Goal: Information Seeking & Learning: Learn about a topic

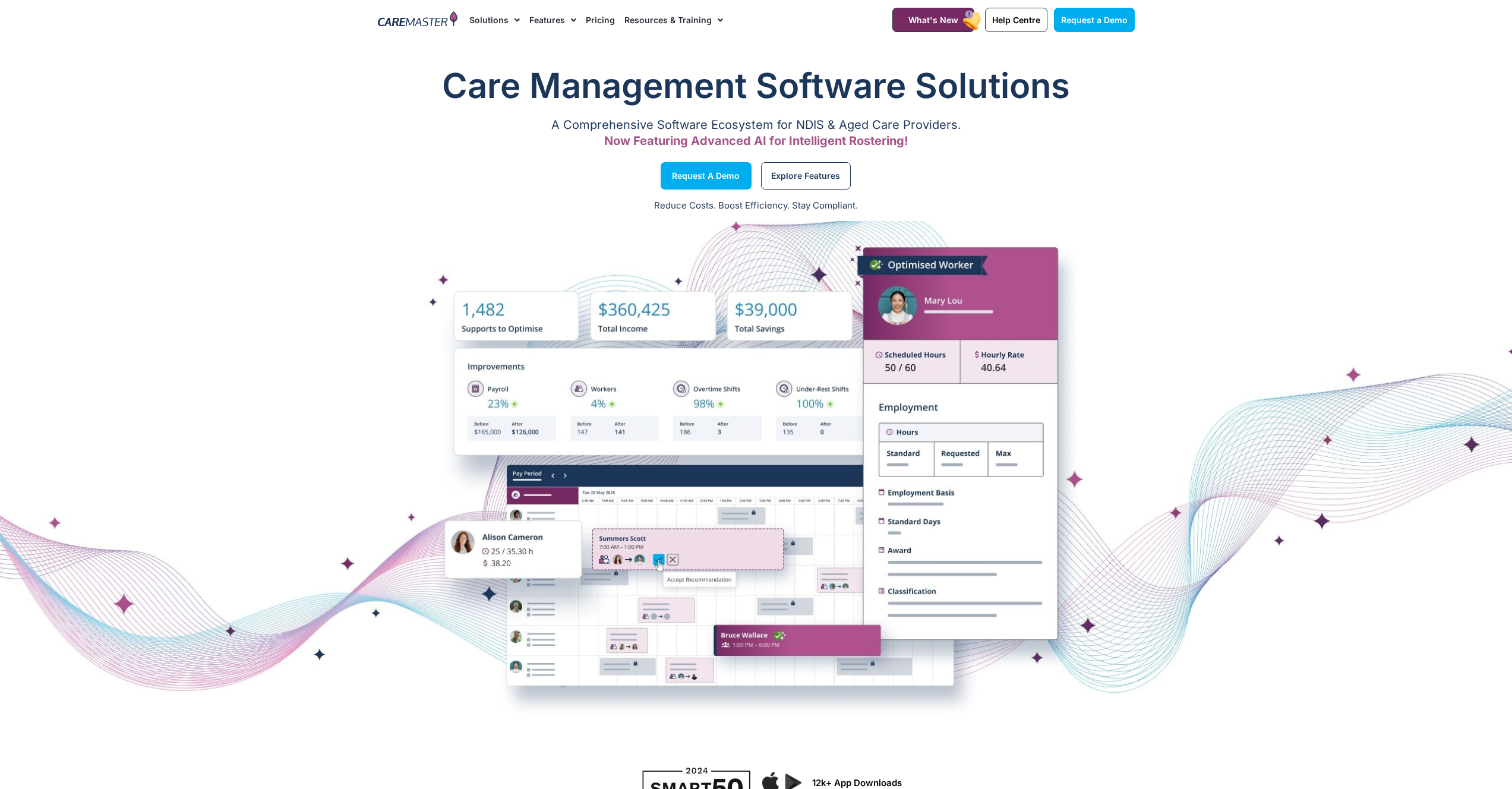
click at [601, 17] on link "Pricing" at bounding box center [600, 19] width 29 height 40
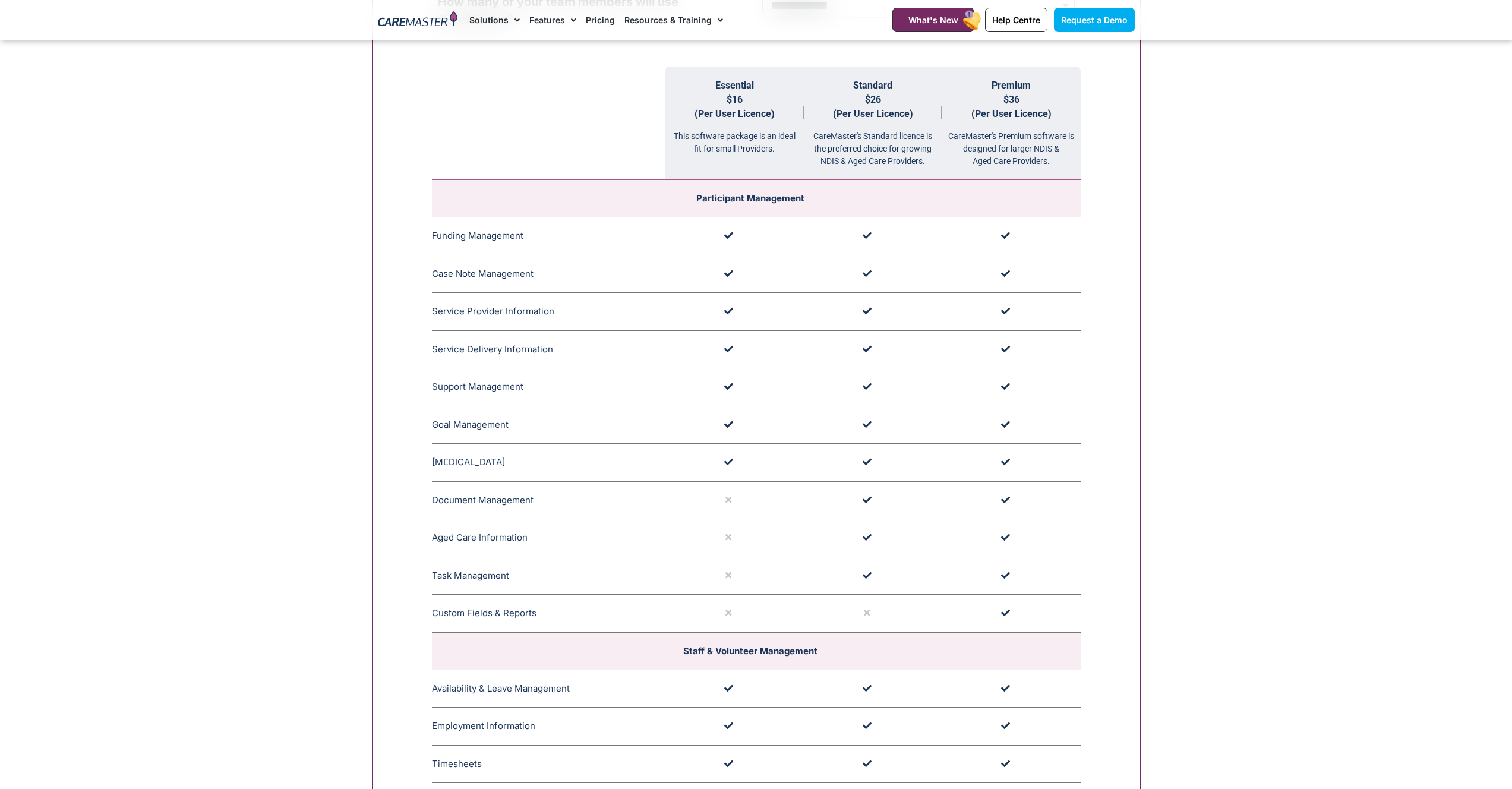
scroll to position [998, 0]
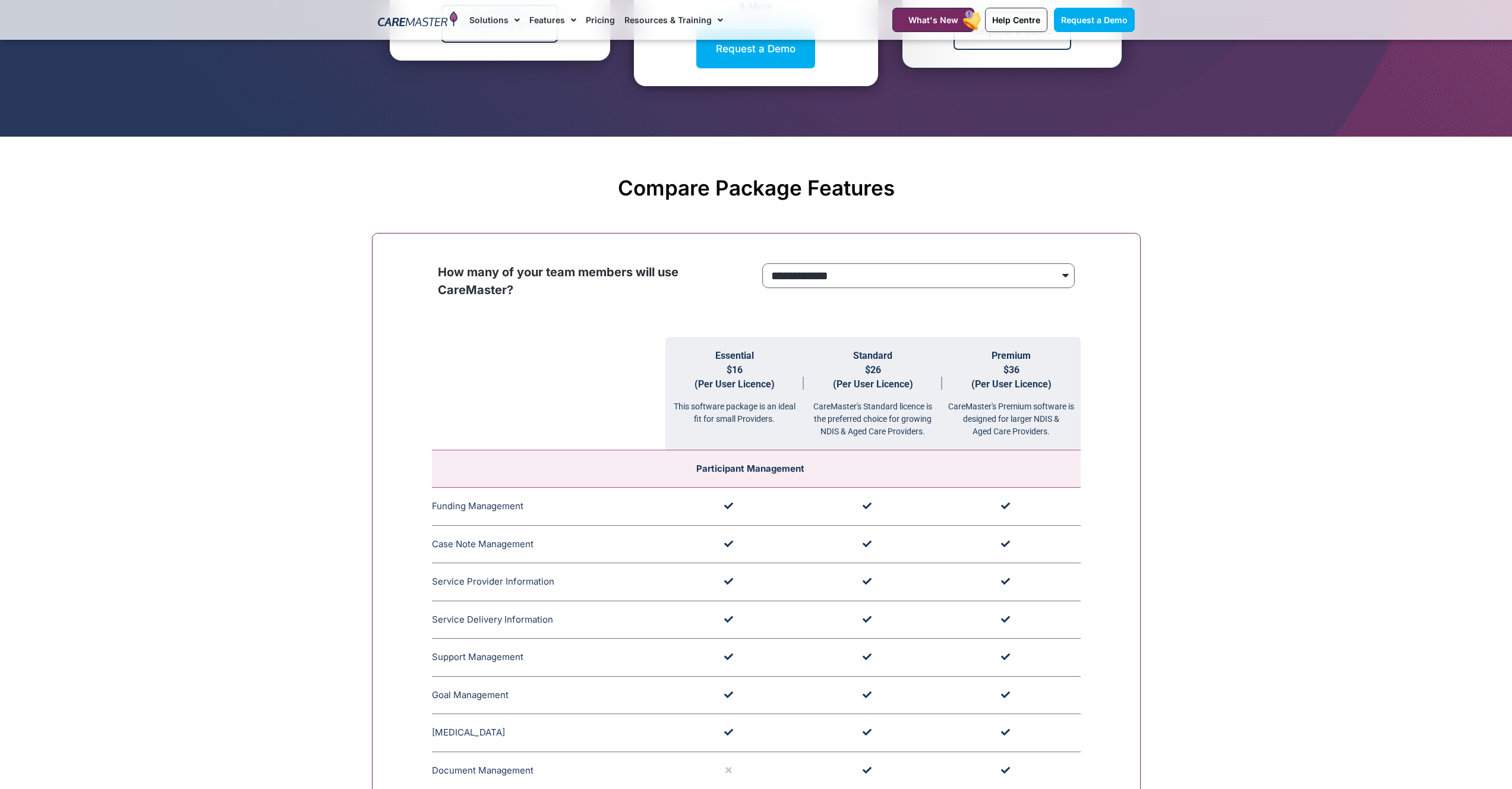
click at [796, 277] on select "**********" at bounding box center [919, 275] width 312 height 25
click at [762, 264] on select "**********" at bounding box center [919, 275] width 312 height 25
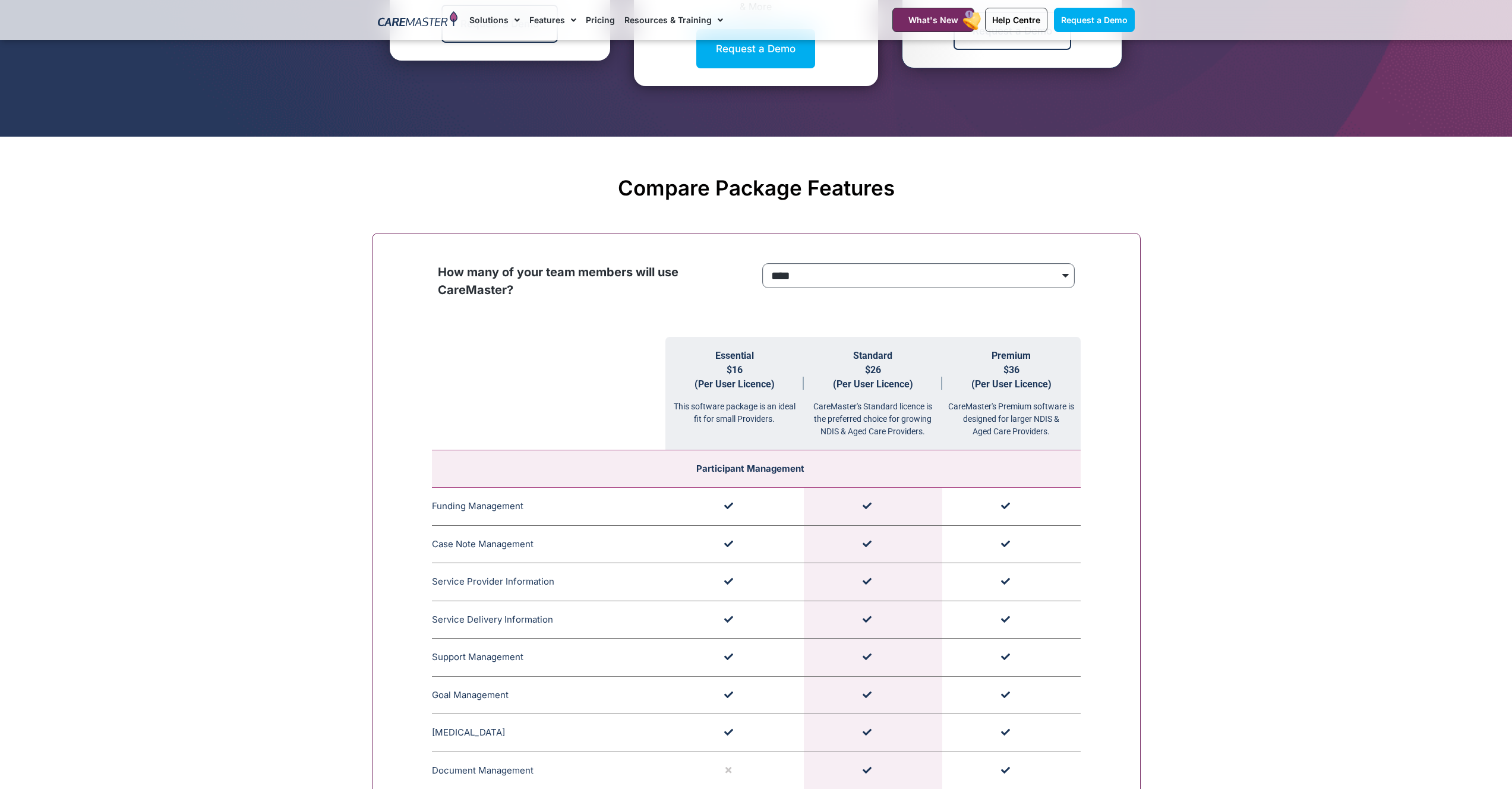
click at [817, 275] on select "**********" at bounding box center [919, 275] width 312 height 25
click at [762, 264] on select "**********" at bounding box center [919, 275] width 312 height 25
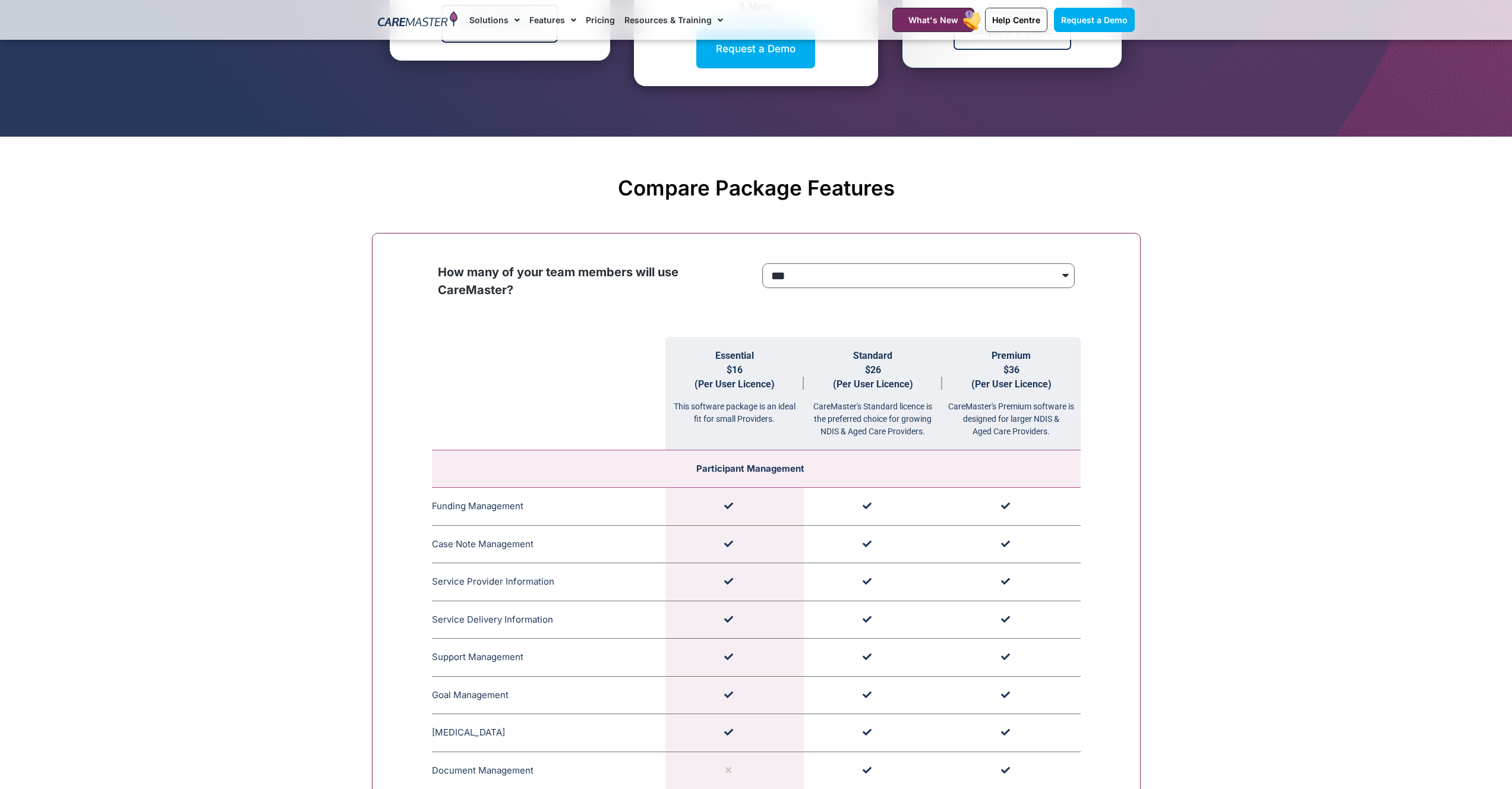
click at [826, 288] on select "**********" at bounding box center [919, 275] width 312 height 25
select select "**********"
click at [762, 264] on select "**********" at bounding box center [919, 275] width 312 height 25
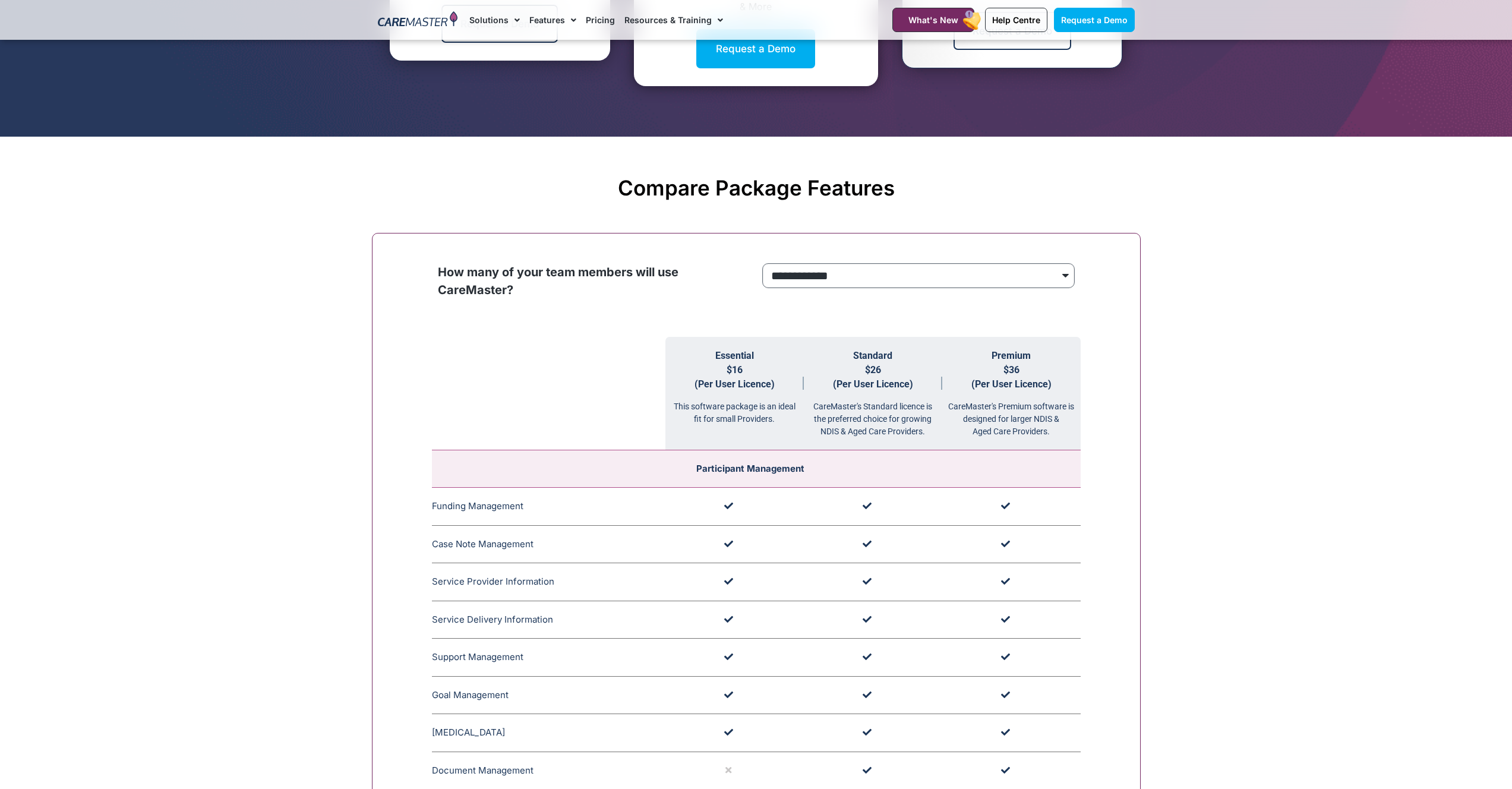
click at [930, 275] on select "**********" at bounding box center [919, 275] width 312 height 25
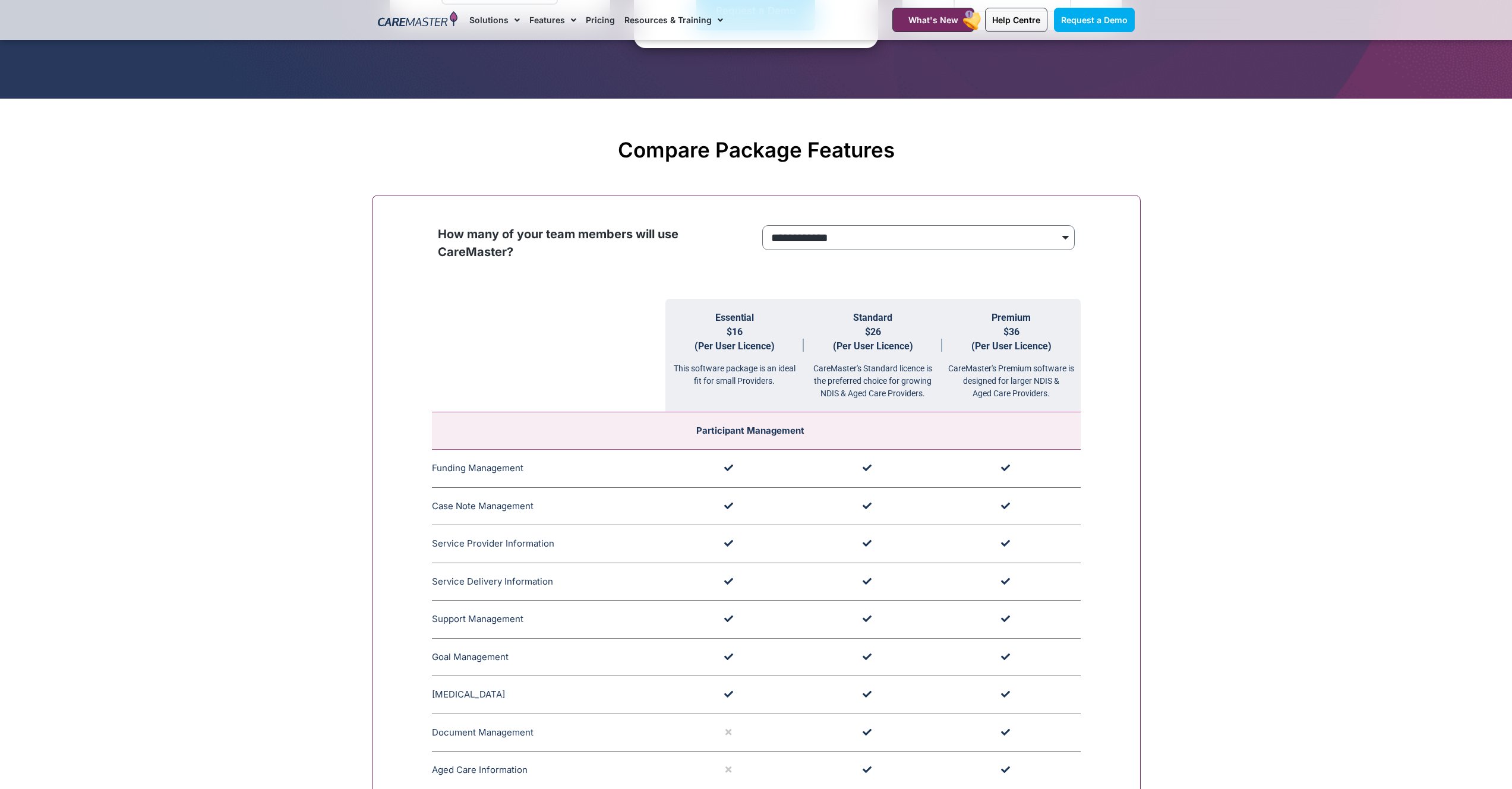
scroll to position [4655, 0]
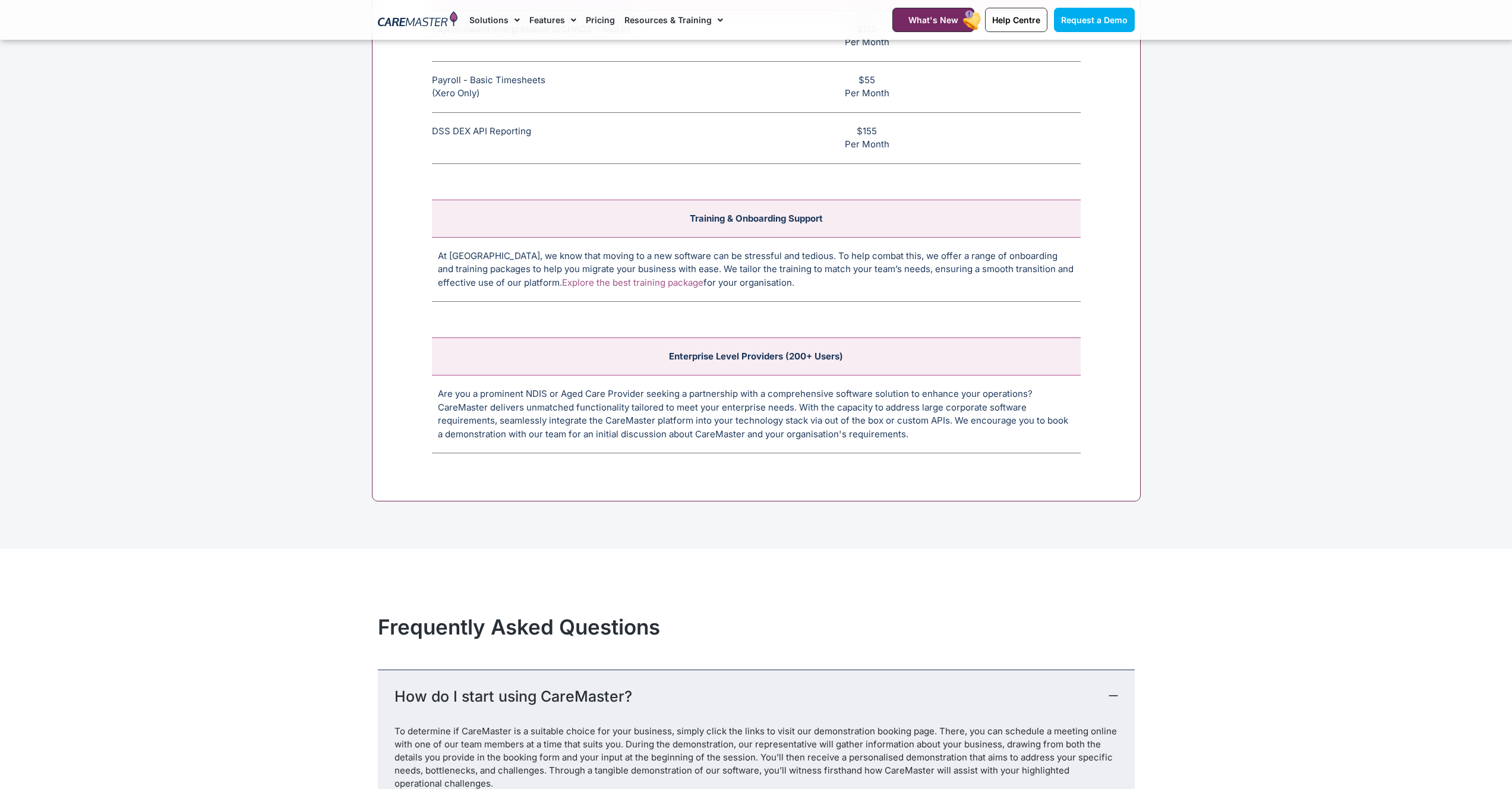
click at [779, 399] on td "Are you a prominent NDIS or Aged Care Provider seeking a partnership with a com…" at bounding box center [756, 414] width 648 height 78
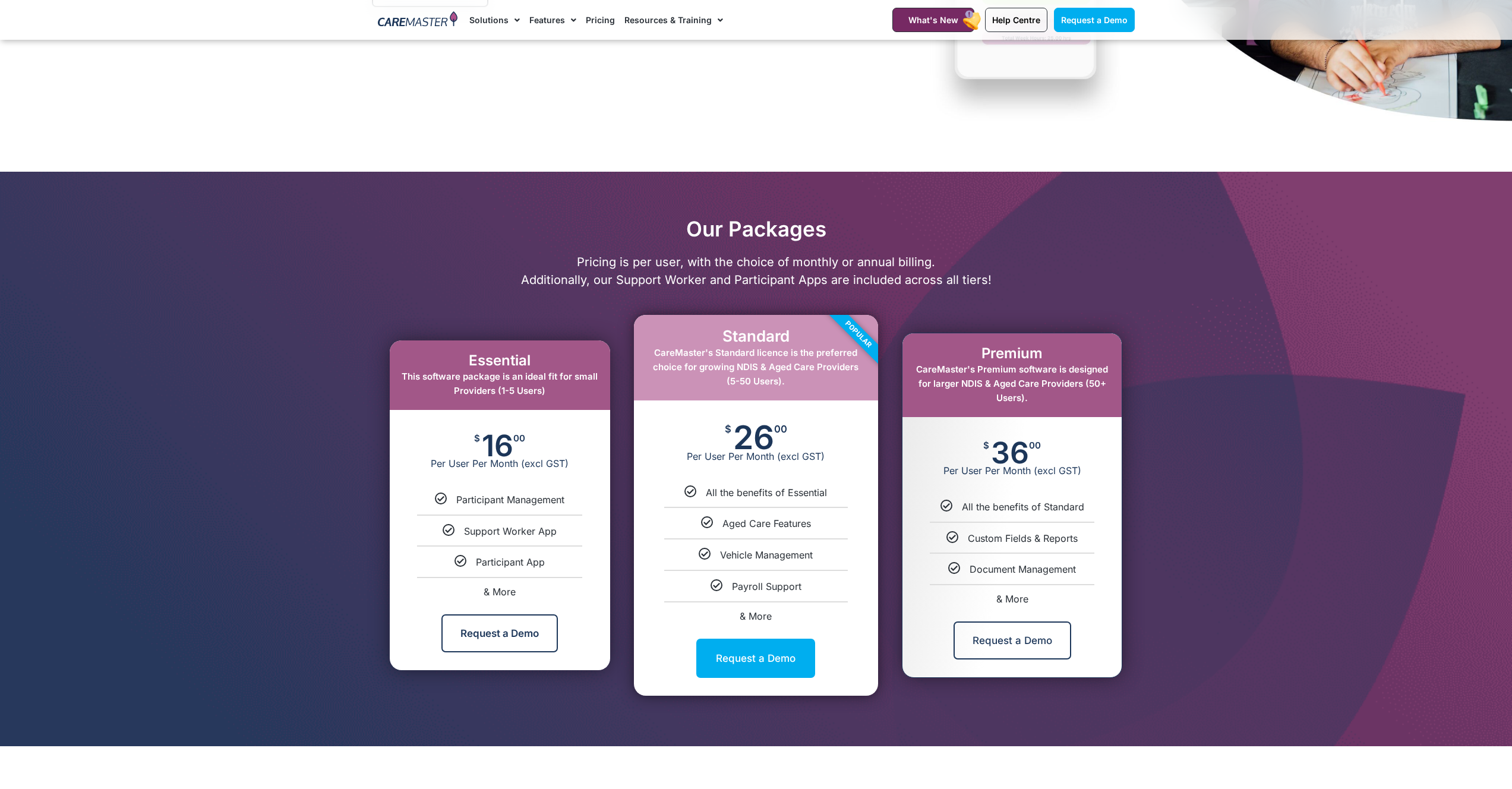
scroll to position [0, 0]
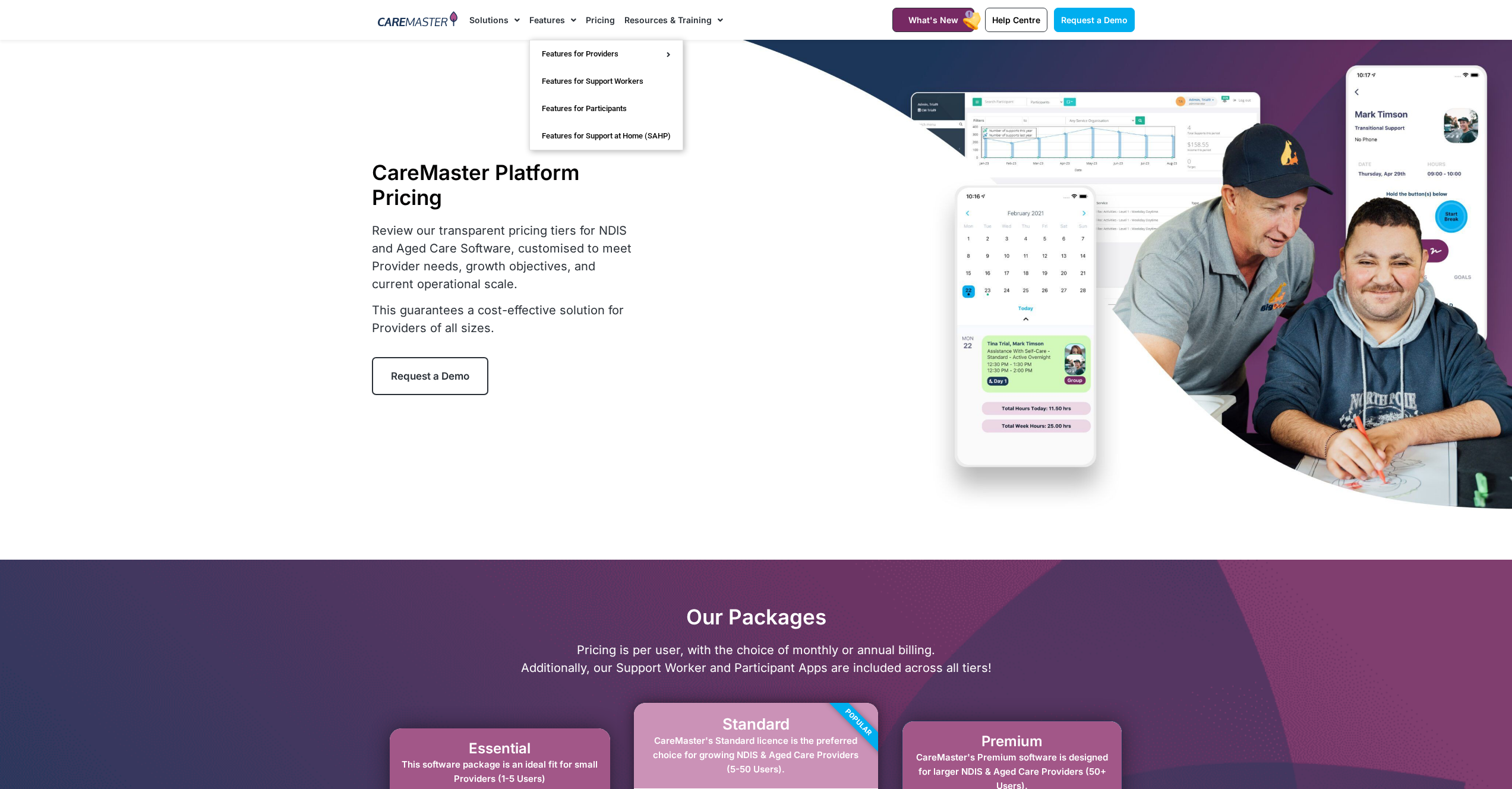
click at [570, 19] on span "Menu" at bounding box center [571, 19] width 11 height 20
click at [563, 105] on link "Features for Participants" at bounding box center [606, 109] width 153 height 27
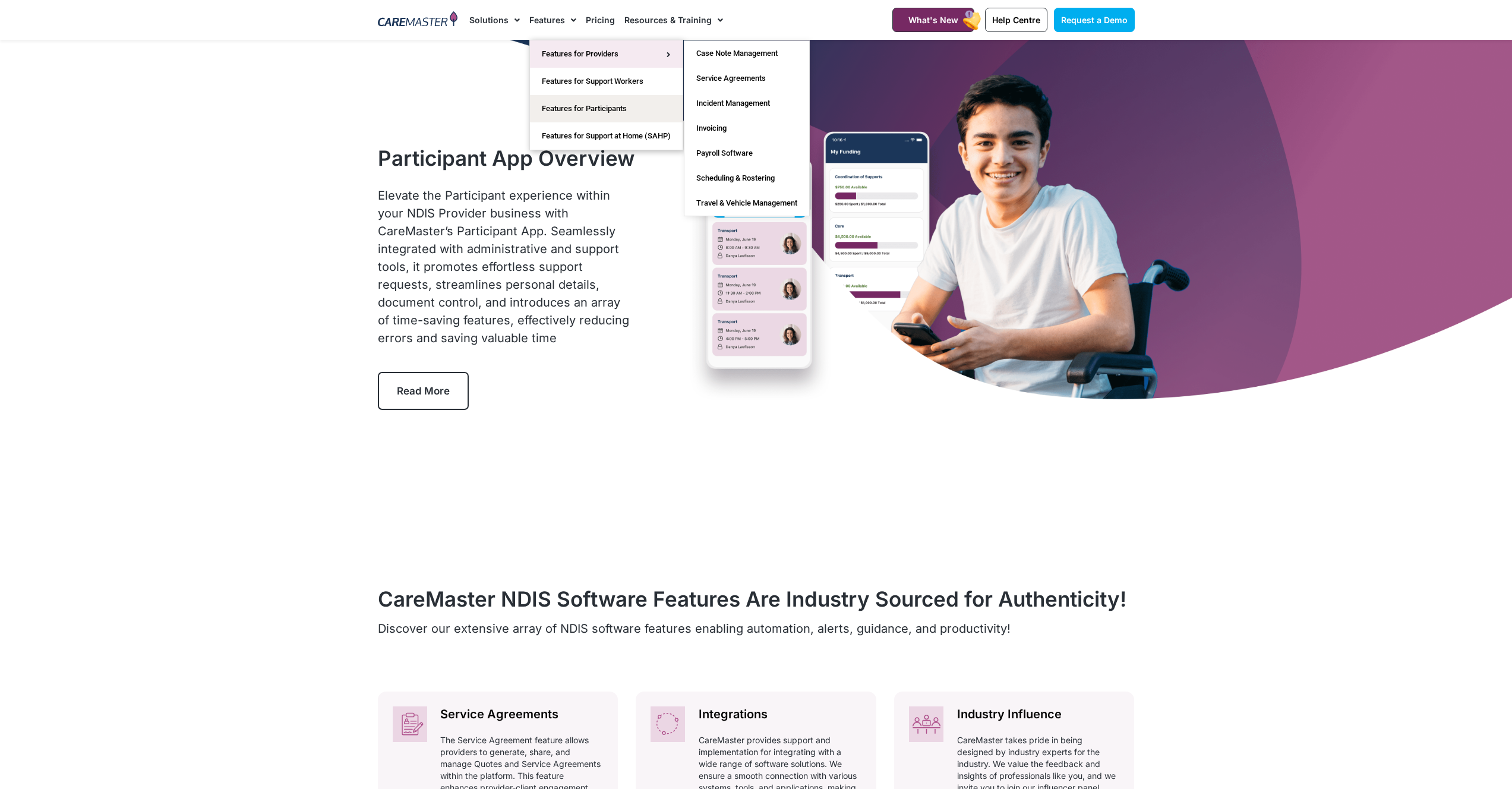
click at [579, 49] on link "Features for Providers" at bounding box center [606, 54] width 153 height 27
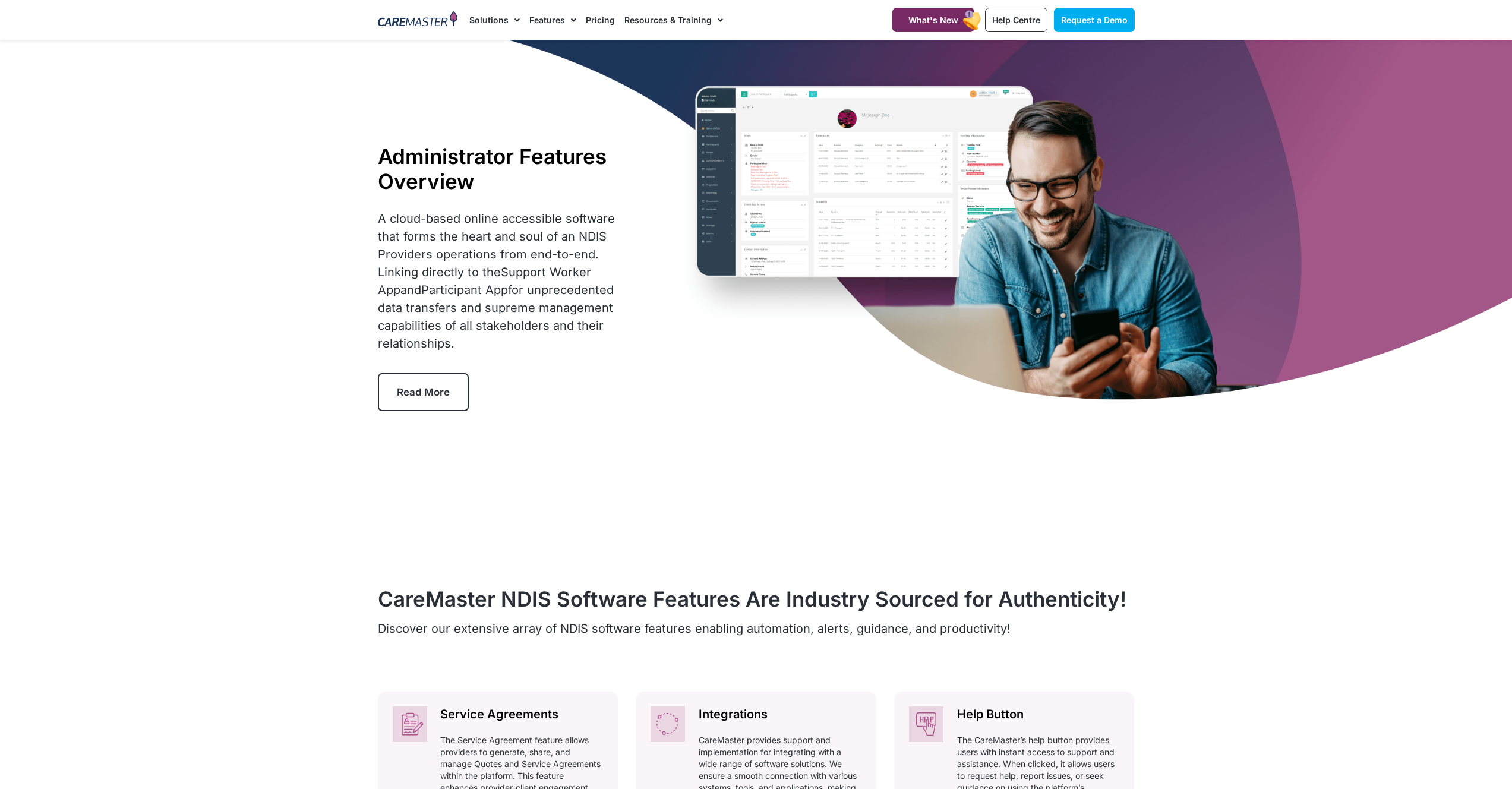
click at [446, 388] on span "Read More" at bounding box center [423, 392] width 53 height 12
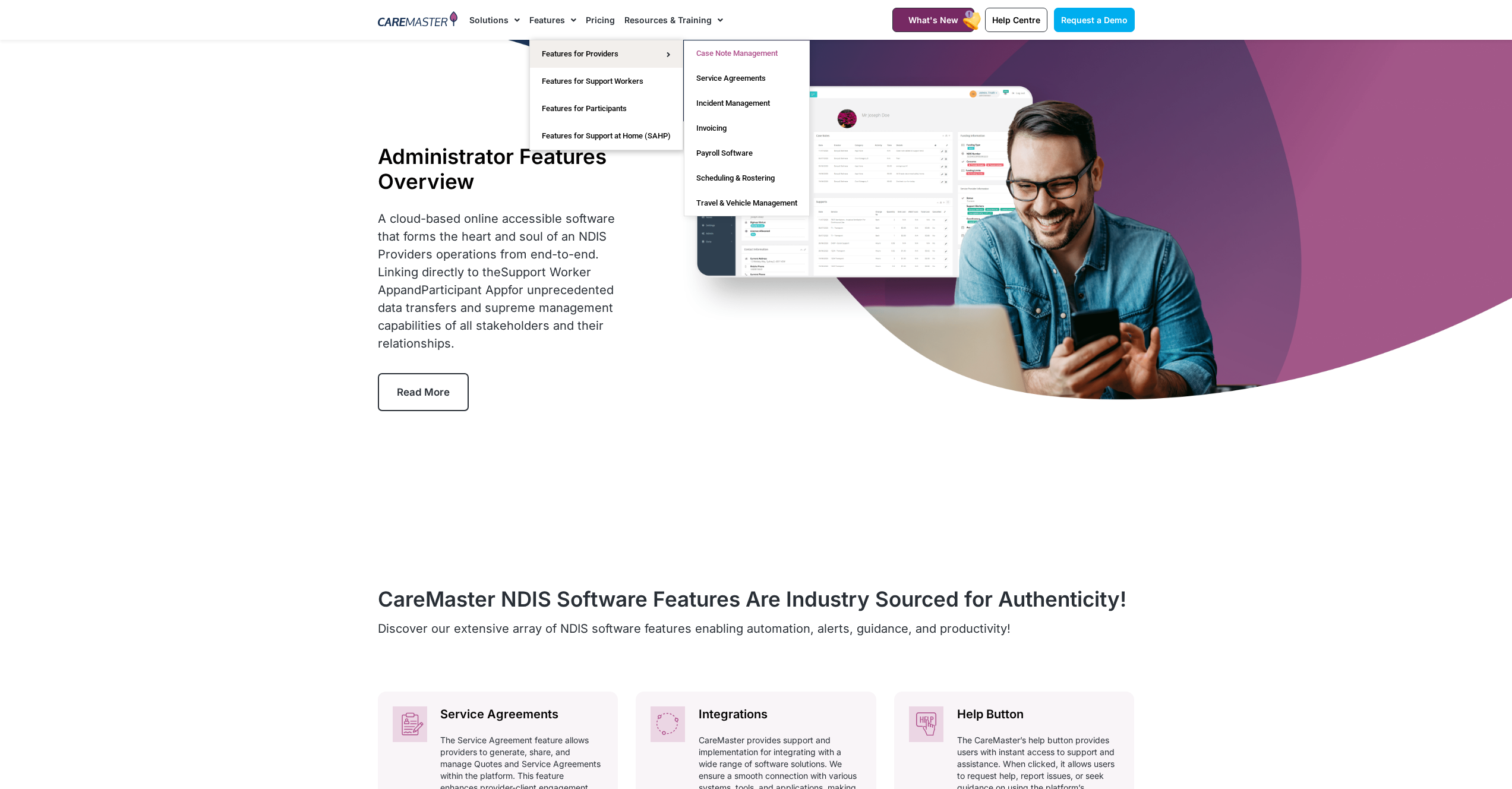
click at [720, 57] on link "Case Note Management" at bounding box center [746, 53] width 125 height 25
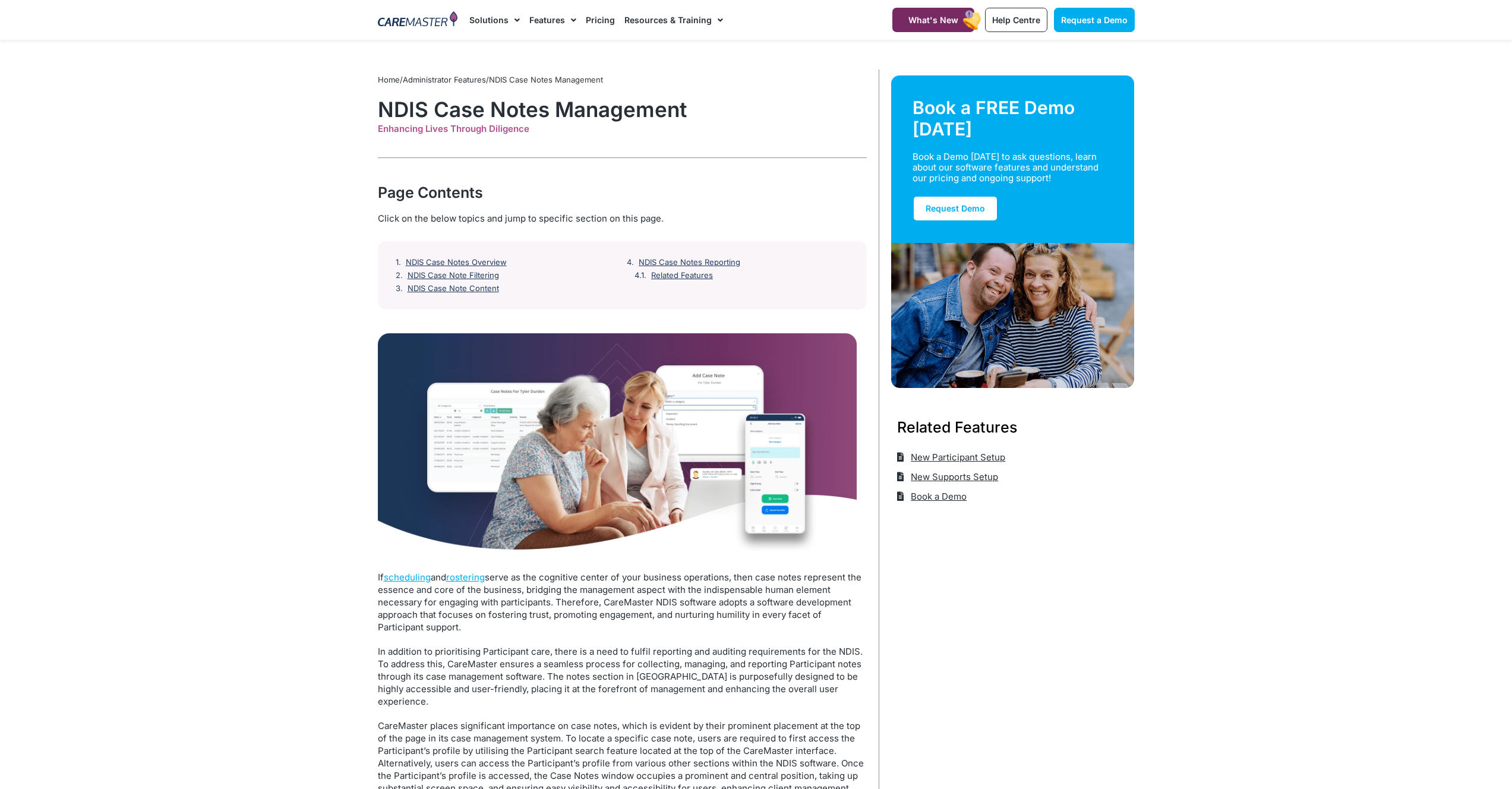
click at [465, 82] on link "Administrator Features" at bounding box center [444, 80] width 83 height 10
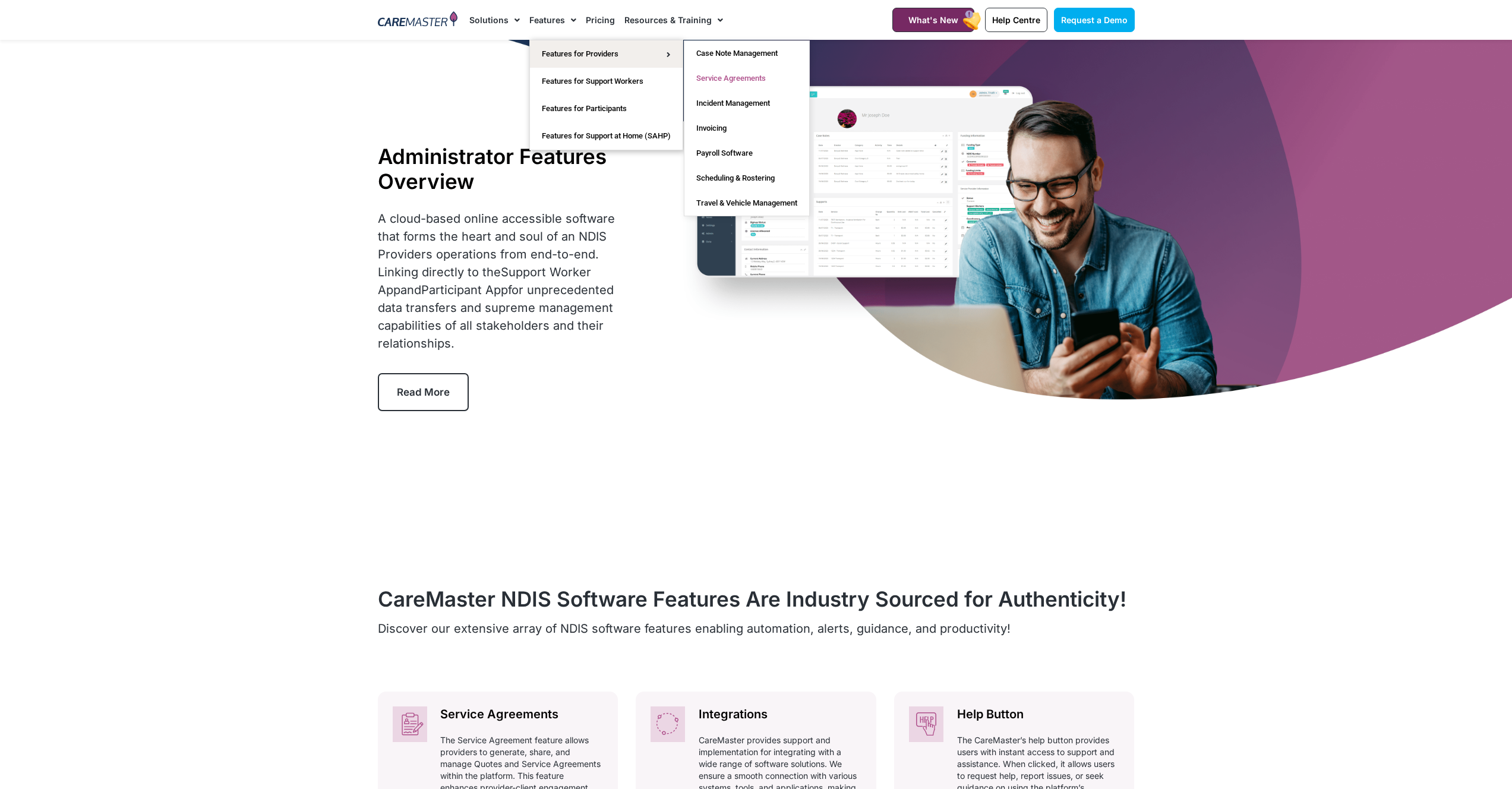
click at [734, 78] on link "Service Agreements" at bounding box center [746, 78] width 125 height 25
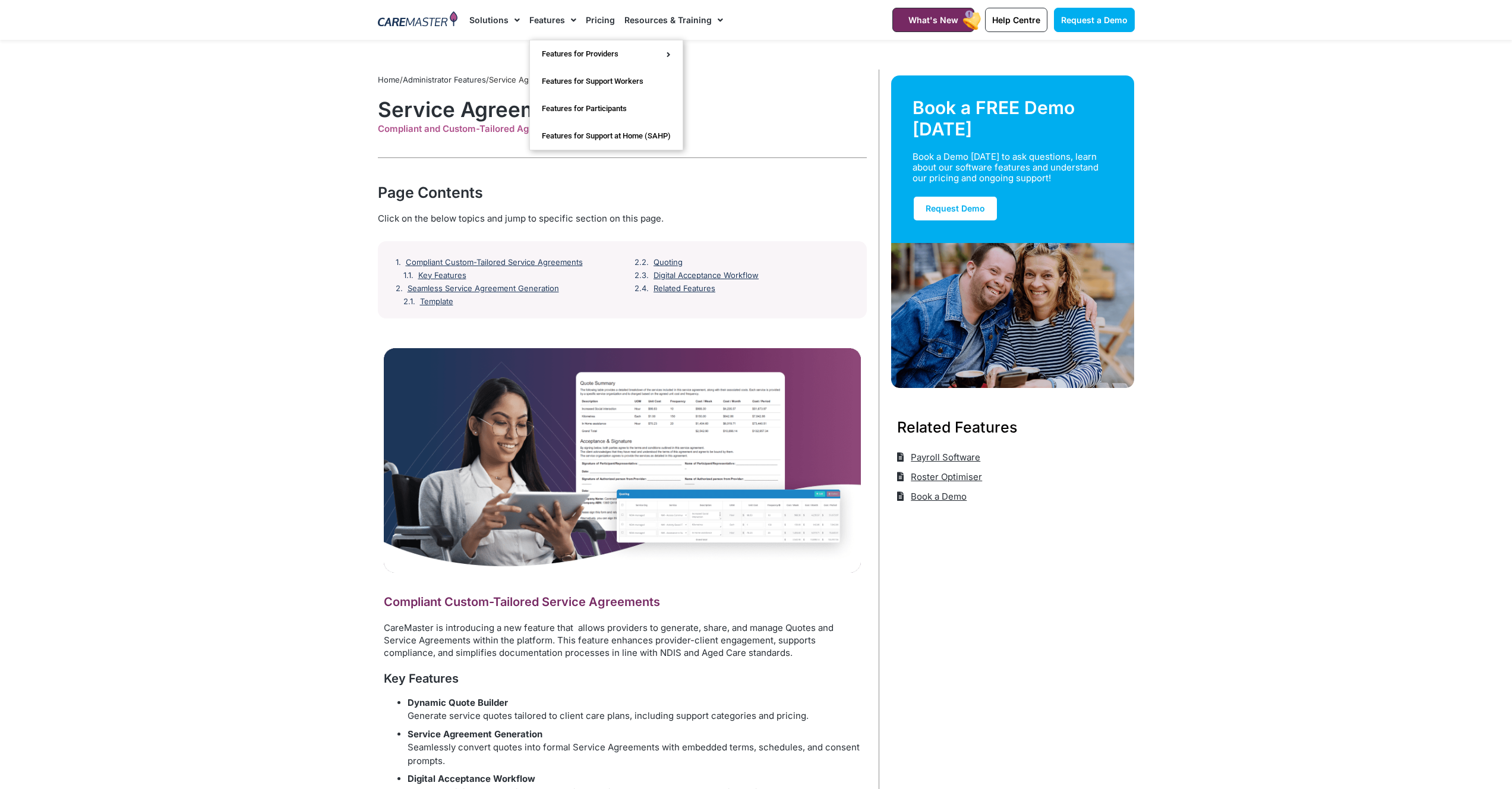
click at [547, 22] on link "Features" at bounding box center [553, 19] width 47 height 40
click at [556, 17] on link "Features" at bounding box center [553, 19] width 47 height 40
click at [739, 58] on link "Case Note Management" at bounding box center [746, 53] width 125 height 25
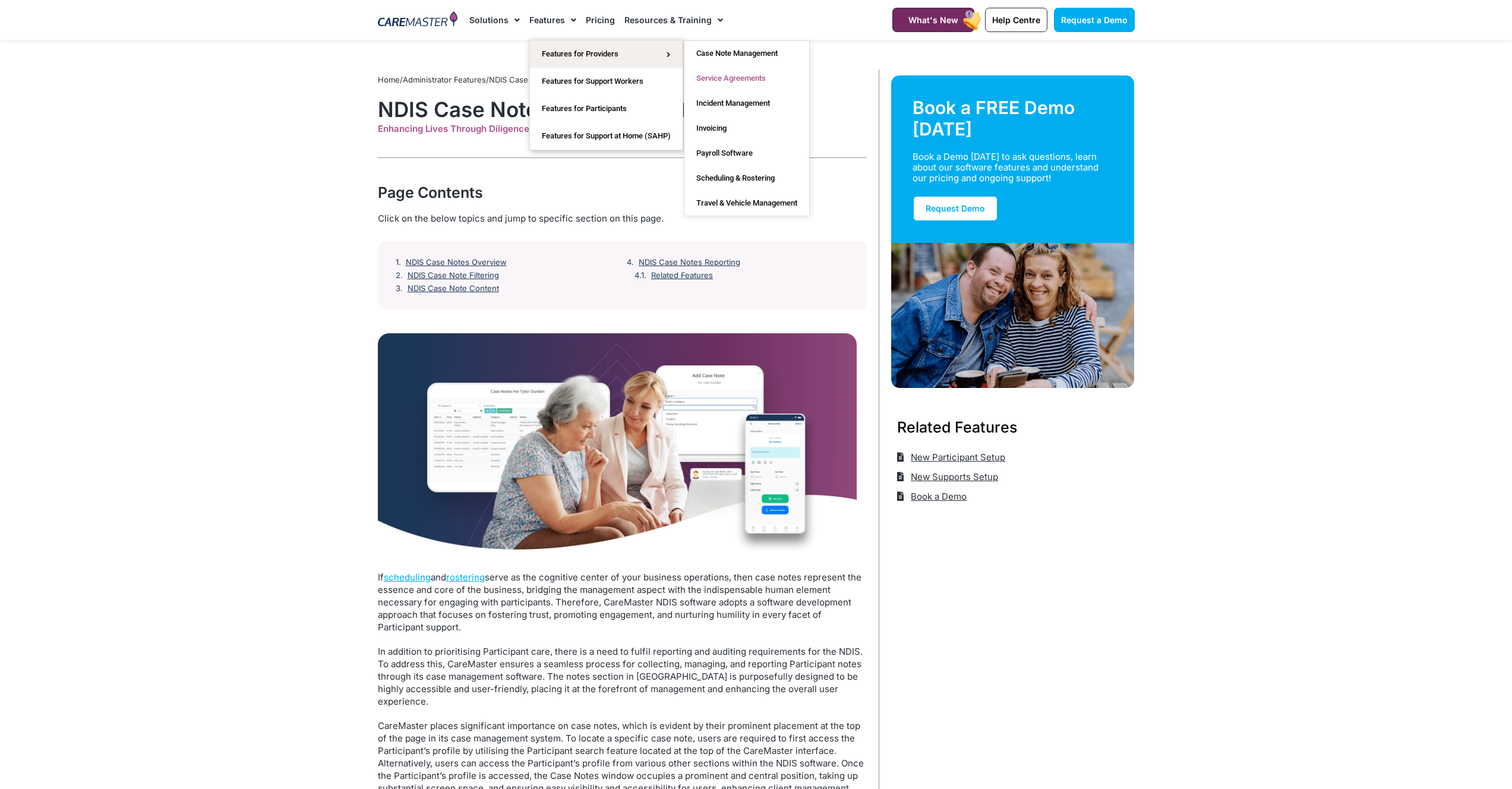
click at [740, 78] on link "Service Agreements" at bounding box center [746, 78] width 125 height 25
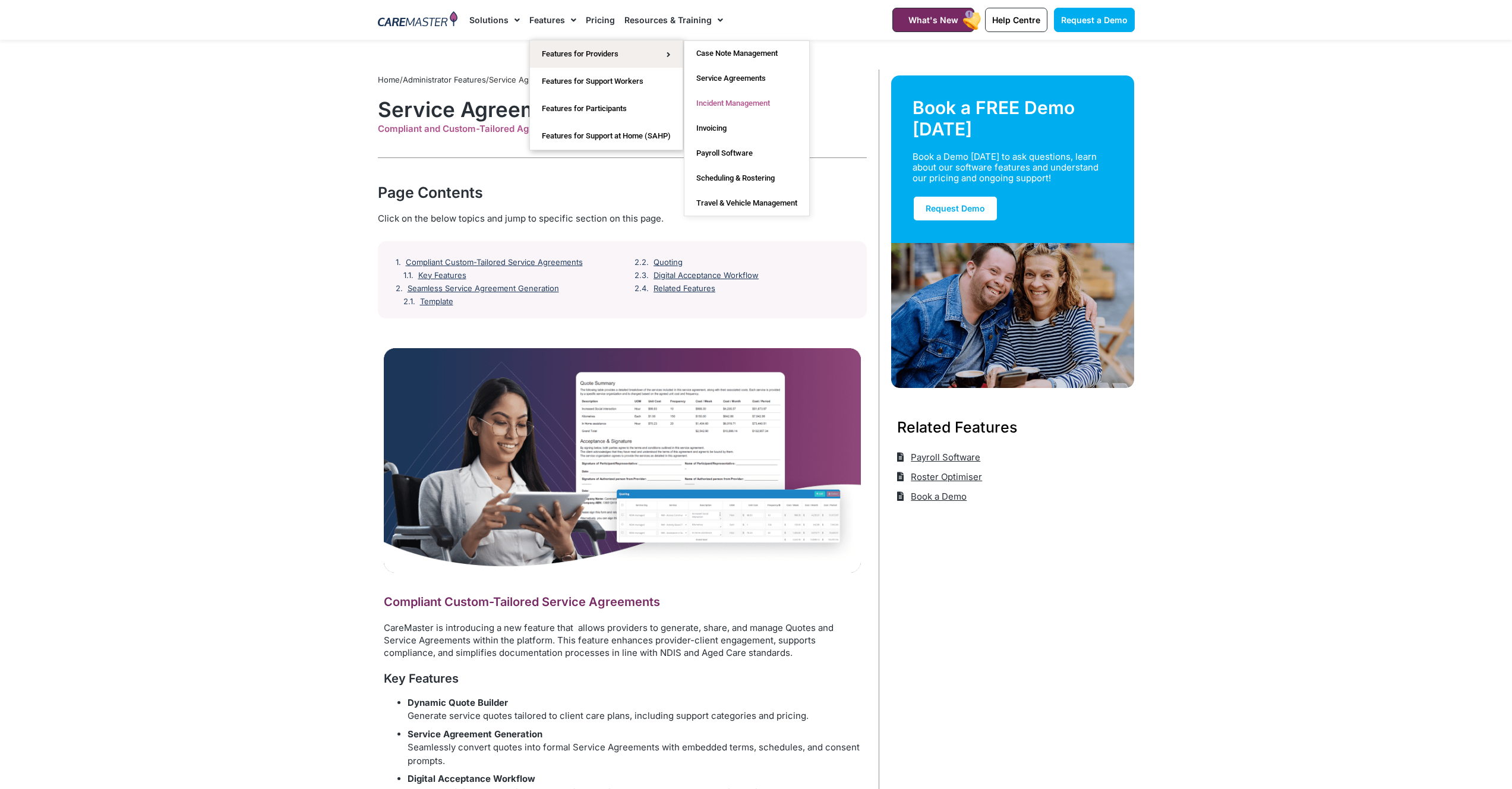
click at [745, 104] on link "Incident Management" at bounding box center [746, 103] width 125 height 25
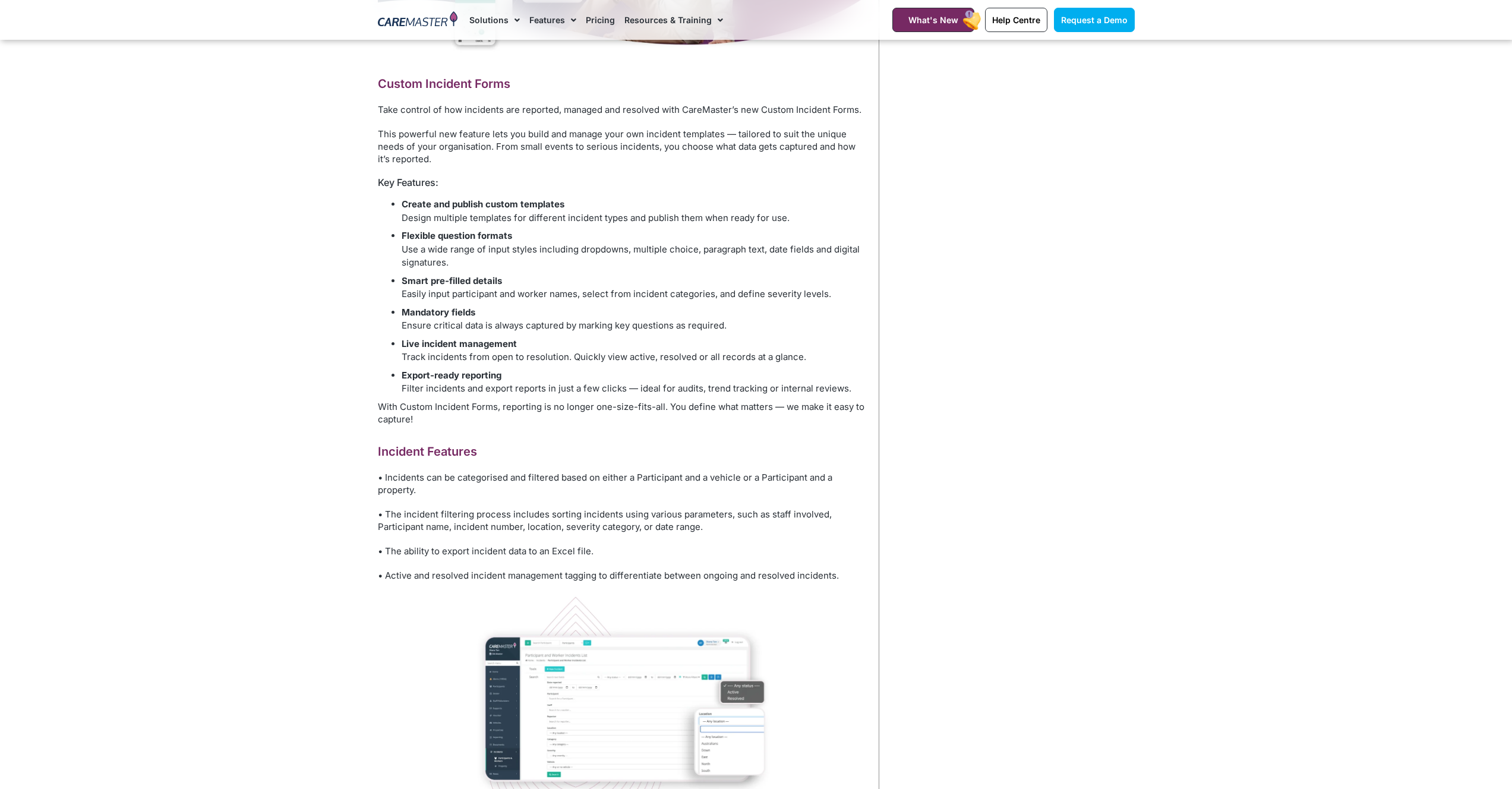
scroll to position [636, 0]
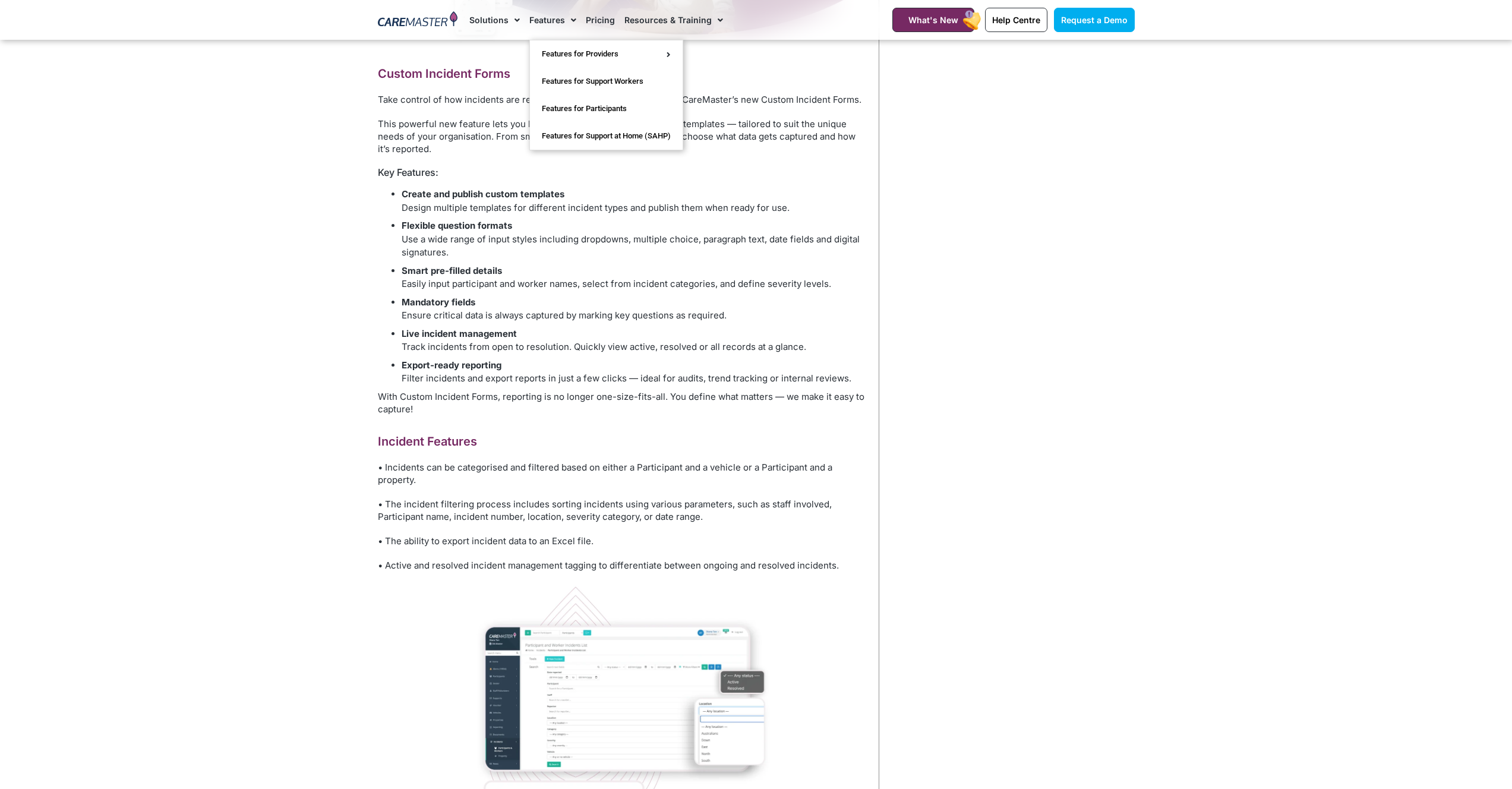
click at [555, 21] on link "Features" at bounding box center [553, 19] width 47 height 40
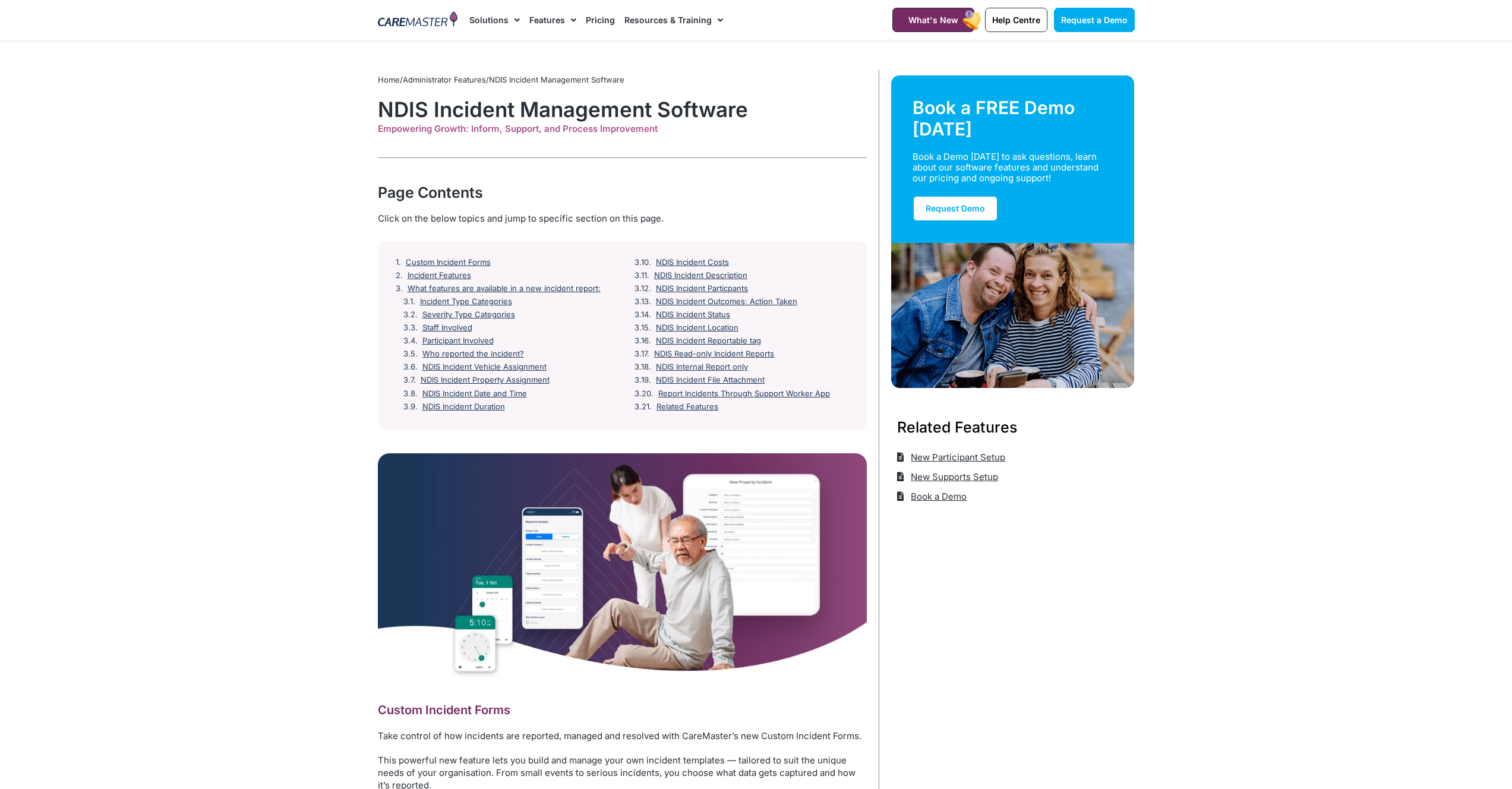
click at [552, 21] on link "Features" at bounding box center [553, 19] width 47 height 40
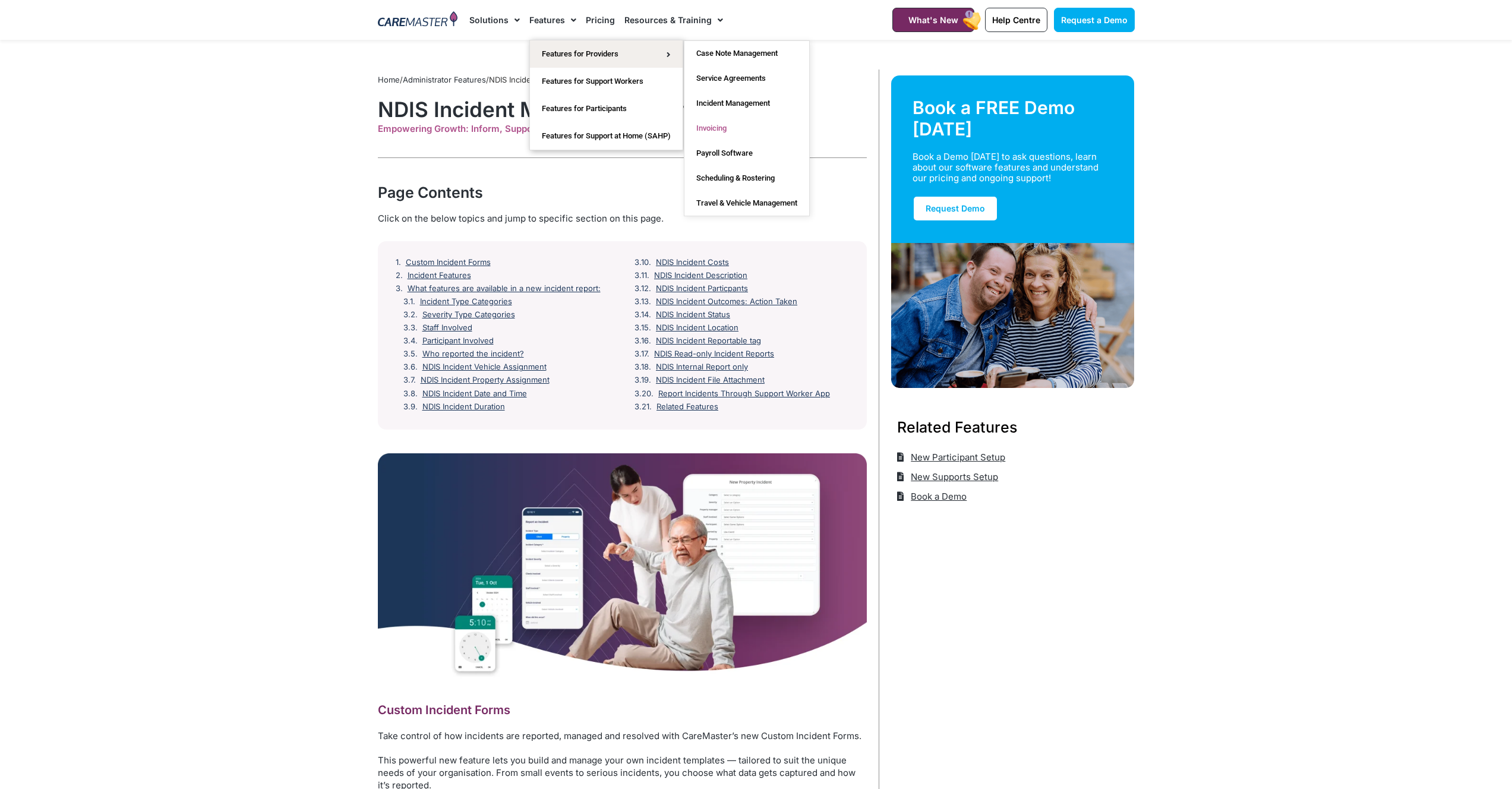
click at [719, 129] on link "Invoicing" at bounding box center [746, 128] width 125 height 25
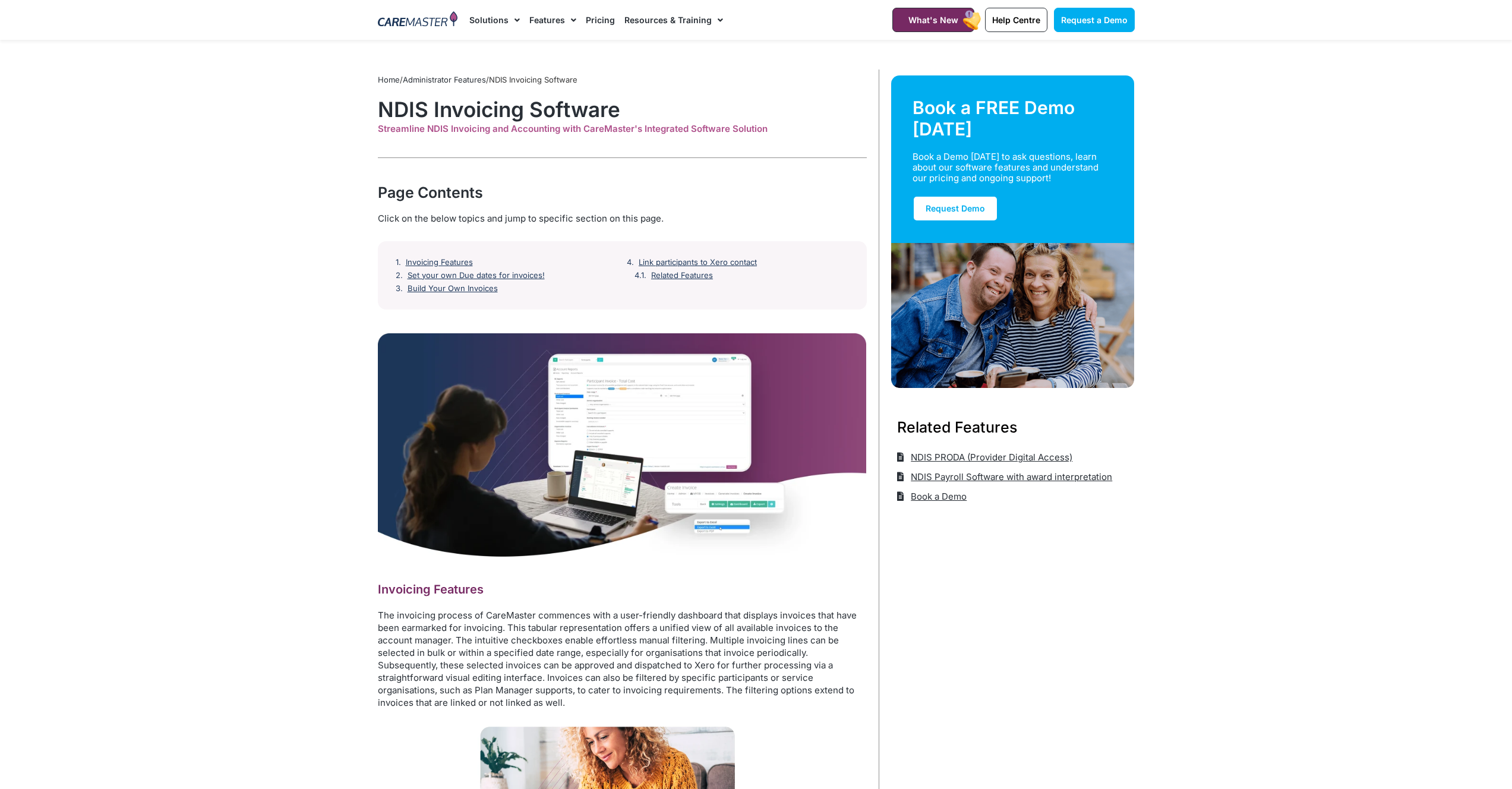
click at [565, 19] on span "Menu" at bounding box center [571, 19] width 11 height 20
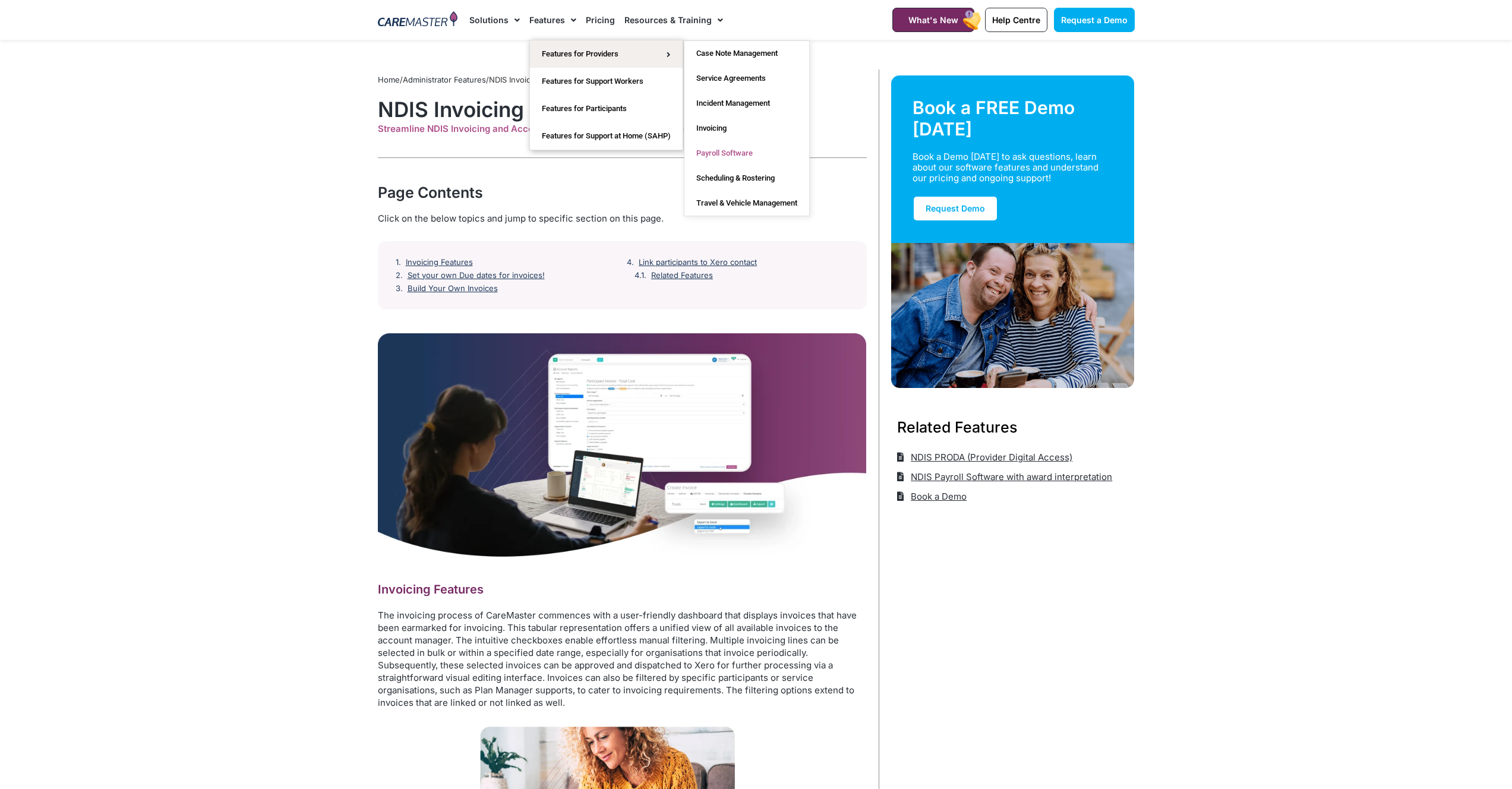
click at [720, 151] on link "Payroll Software" at bounding box center [746, 153] width 125 height 25
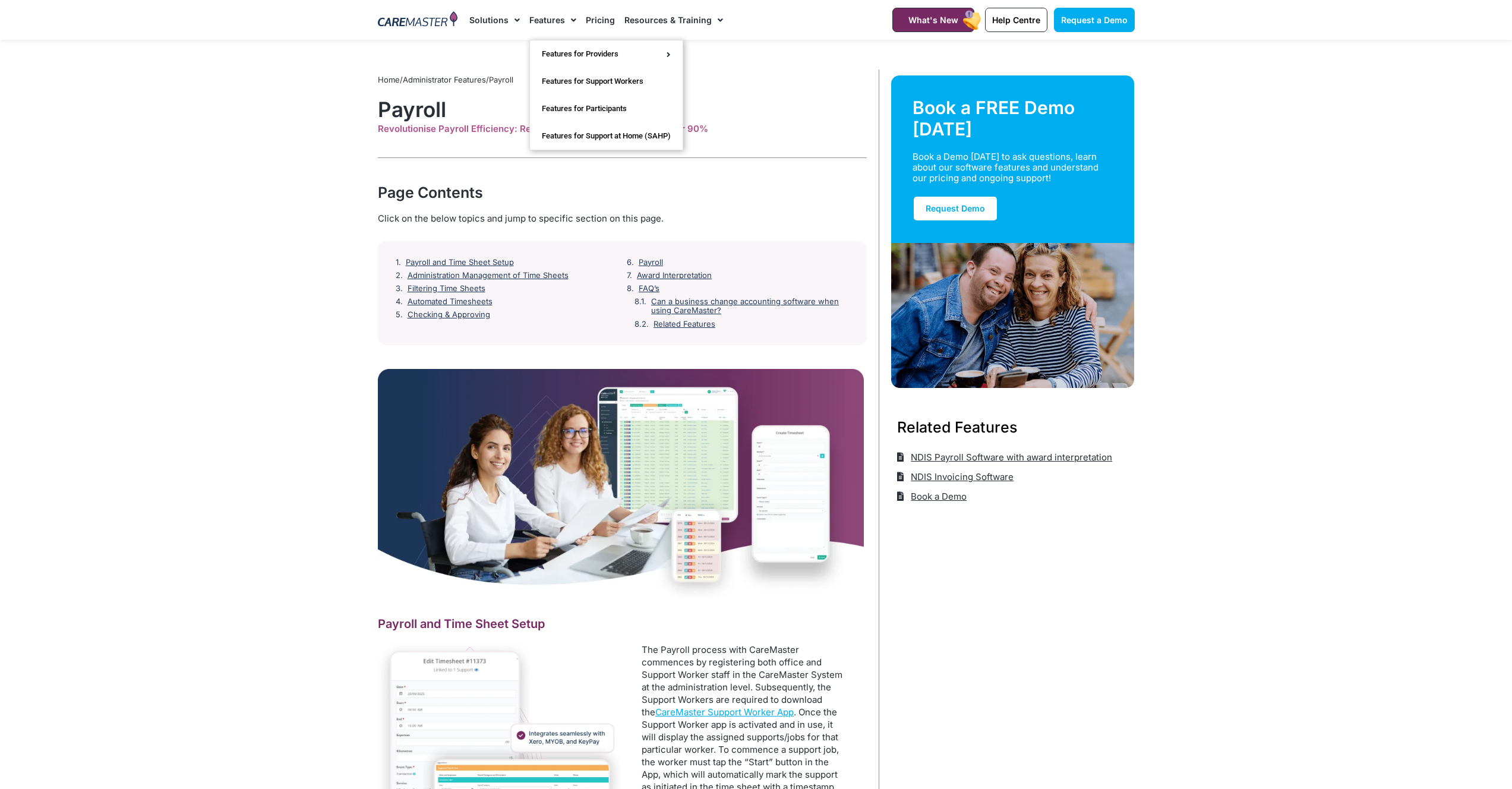
click at [560, 19] on link "Features" at bounding box center [553, 19] width 47 height 40
click at [736, 175] on link "Scheduling & Rostering" at bounding box center [746, 178] width 125 height 25
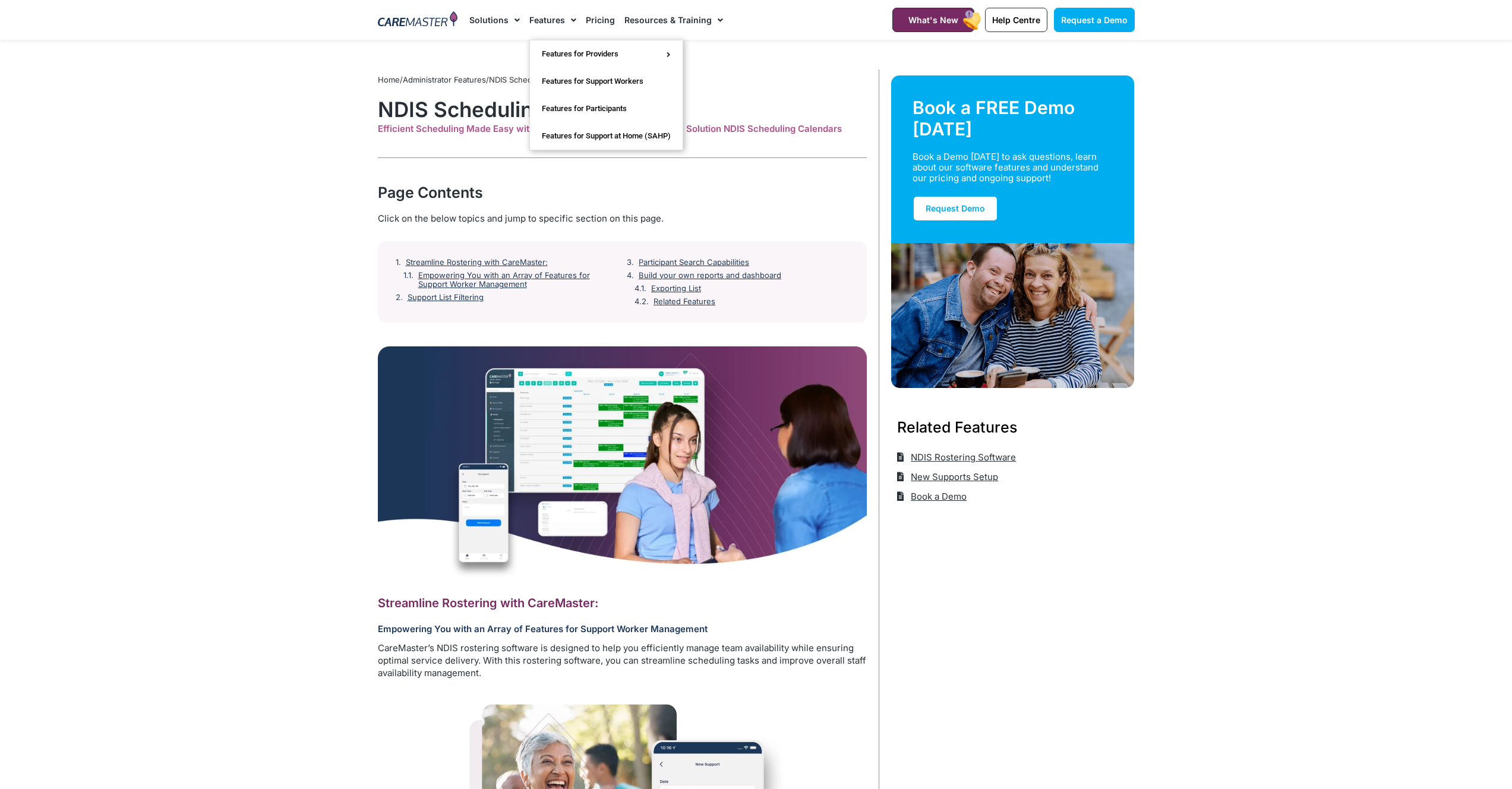
click at [554, 19] on link "Features" at bounding box center [553, 19] width 47 height 40
click at [554, 22] on link "Features" at bounding box center [553, 19] width 47 height 40
click at [754, 203] on link "Travel & Vehicle Management" at bounding box center [746, 203] width 125 height 25
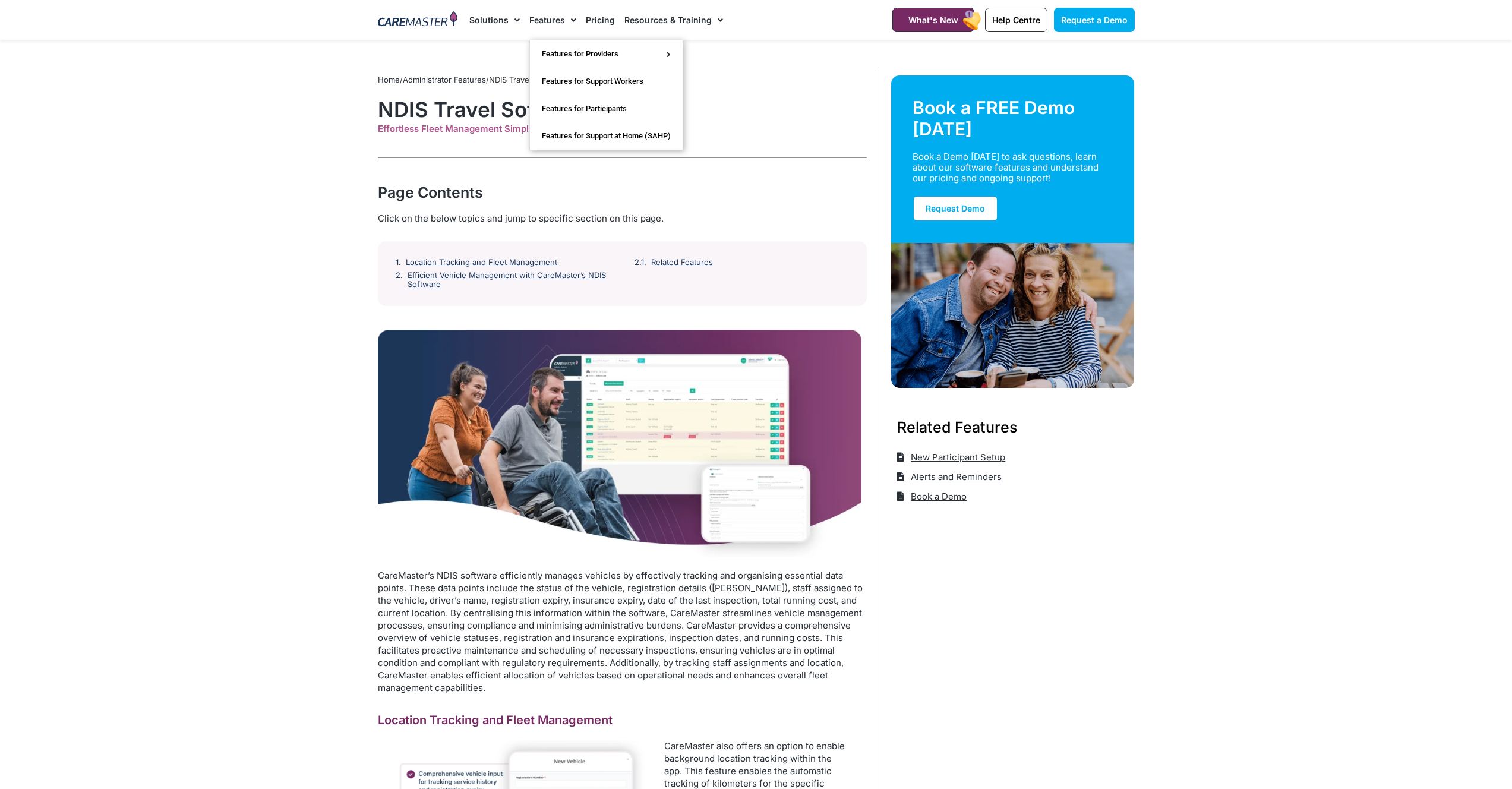
click at [568, 19] on span "Menu" at bounding box center [571, 19] width 11 height 20
click at [590, 106] on link "Features for Participants" at bounding box center [606, 109] width 153 height 27
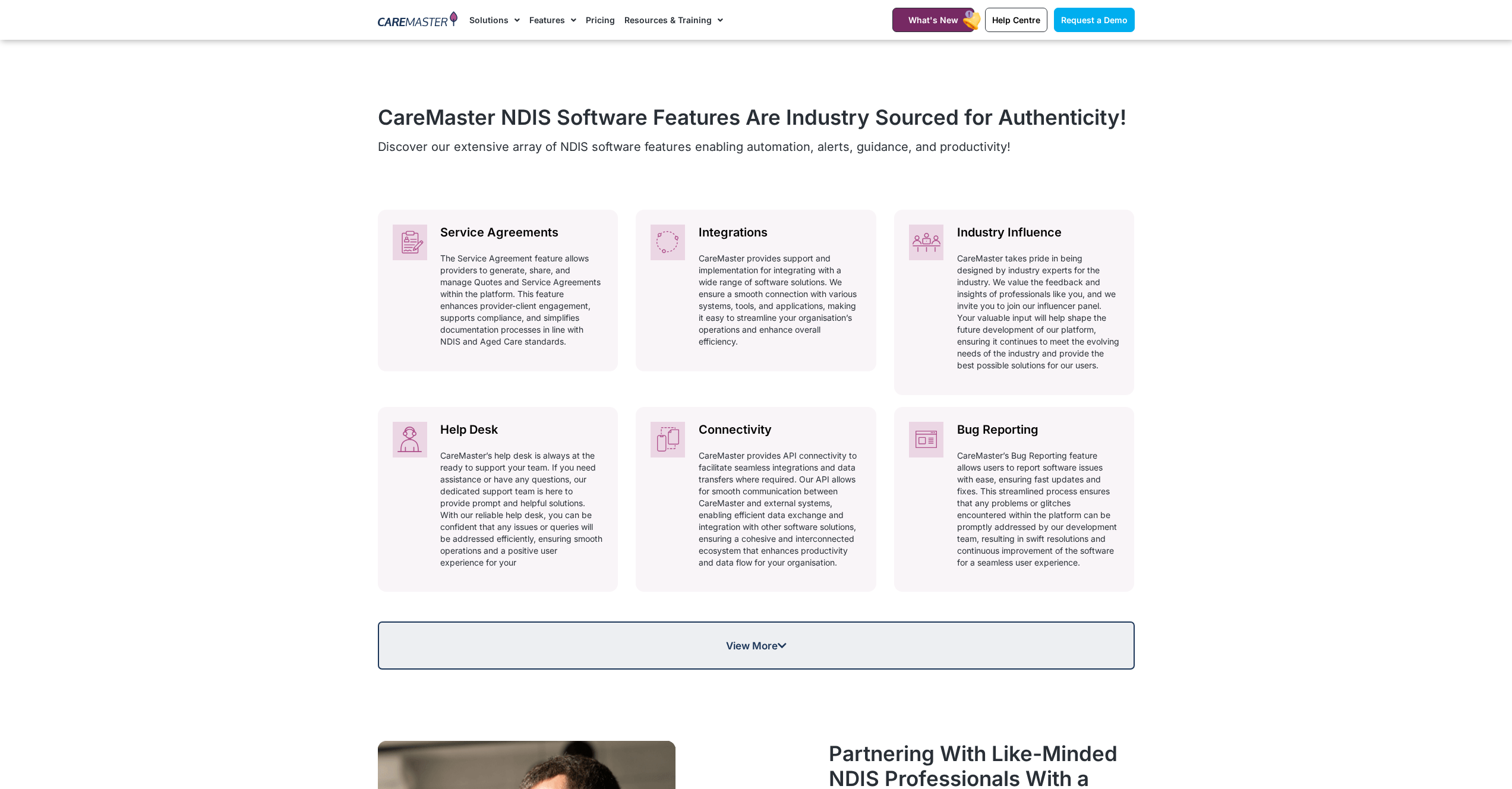
scroll to position [484, 0]
click at [754, 648] on span "View More" at bounding box center [756, 643] width 61 height 10
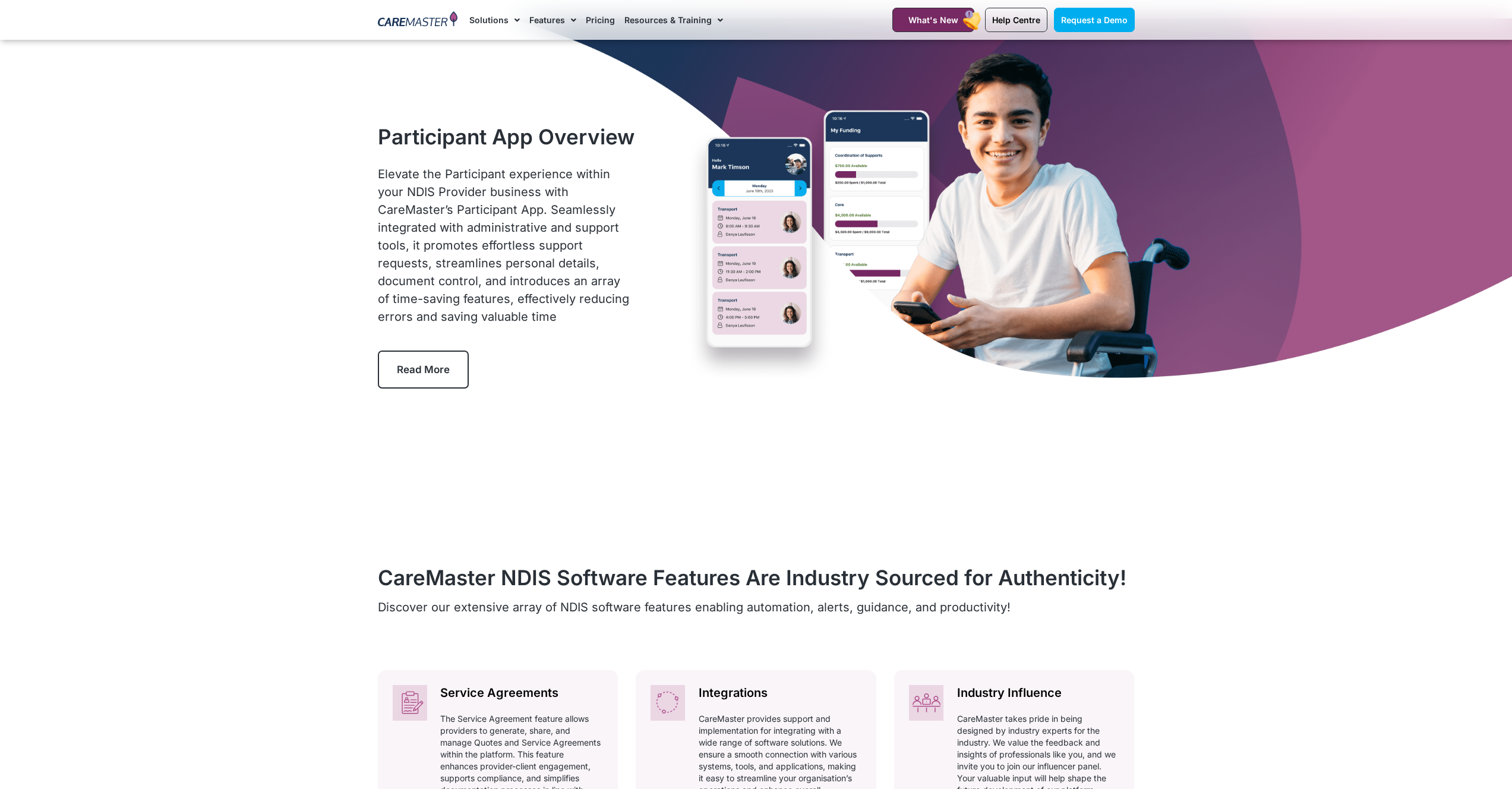
scroll to position [0, 0]
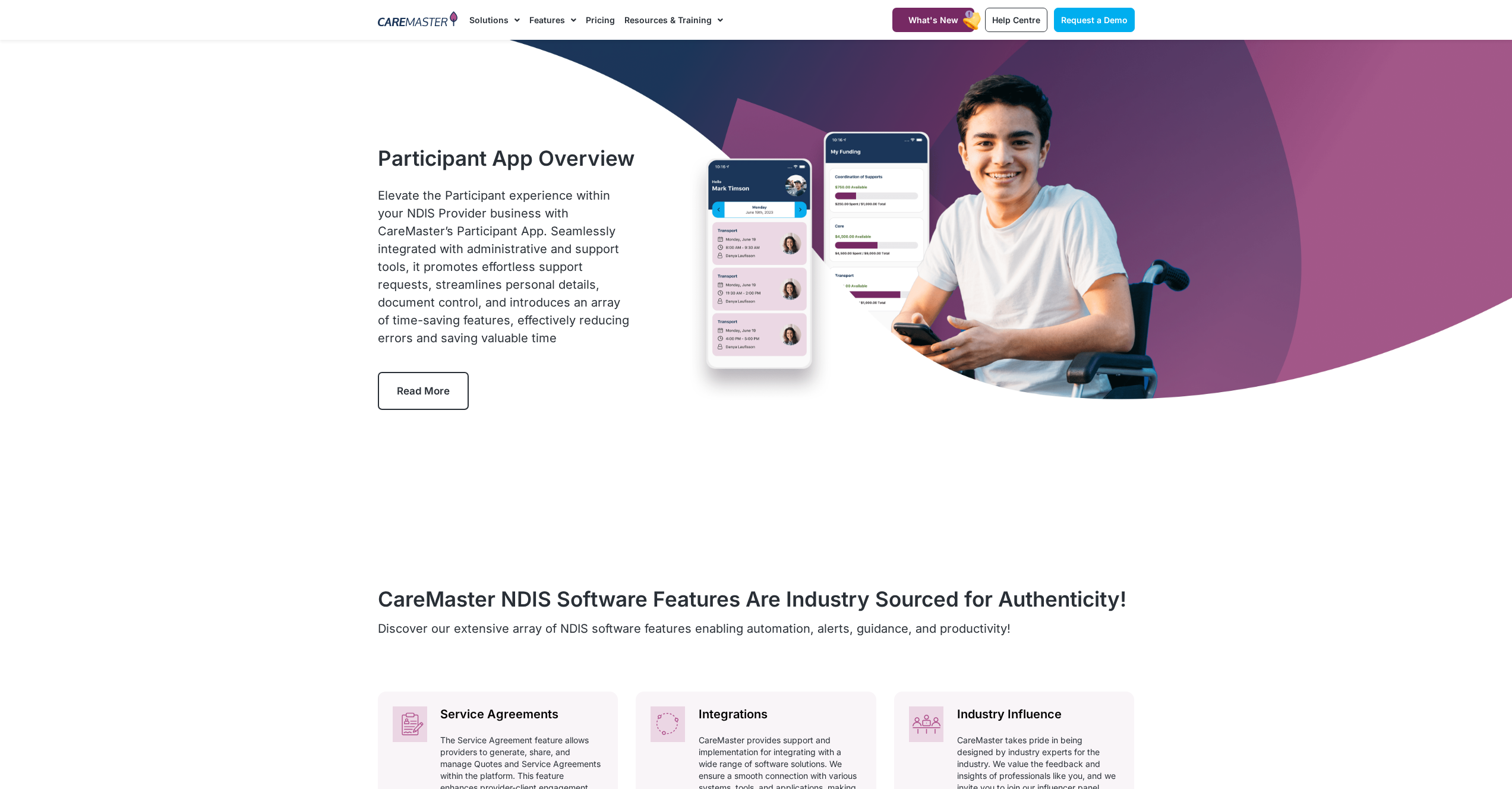
click at [429, 401] on link "Read More" at bounding box center [423, 390] width 91 height 38
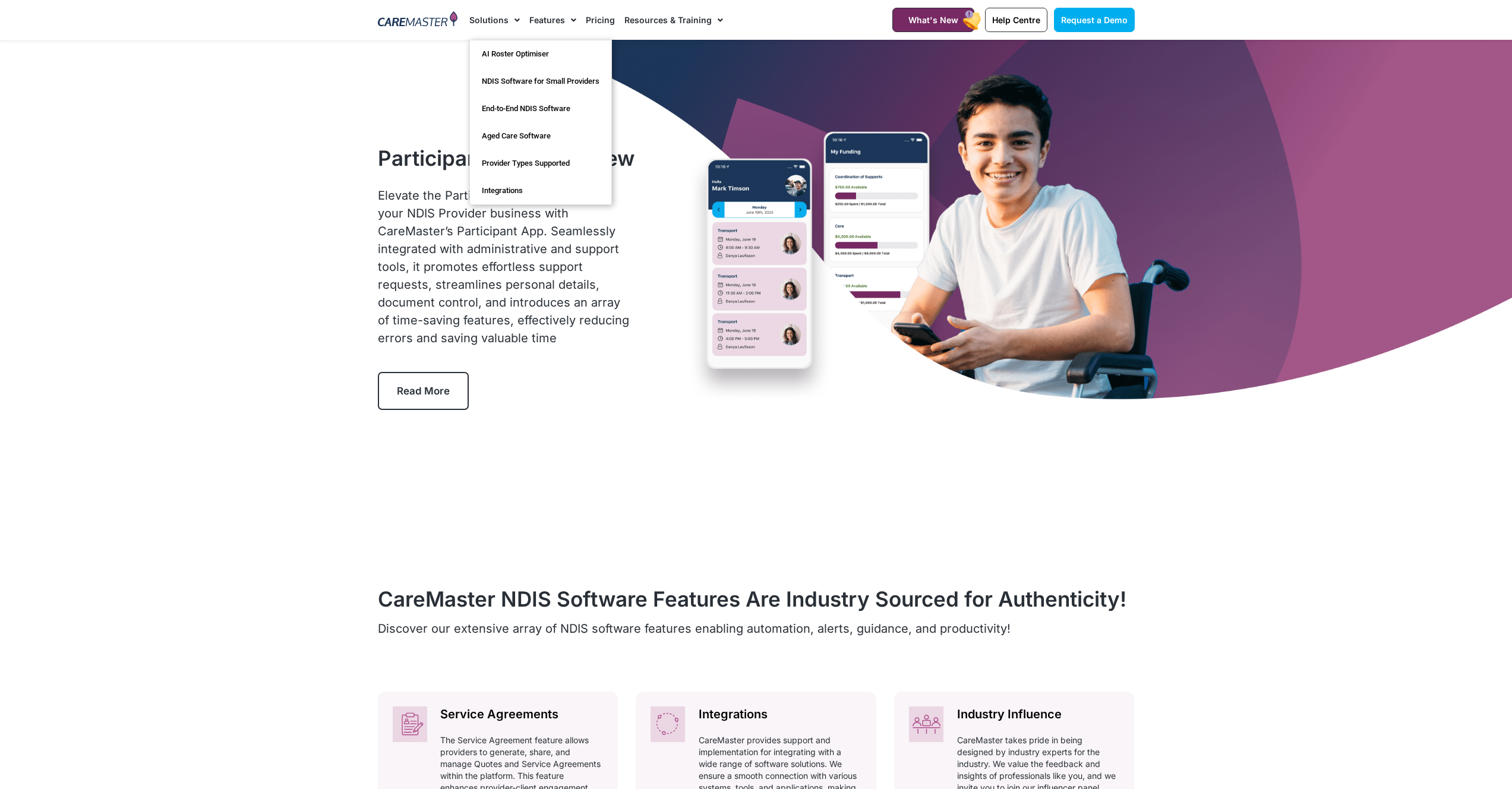
click at [509, 23] on span "Menu" at bounding box center [514, 19] width 11 height 20
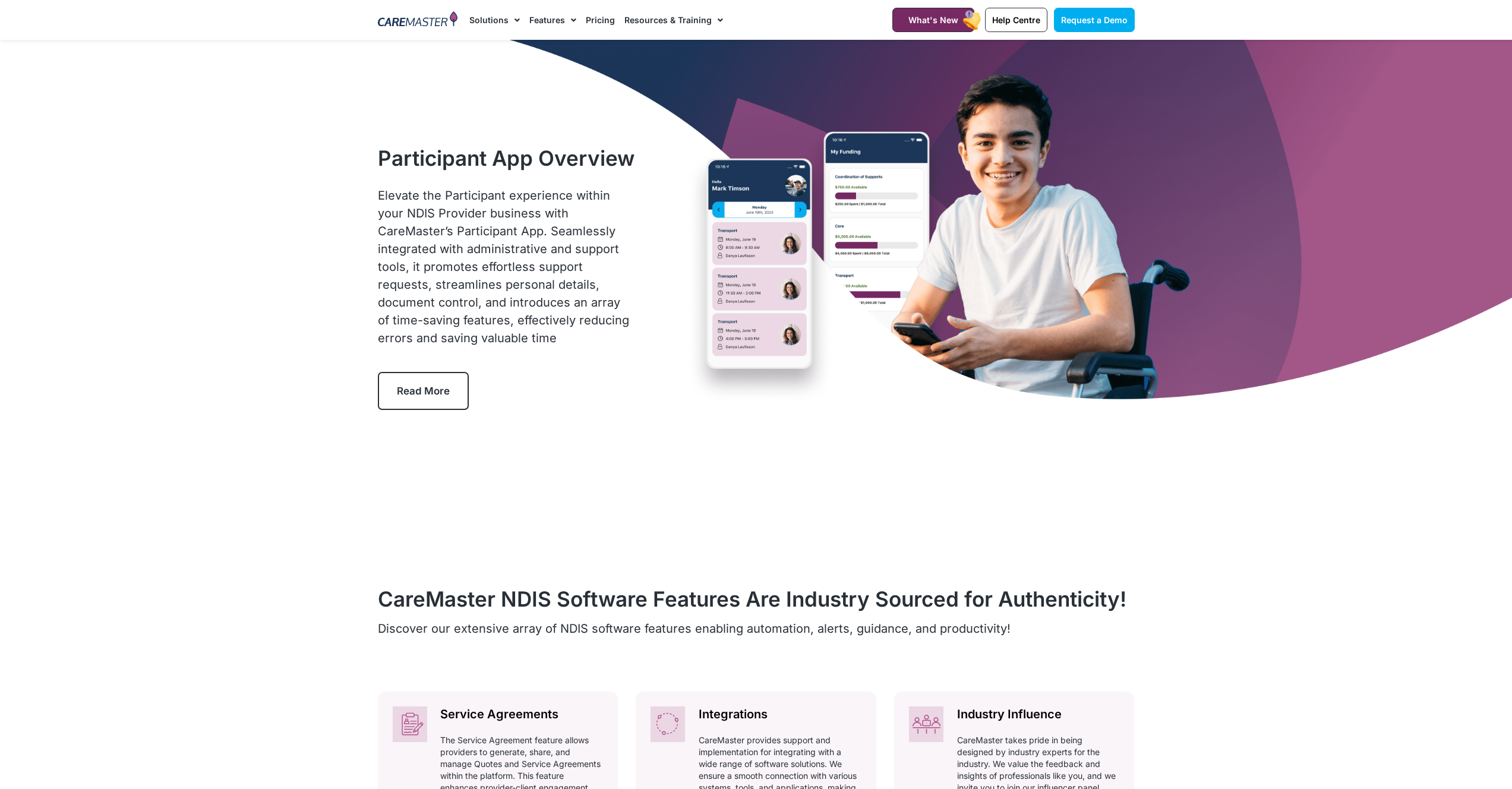
click at [509, 23] on span "Menu" at bounding box center [514, 19] width 11 height 20
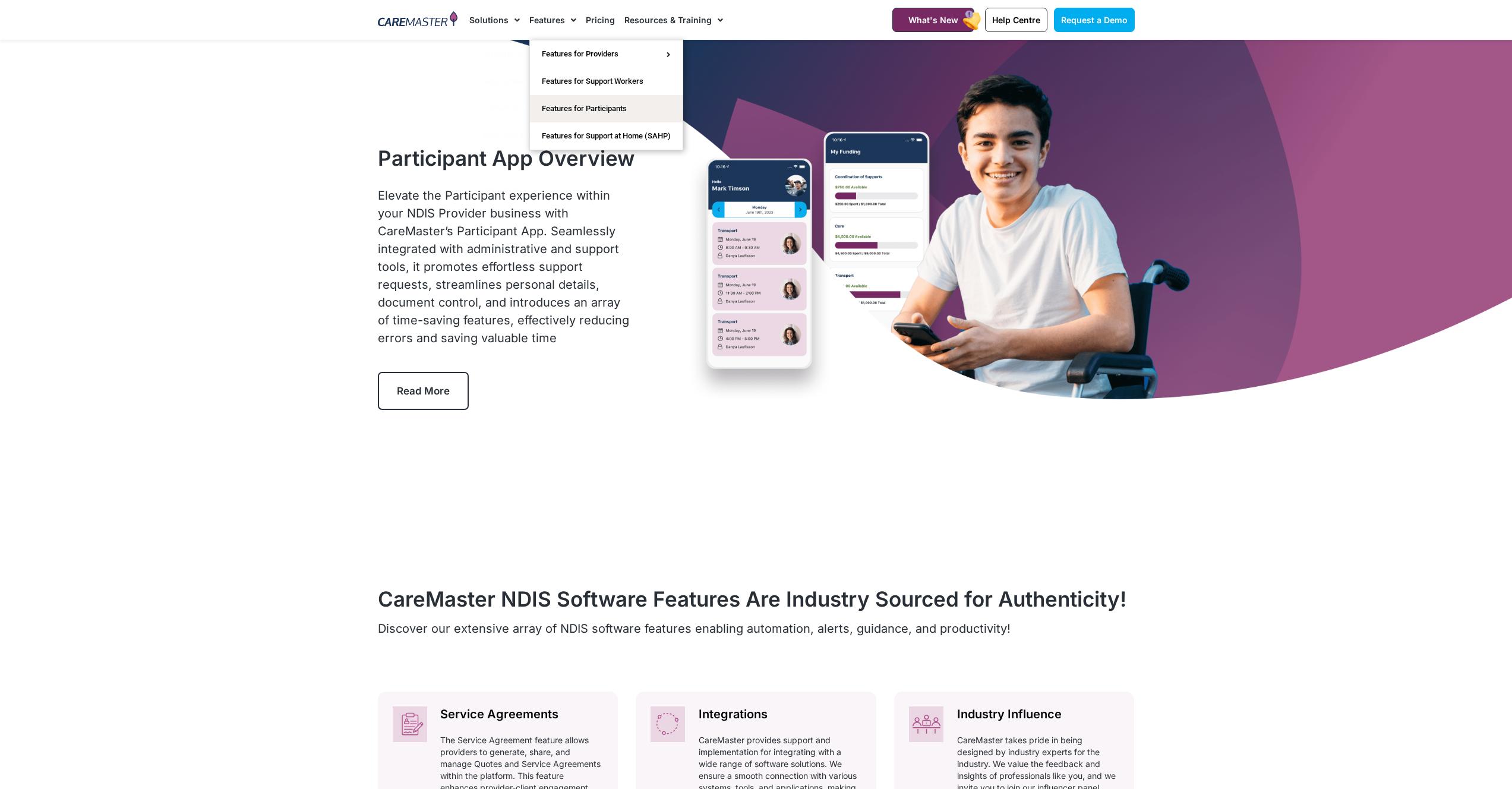
click at [568, 21] on span "Menu" at bounding box center [571, 19] width 11 height 20
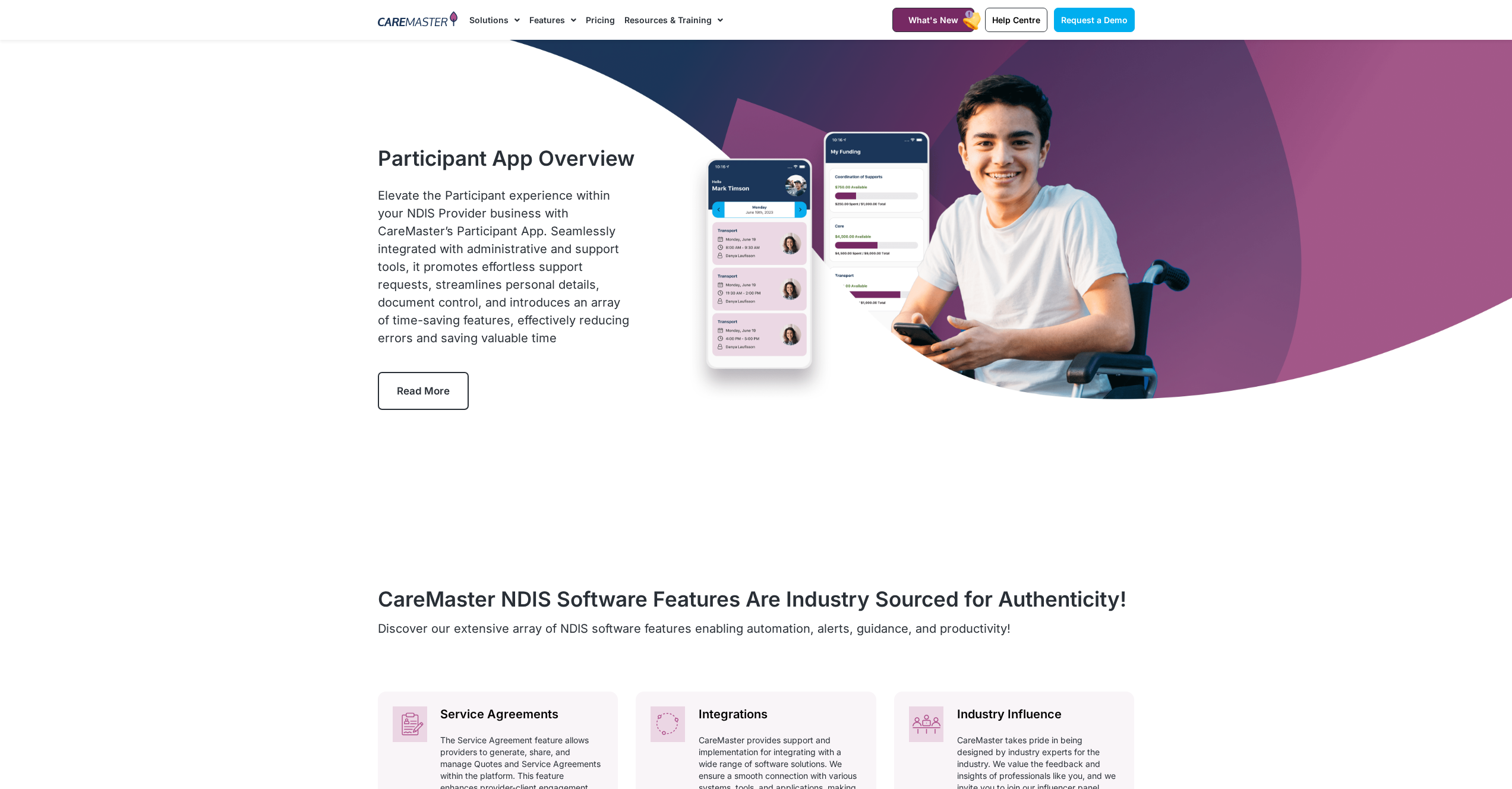
click at [568, 21] on span "Menu" at bounding box center [571, 19] width 11 height 20
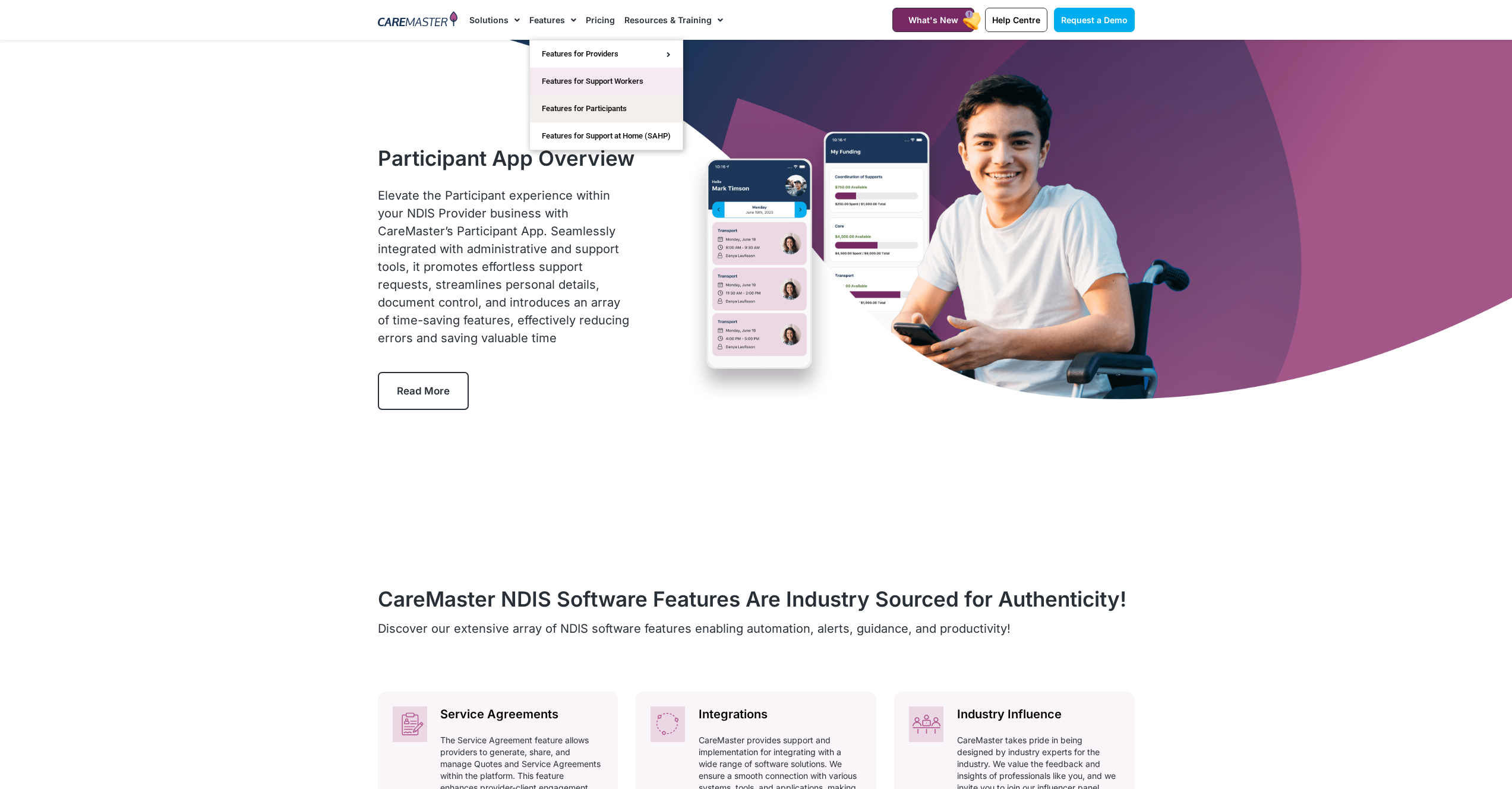
click at [577, 79] on link "Features for Support Workers" at bounding box center [606, 82] width 153 height 27
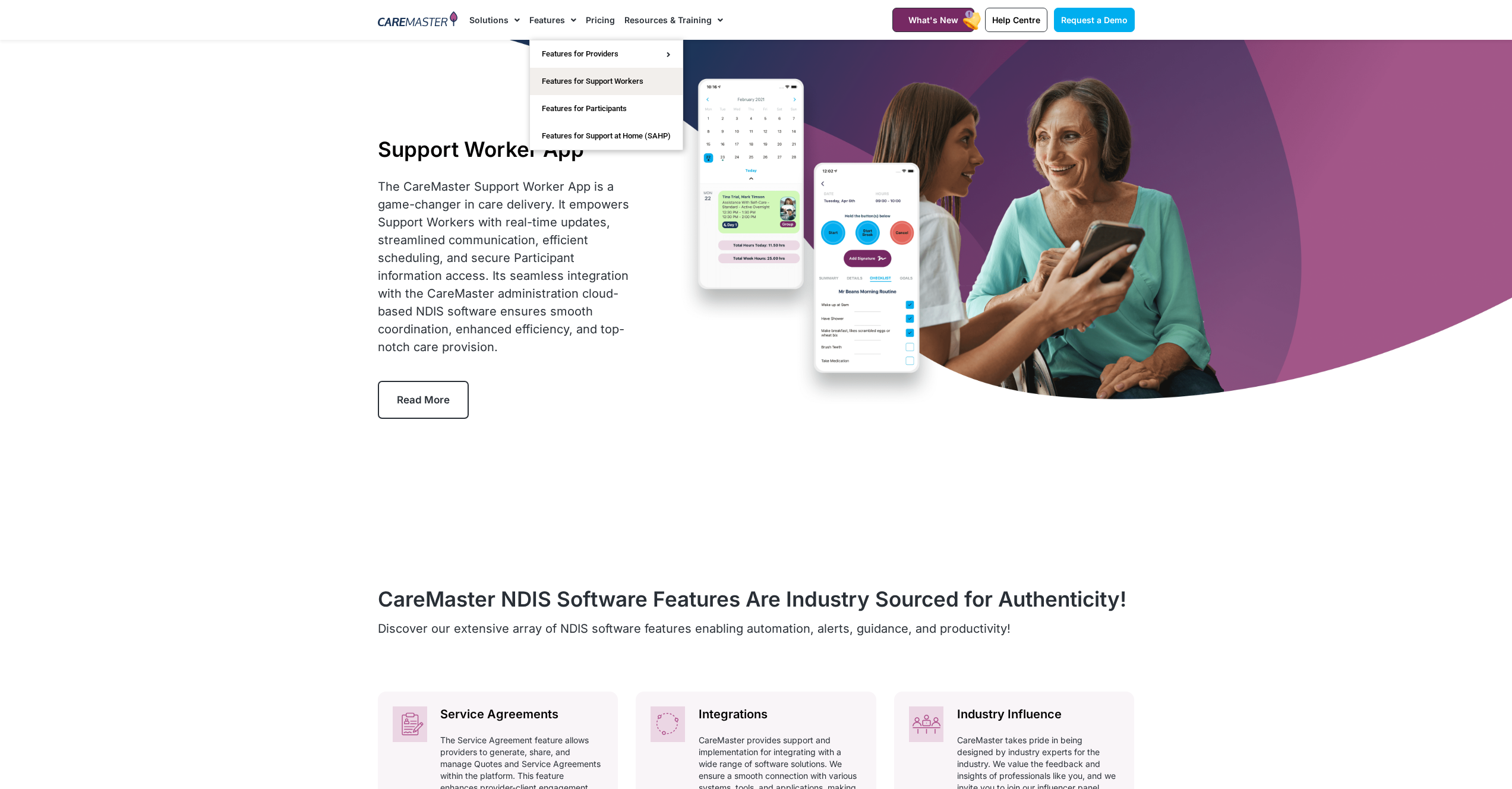
click at [549, 21] on link "Features" at bounding box center [553, 19] width 47 height 40
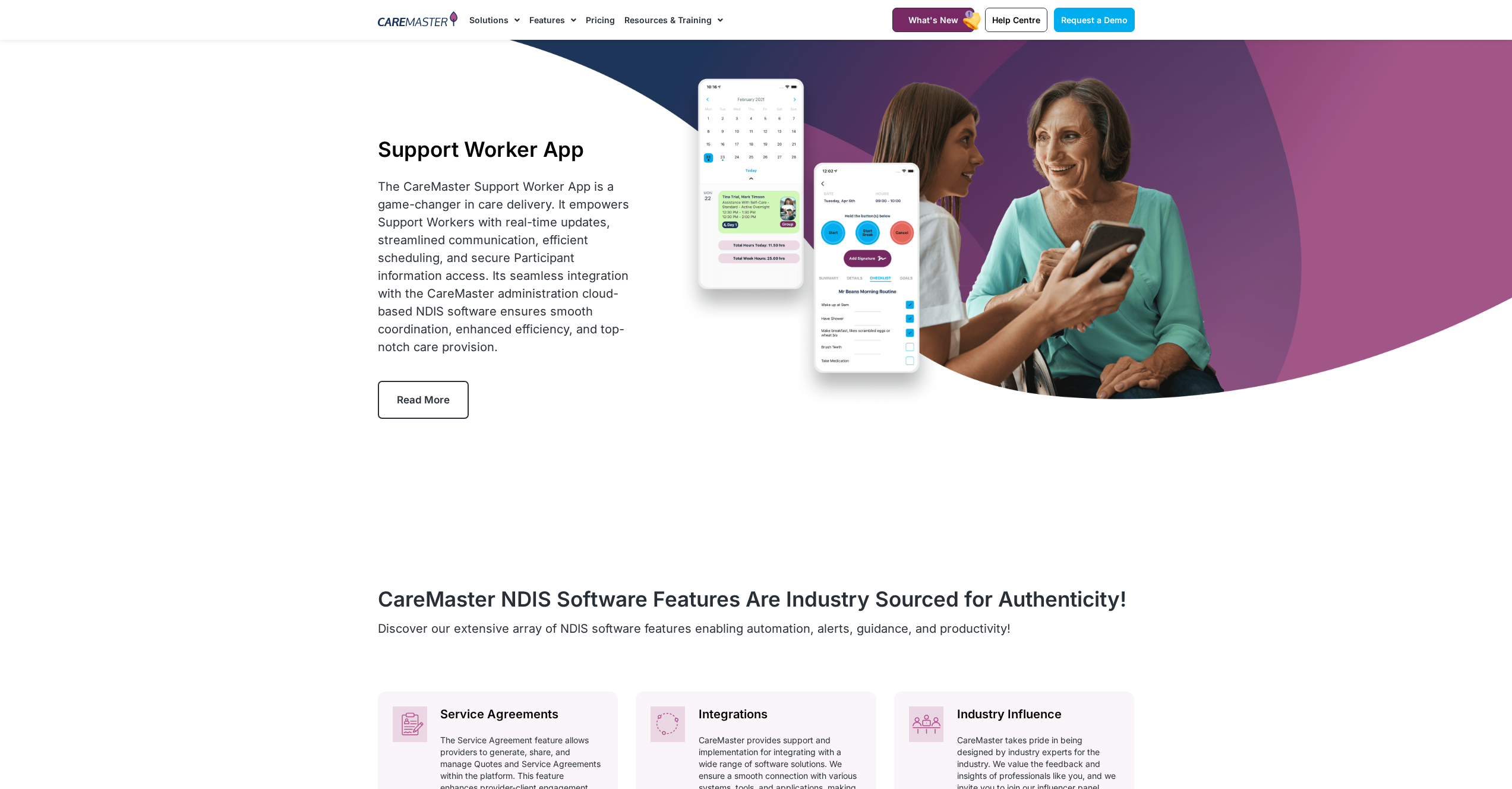
click at [558, 23] on link "Features" at bounding box center [553, 19] width 47 height 40
click at [559, 32] on link "Features" at bounding box center [553, 19] width 47 height 40
click at [555, 23] on link "Features" at bounding box center [553, 19] width 47 height 40
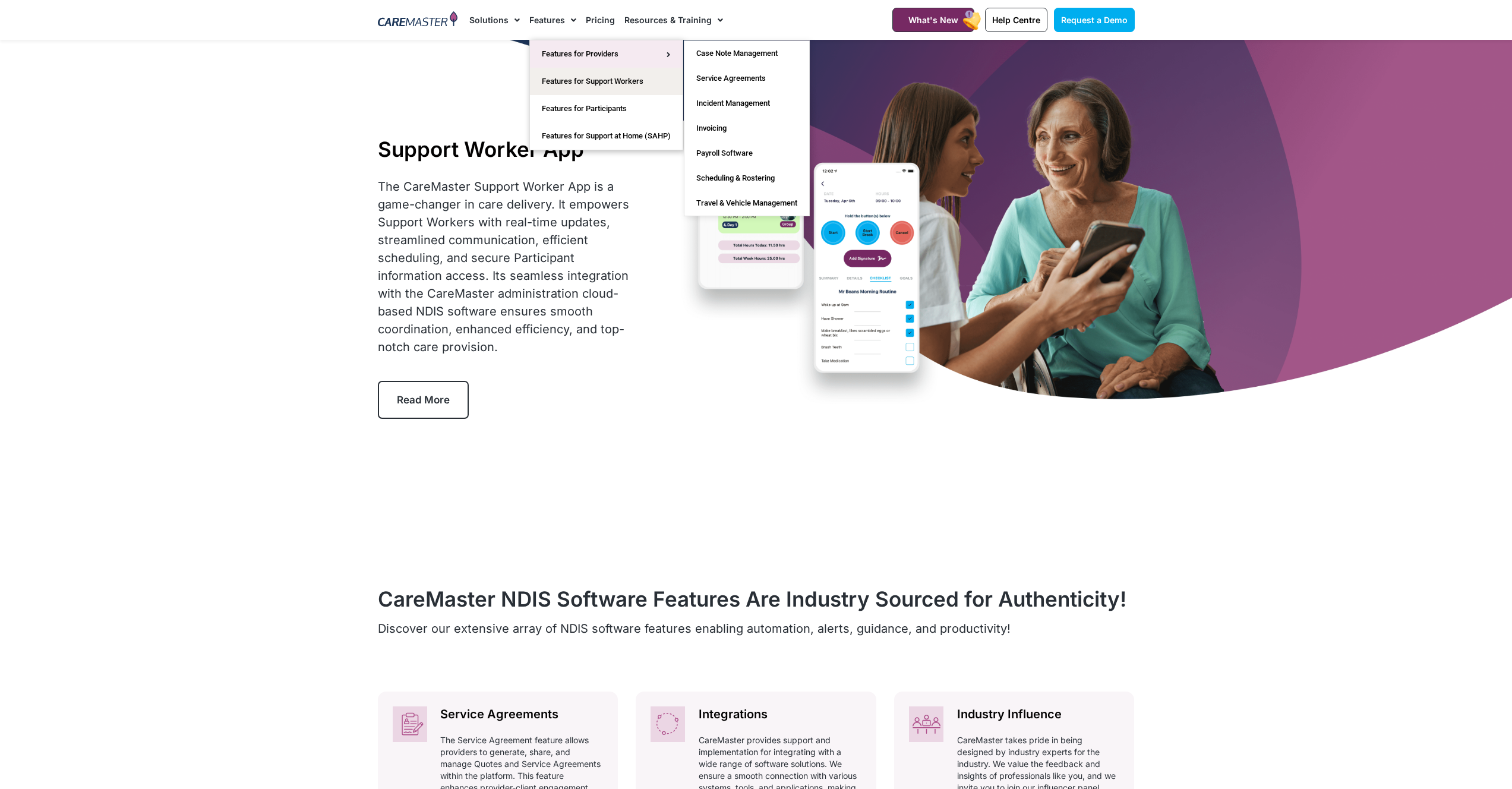
click at [555, 49] on link "Features for Providers" at bounding box center [606, 54] width 153 height 27
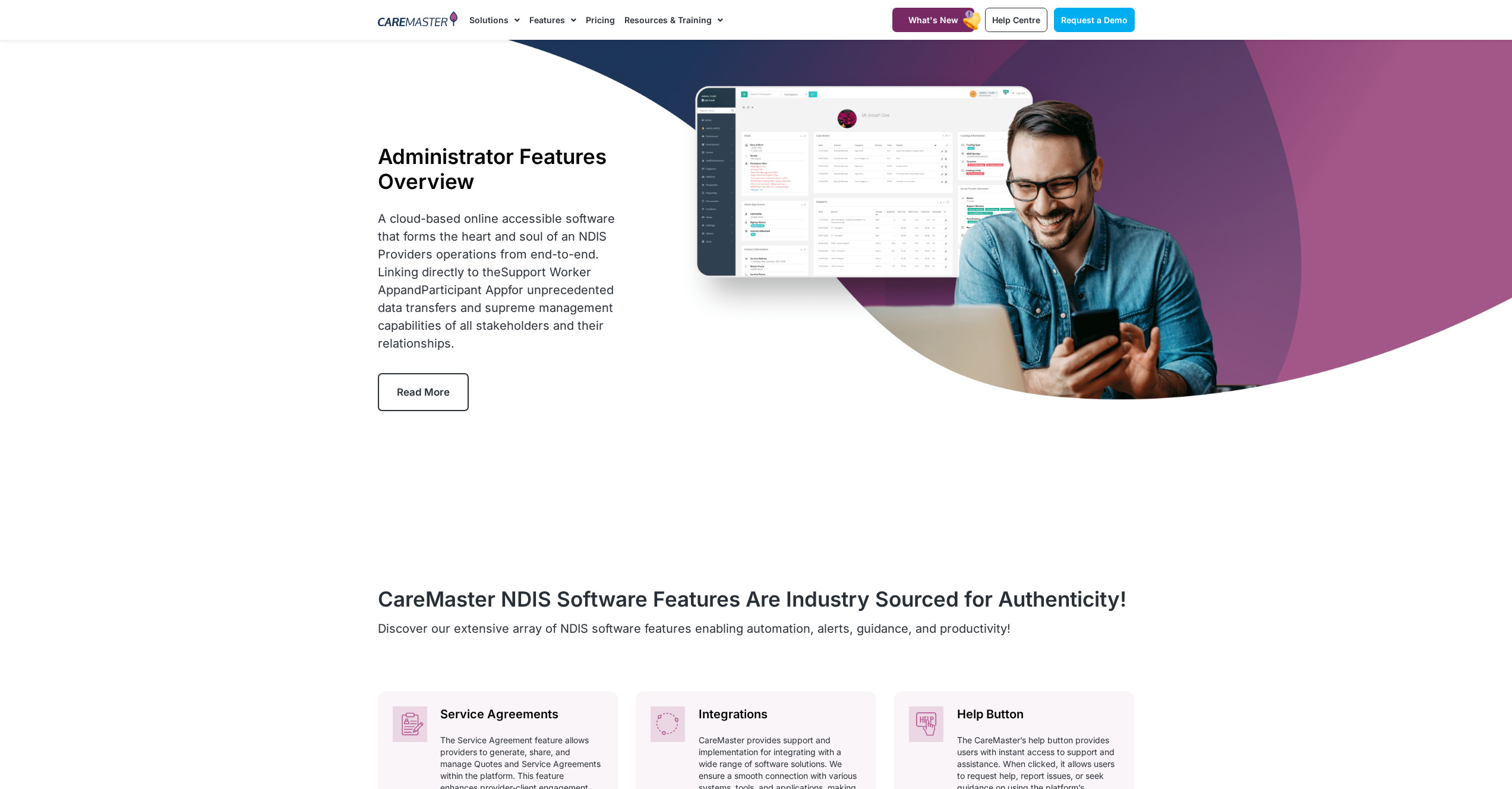
click at [361, 373] on div at bounding box center [756, 277] width 1512 height 475
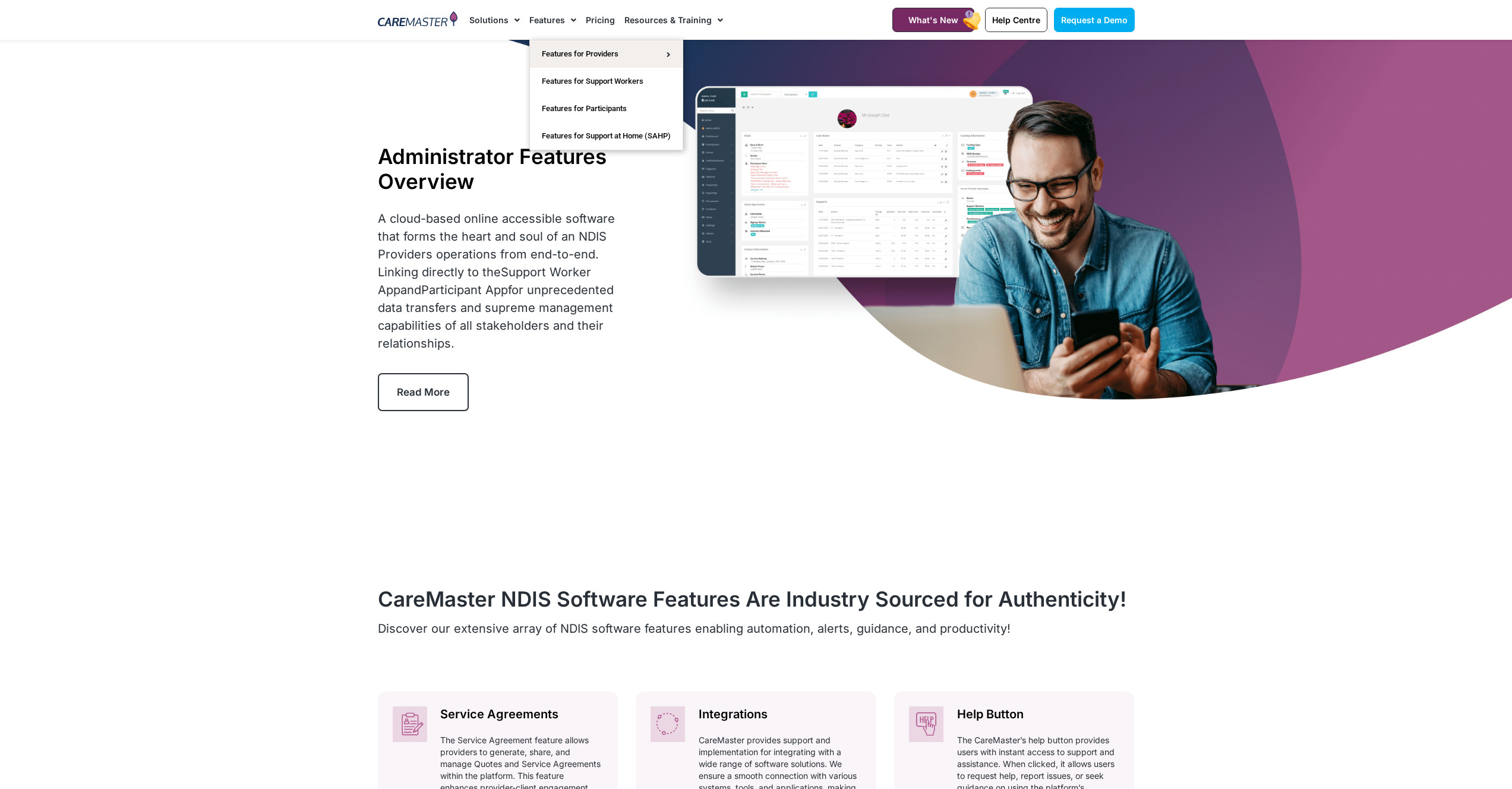
click at [560, 20] on link "Features" at bounding box center [553, 19] width 47 height 40
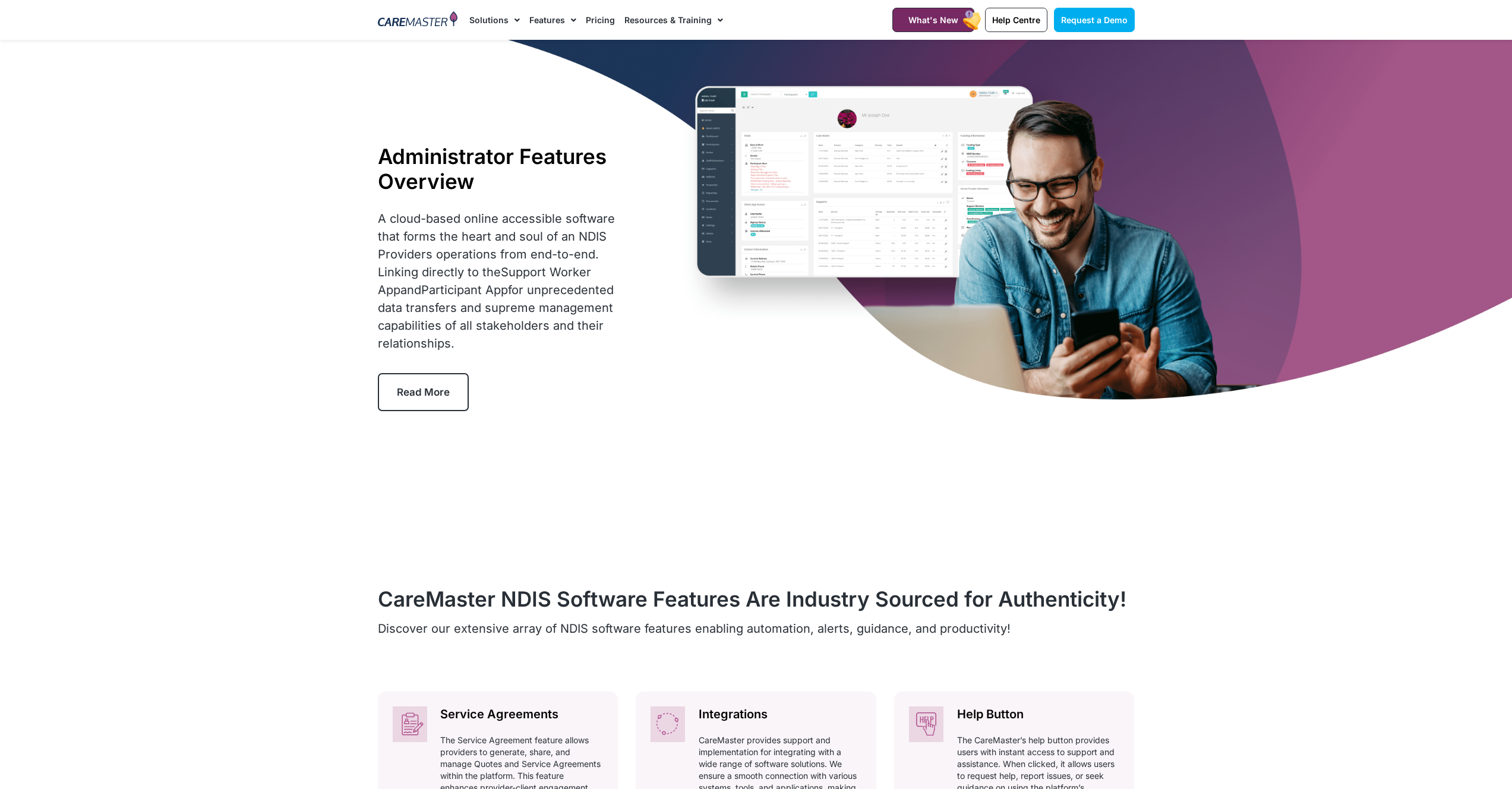
click at [560, 20] on link "Features" at bounding box center [553, 19] width 47 height 40
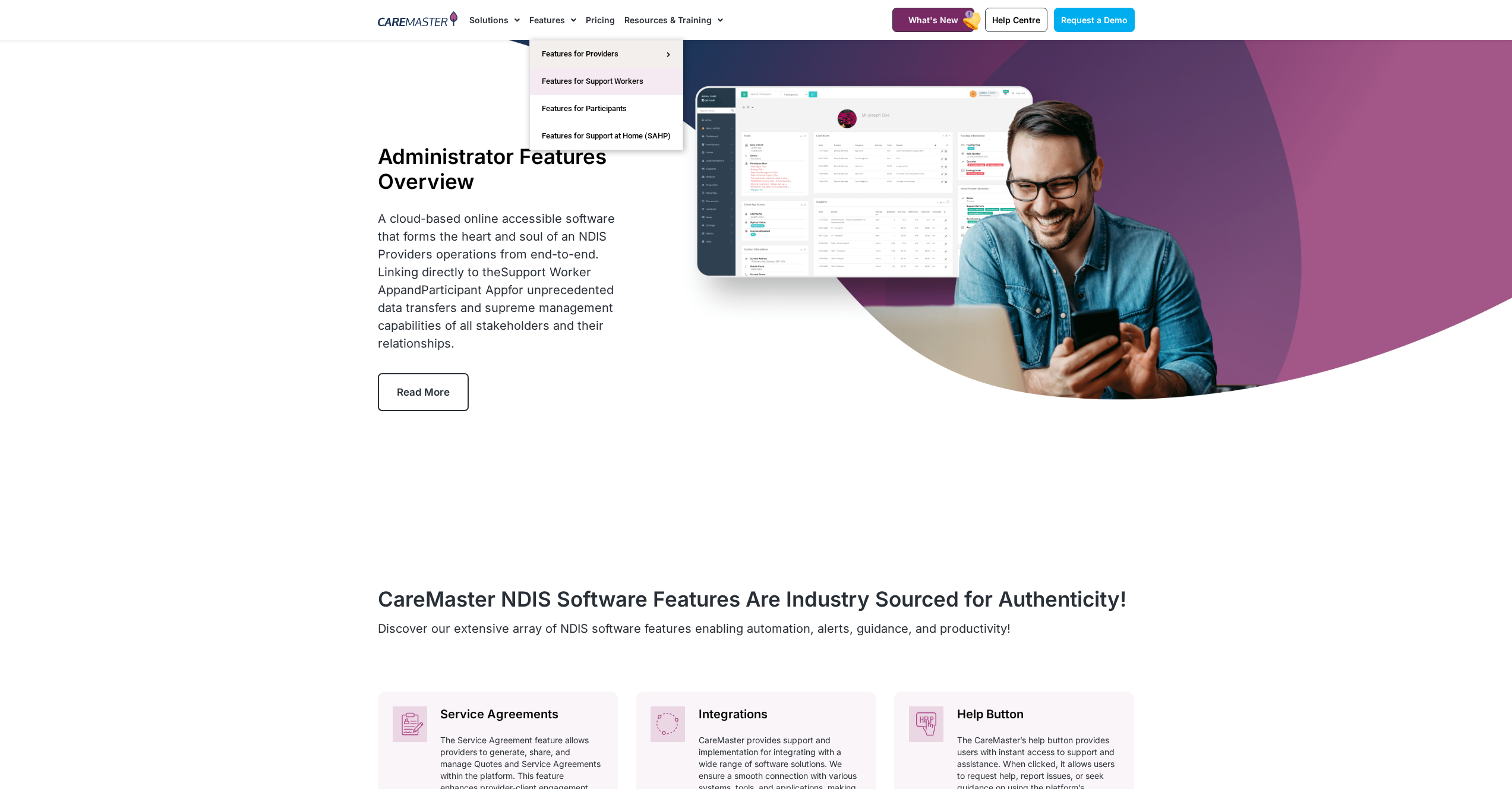
click at [610, 86] on link "Features for Support Workers" at bounding box center [606, 82] width 153 height 27
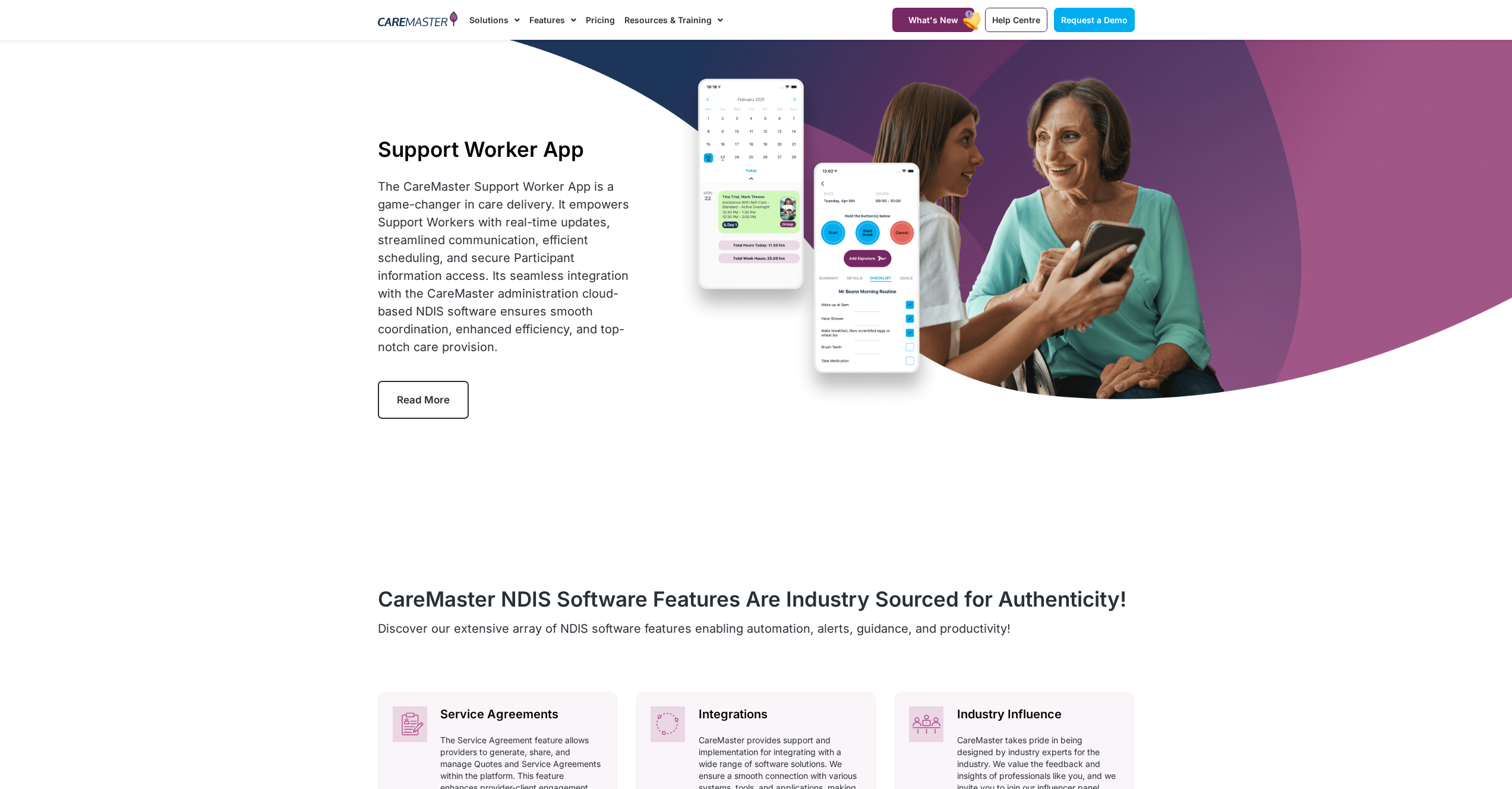
click at [428, 403] on span "Read More" at bounding box center [423, 399] width 53 height 12
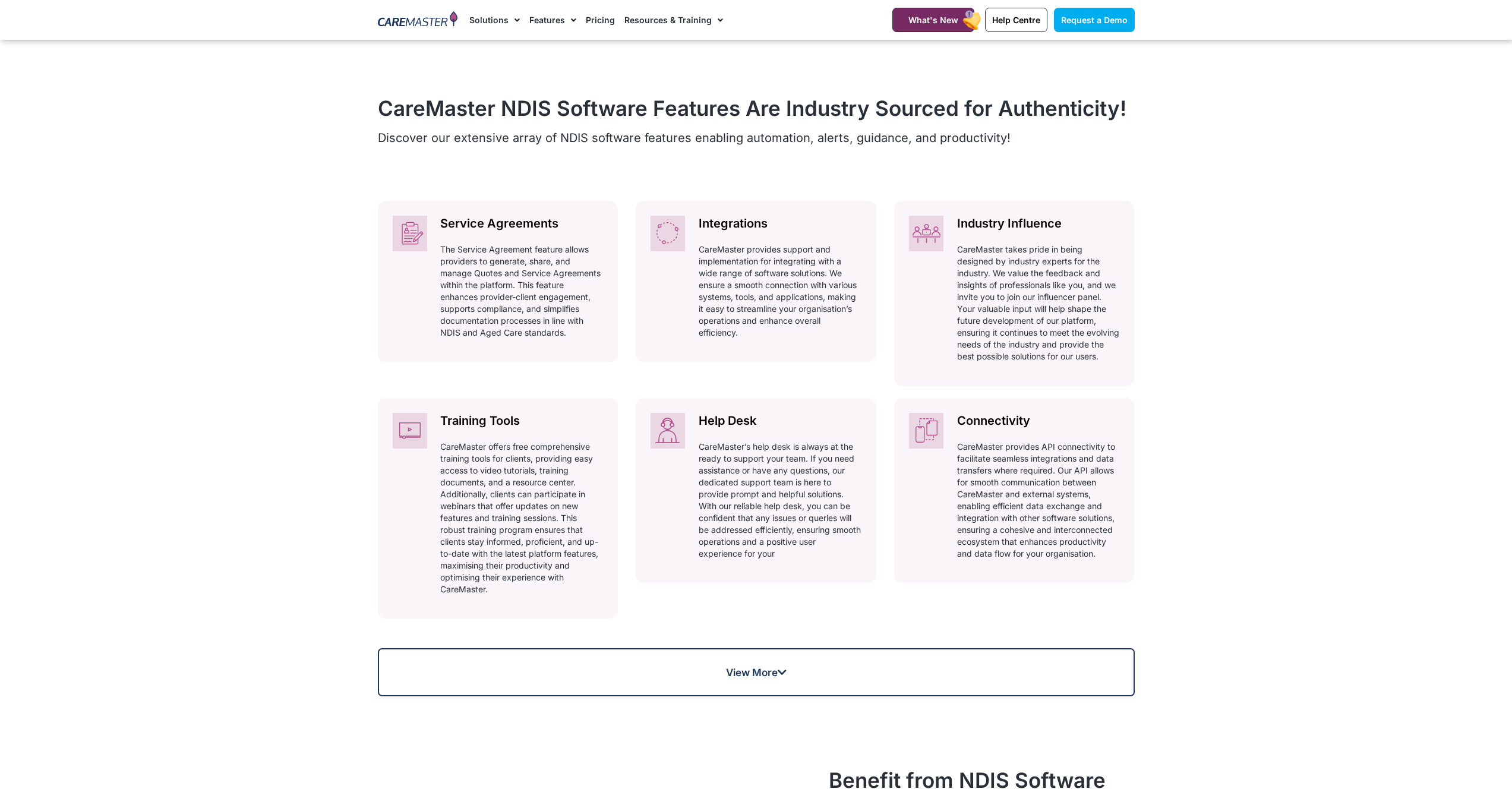
scroll to position [515, 0]
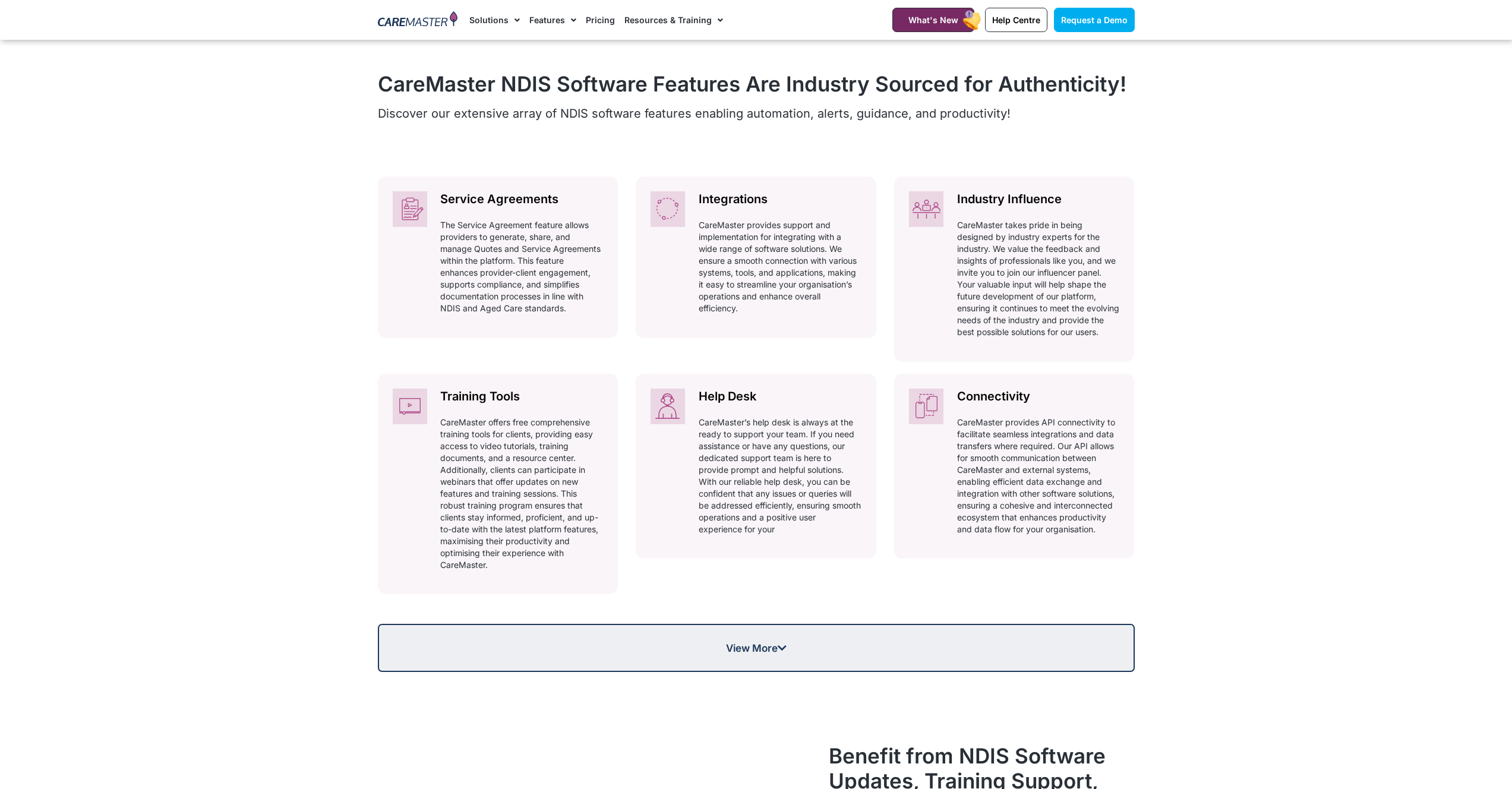
click at [751, 668] on link "View More" at bounding box center [756, 648] width 757 height 49
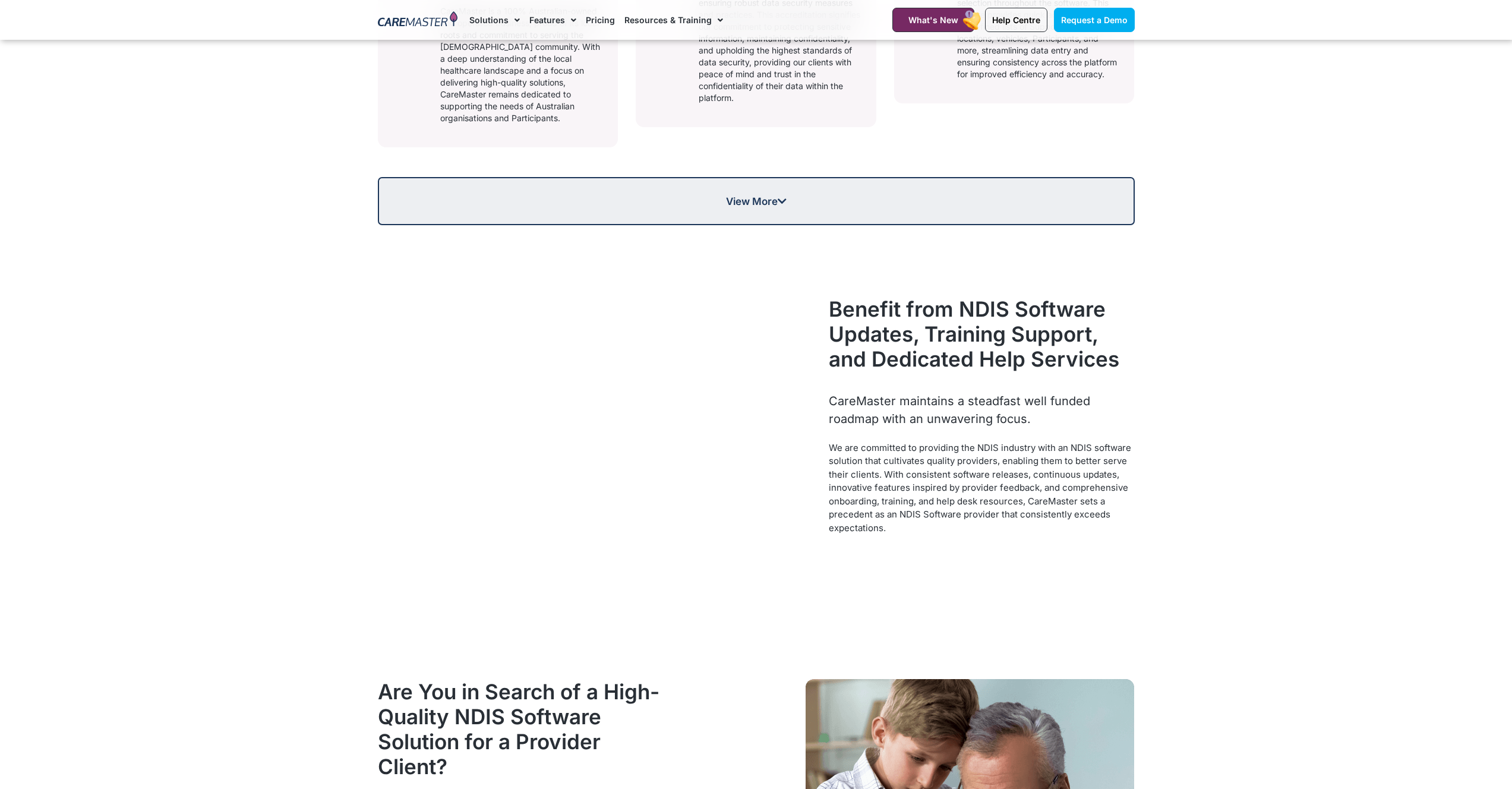
scroll to position [1438, 0]
click at [738, 196] on span "View More" at bounding box center [756, 201] width 61 height 10
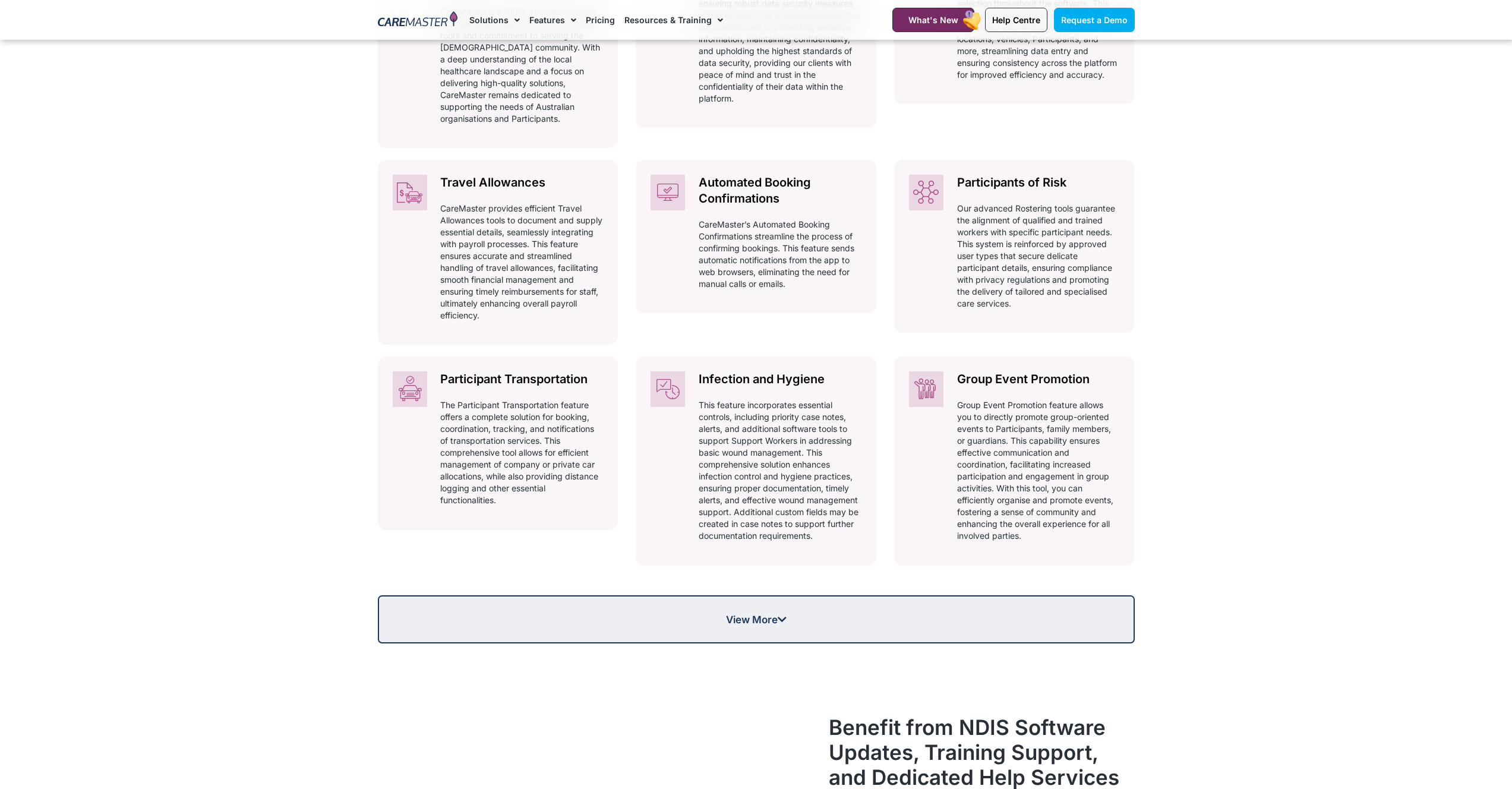
click at [671, 614] on span "View More" at bounding box center [756, 619] width 754 height 10
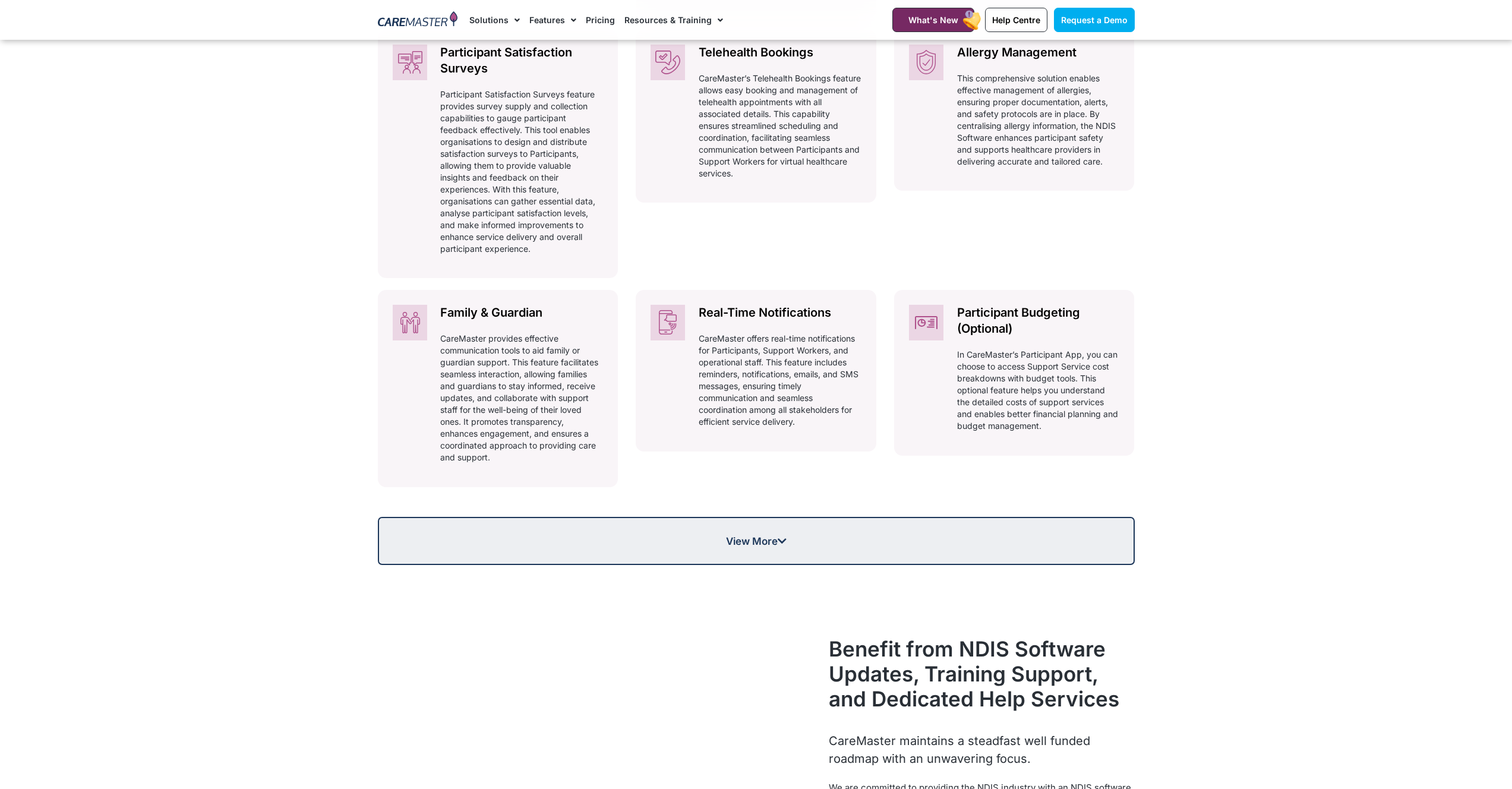
scroll to position [1986, 0]
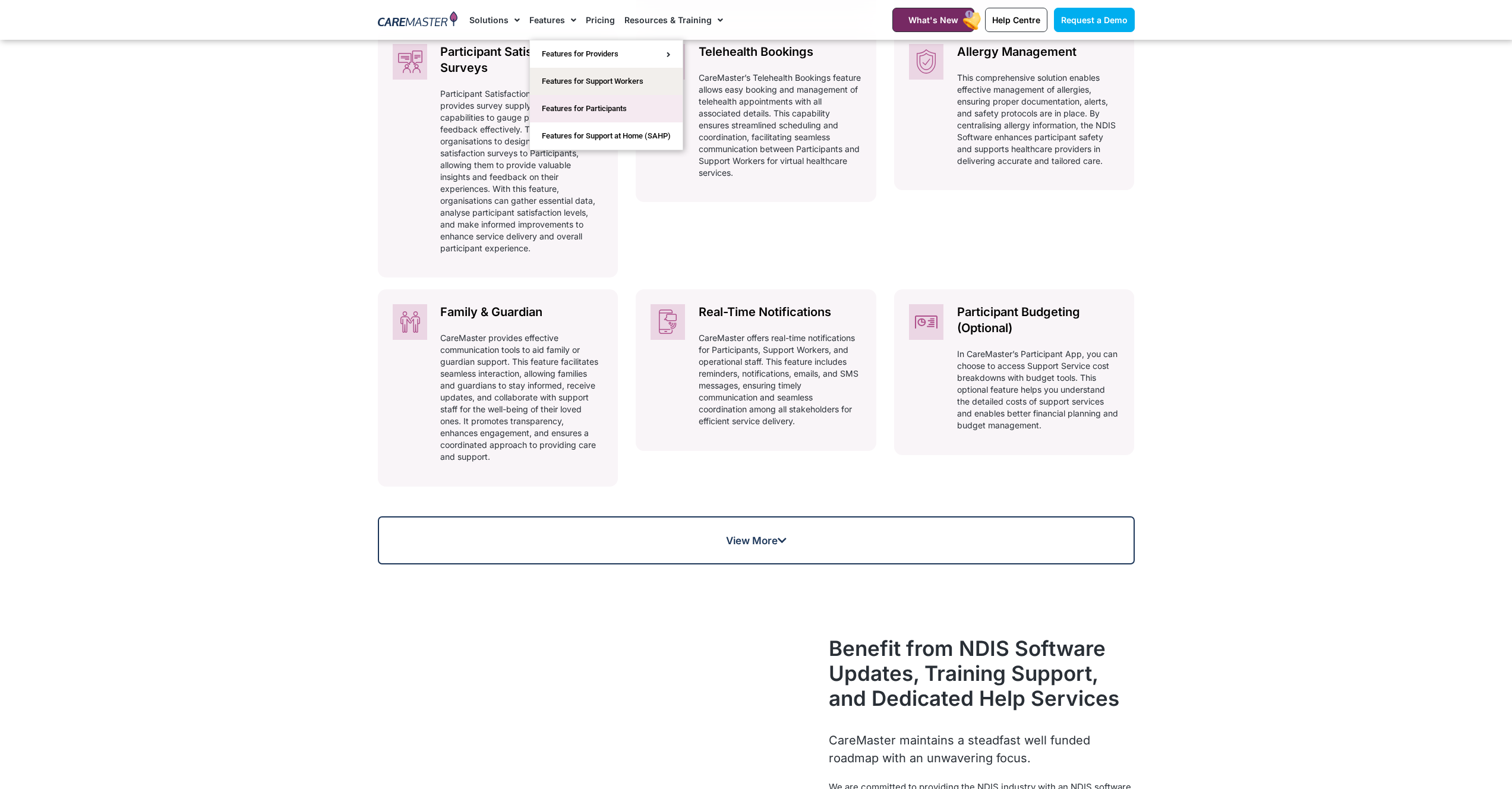
click at [623, 105] on link "Features for Participants" at bounding box center [606, 109] width 153 height 27
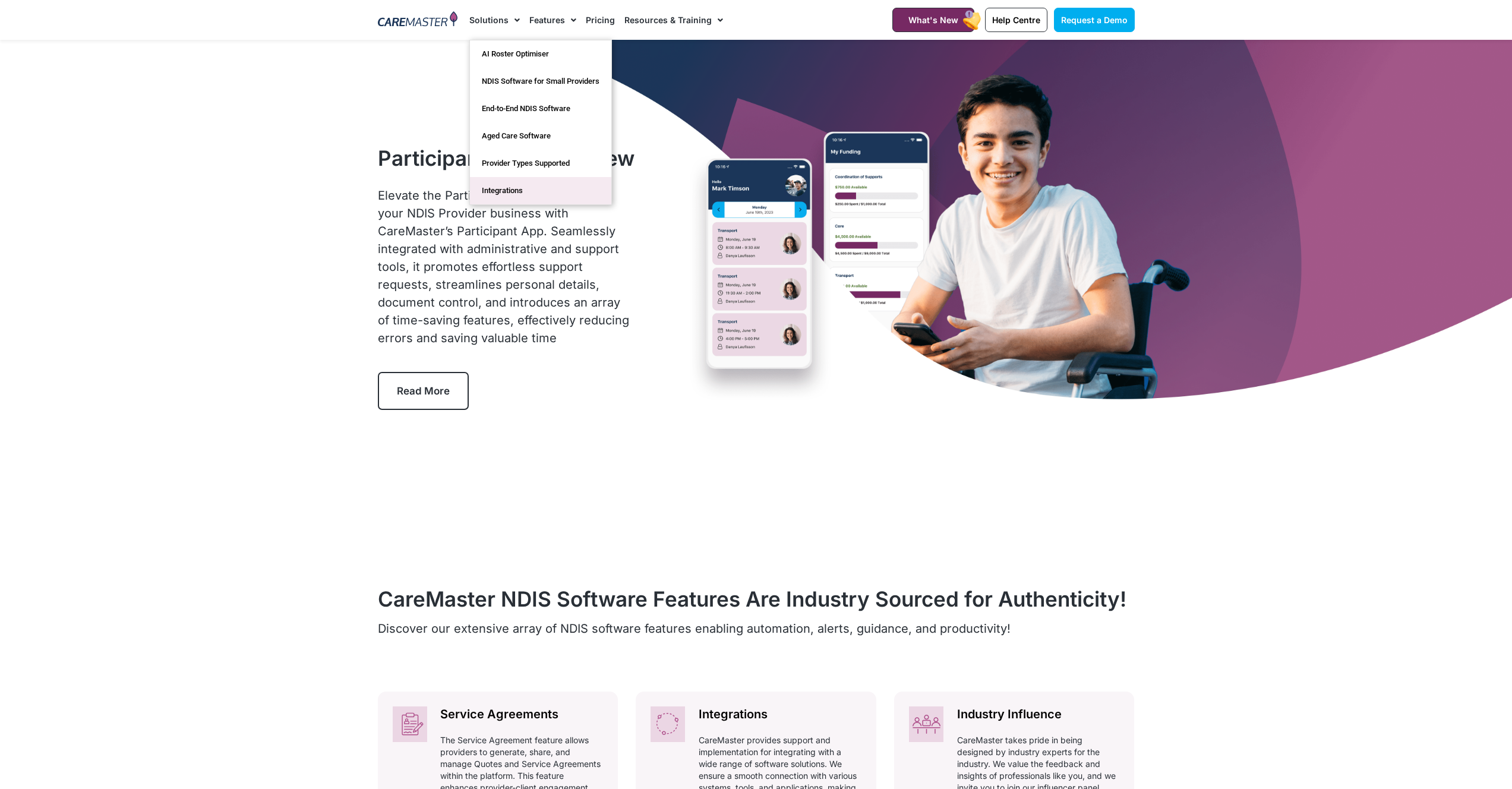
click at [505, 199] on link "Integrations" at bounding box center [540, 191] width 141 height 27
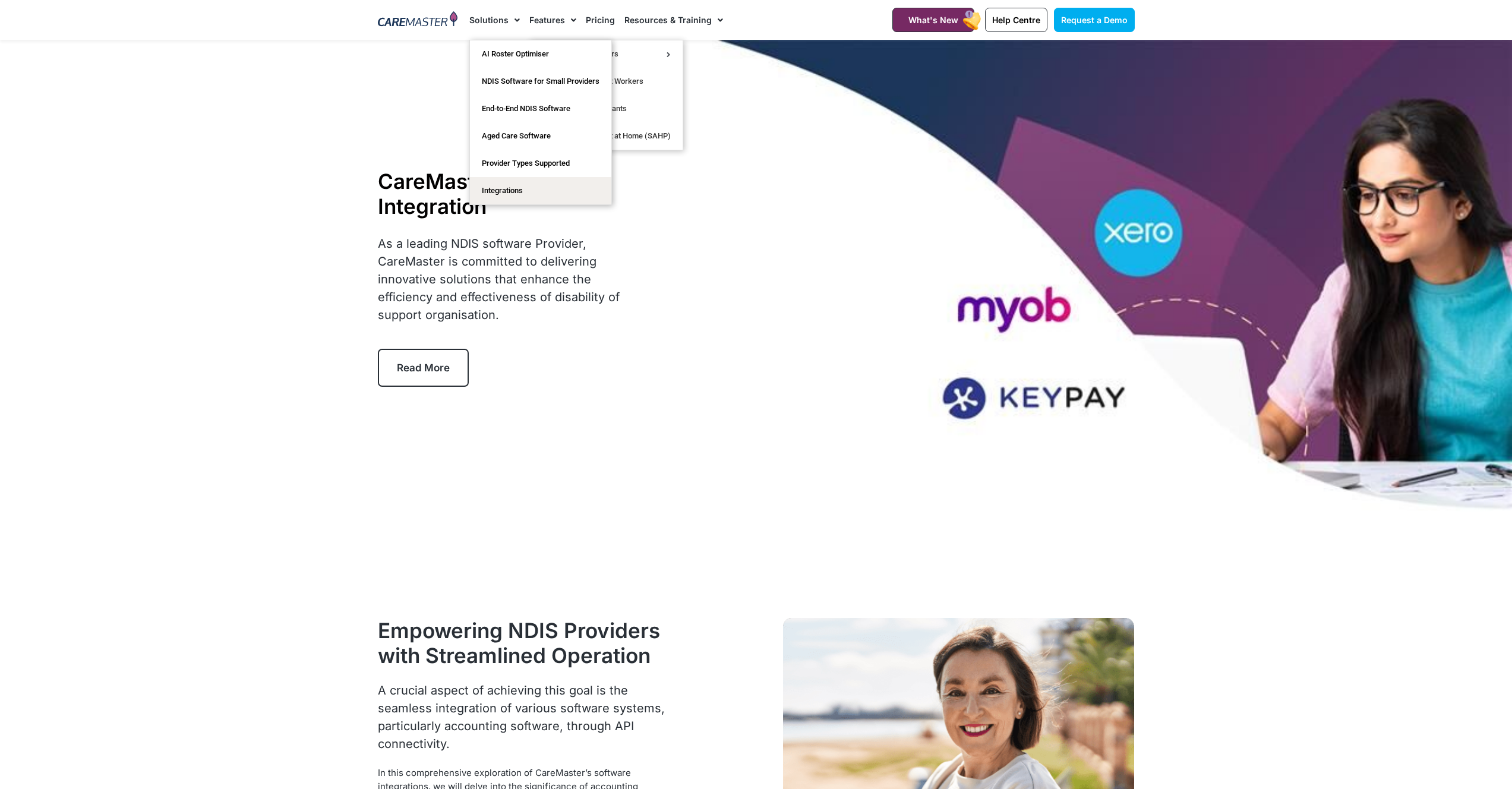
click at [492, 18] on link "Solutions" at bounding box center [494, 19] width 50 height 40
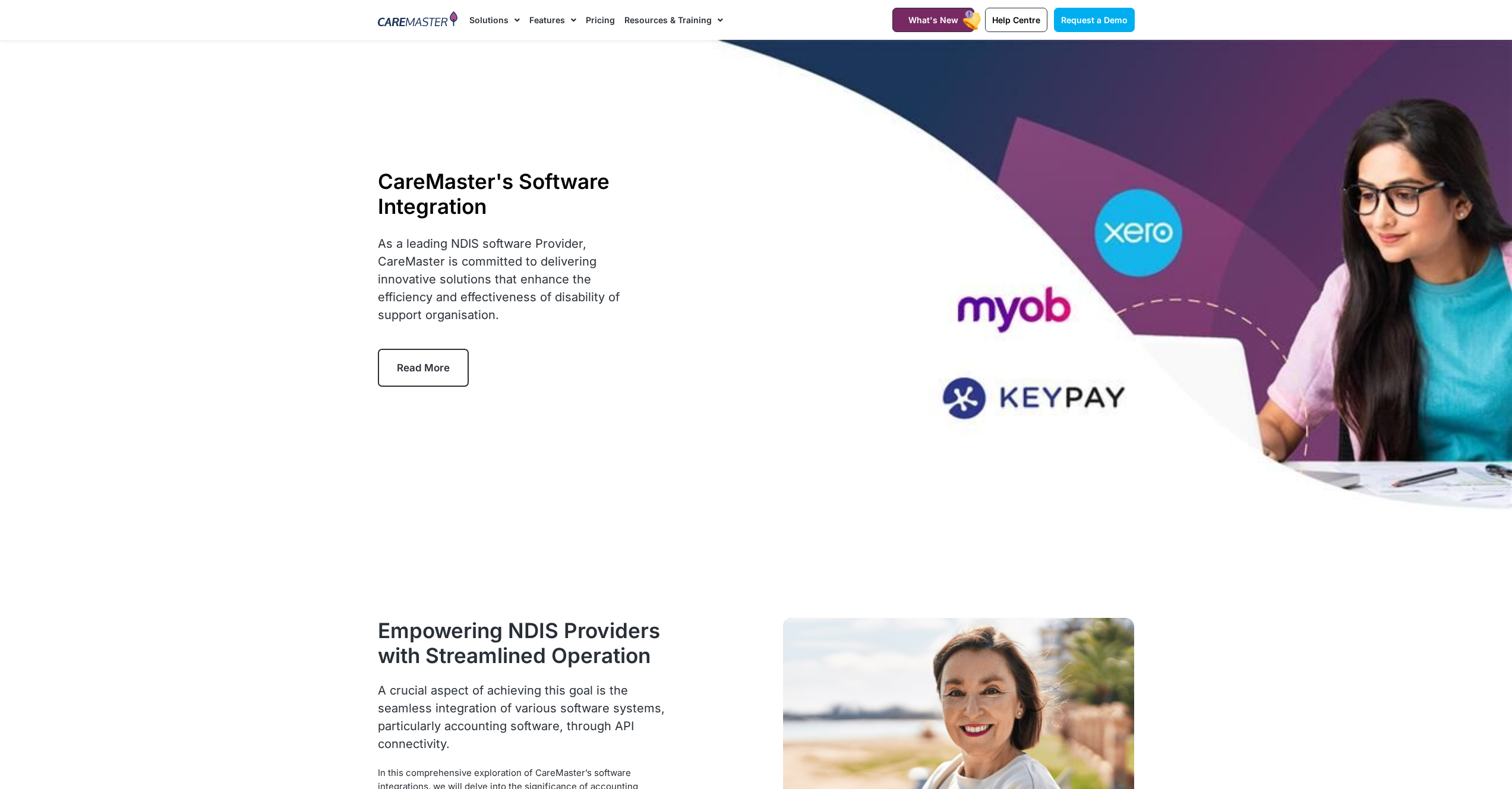
click at [492, 18] on link "Solutions" at bounding box center [494, 19] width 50 height 40
click at [552, 108] on link "End-to-End NDIS Software" at bounding box center [540, 109] width 141 height 27
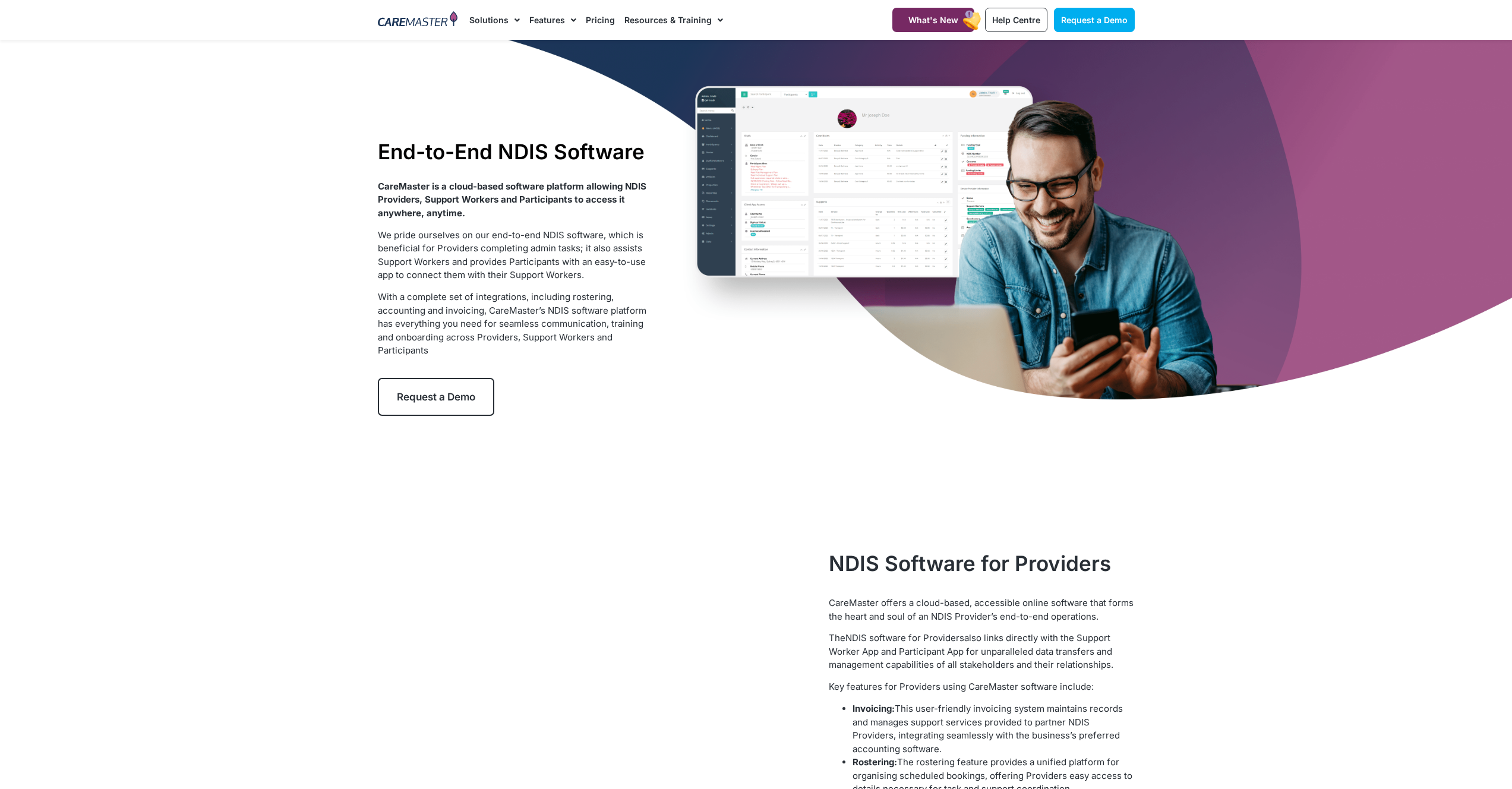
click at [1033, 380] on div "End-to-End NDIS Software CareMaster is a cloud-based software platform allowing…" at bounding box center [756, 277] width 769 height 475
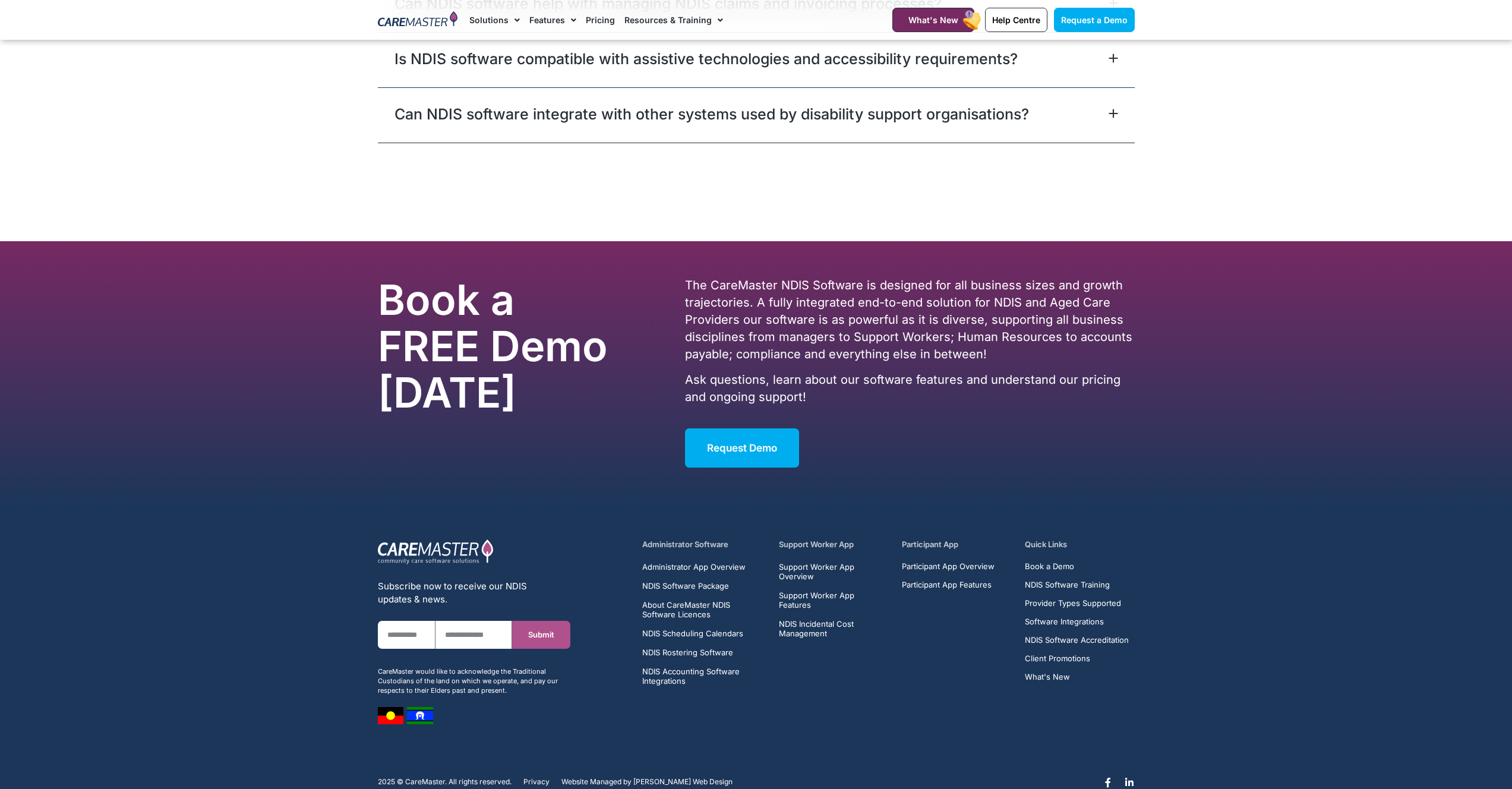
scroll to position [4126, 0]
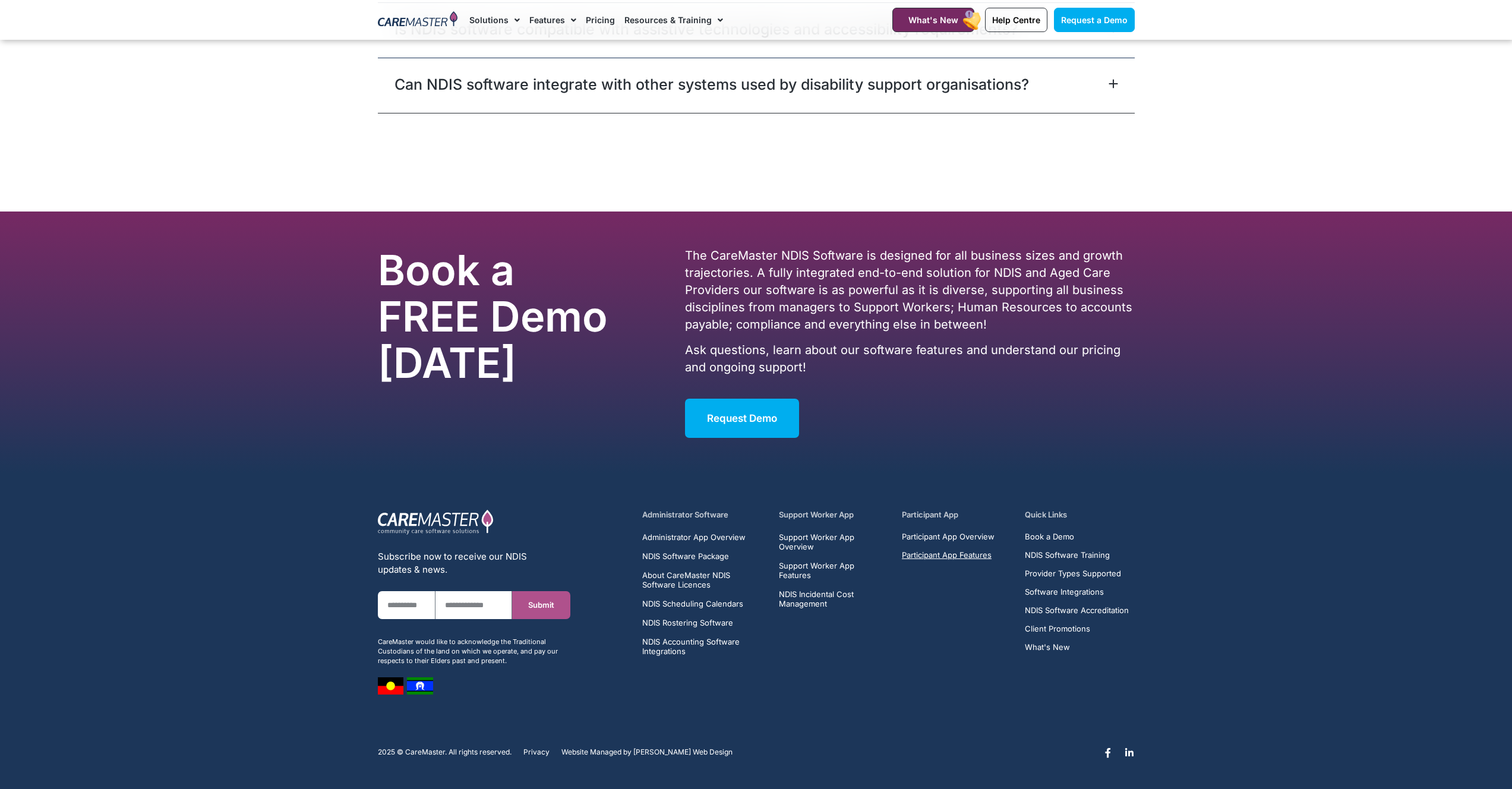
click at [959, 557] on span "Participant App Features" at bounding box center [946, 555] width 90 height 9
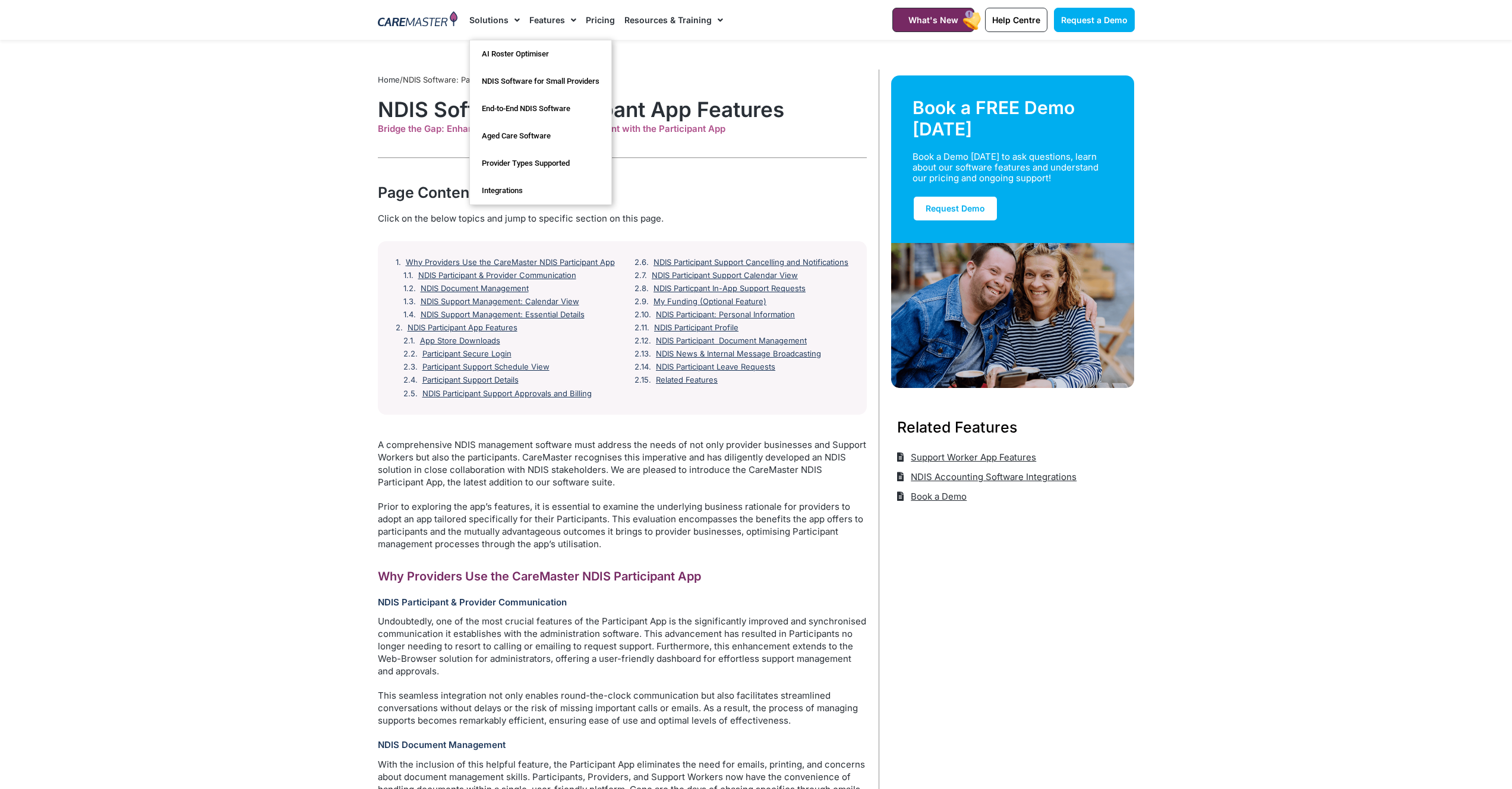
click at [509, 20] on span "Menu" at bounding box center [514, 19] width 11 height 20
click at [553, 19] on link "Features" at bounding box center [553, 19] width 47 height 40
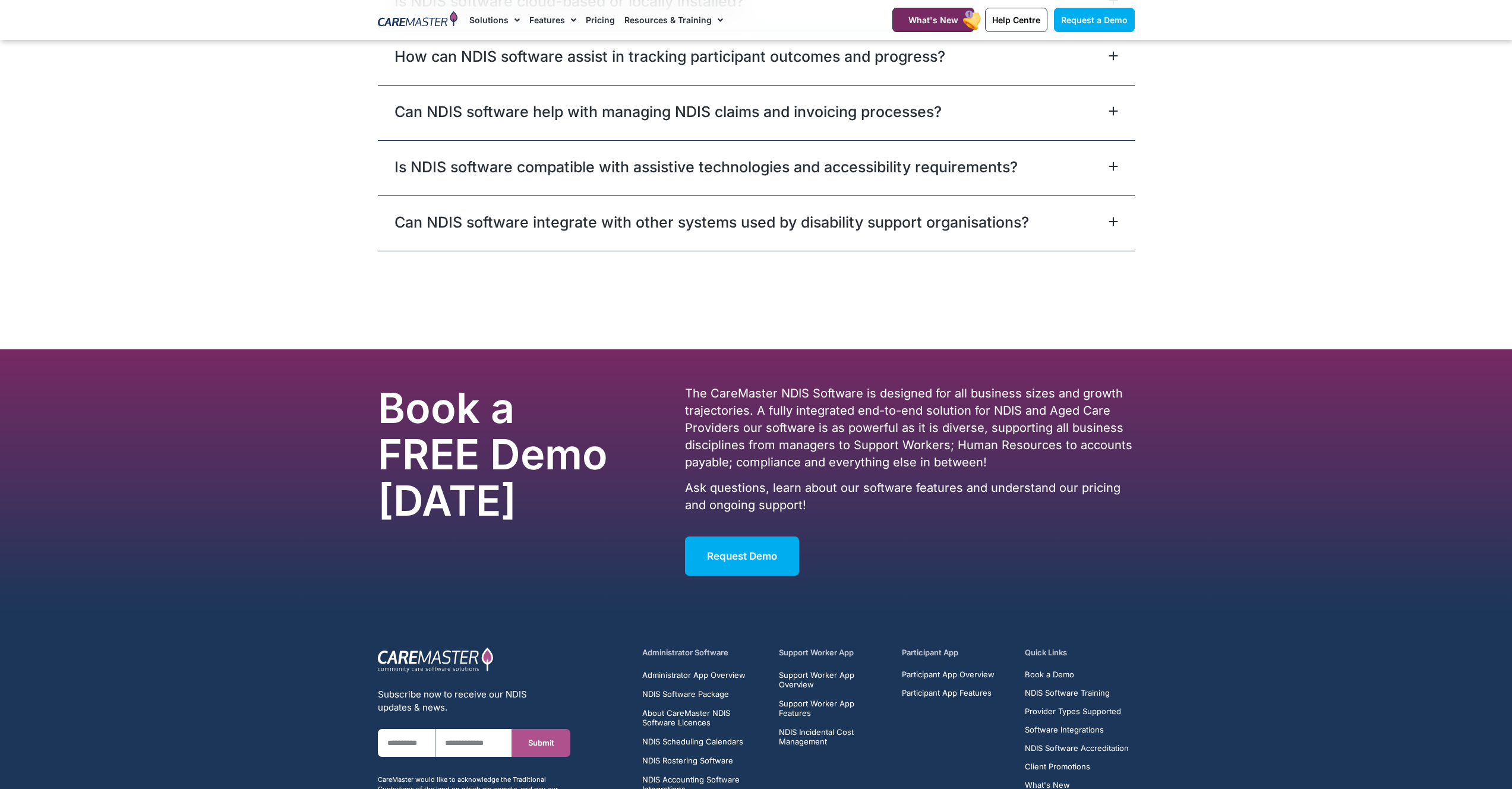
scroll to position [3992, 0]
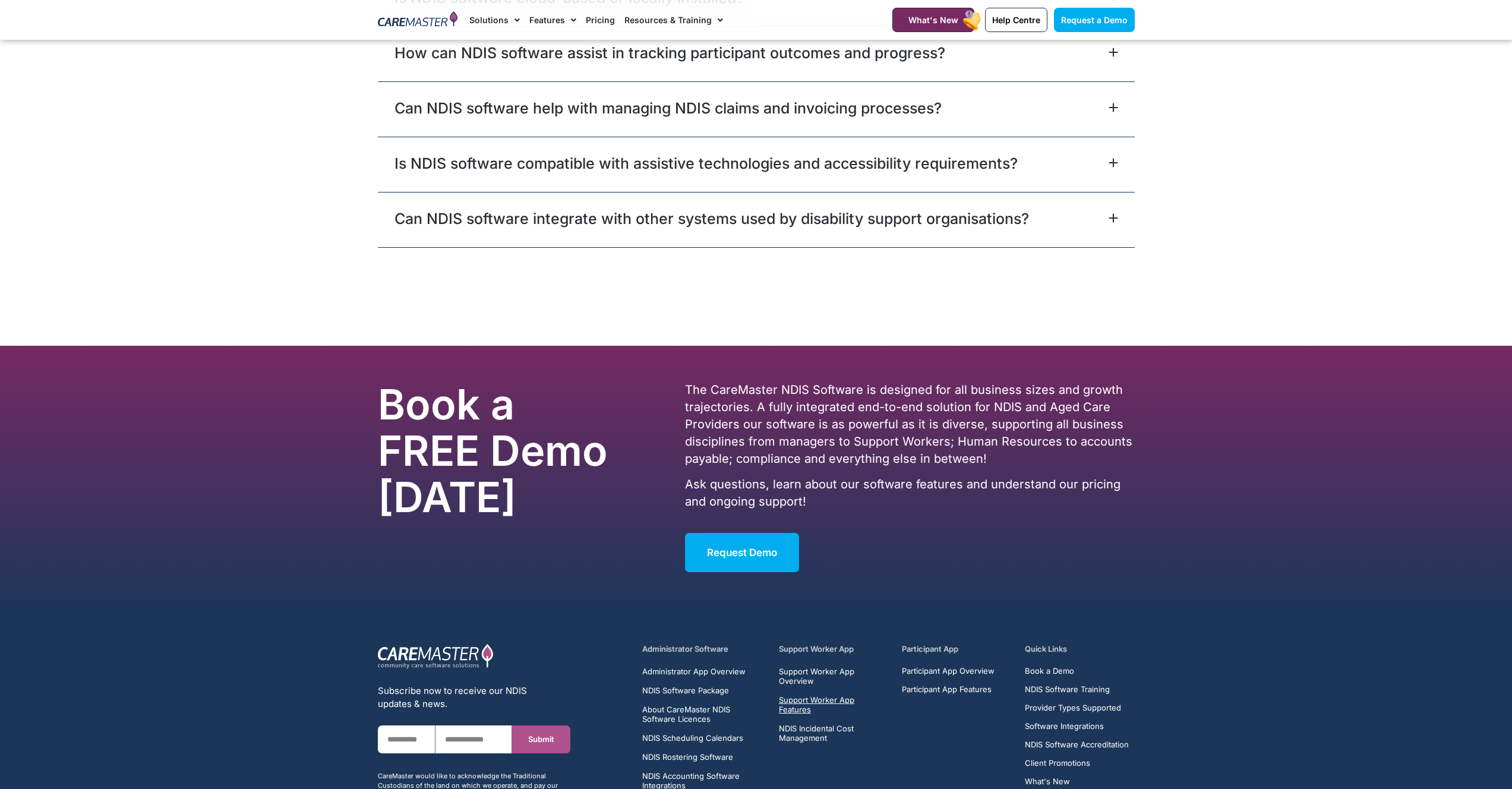
click at [842, 696] on span "Support Worker App Features" at bounding box center [833, 705] width 109 height 19
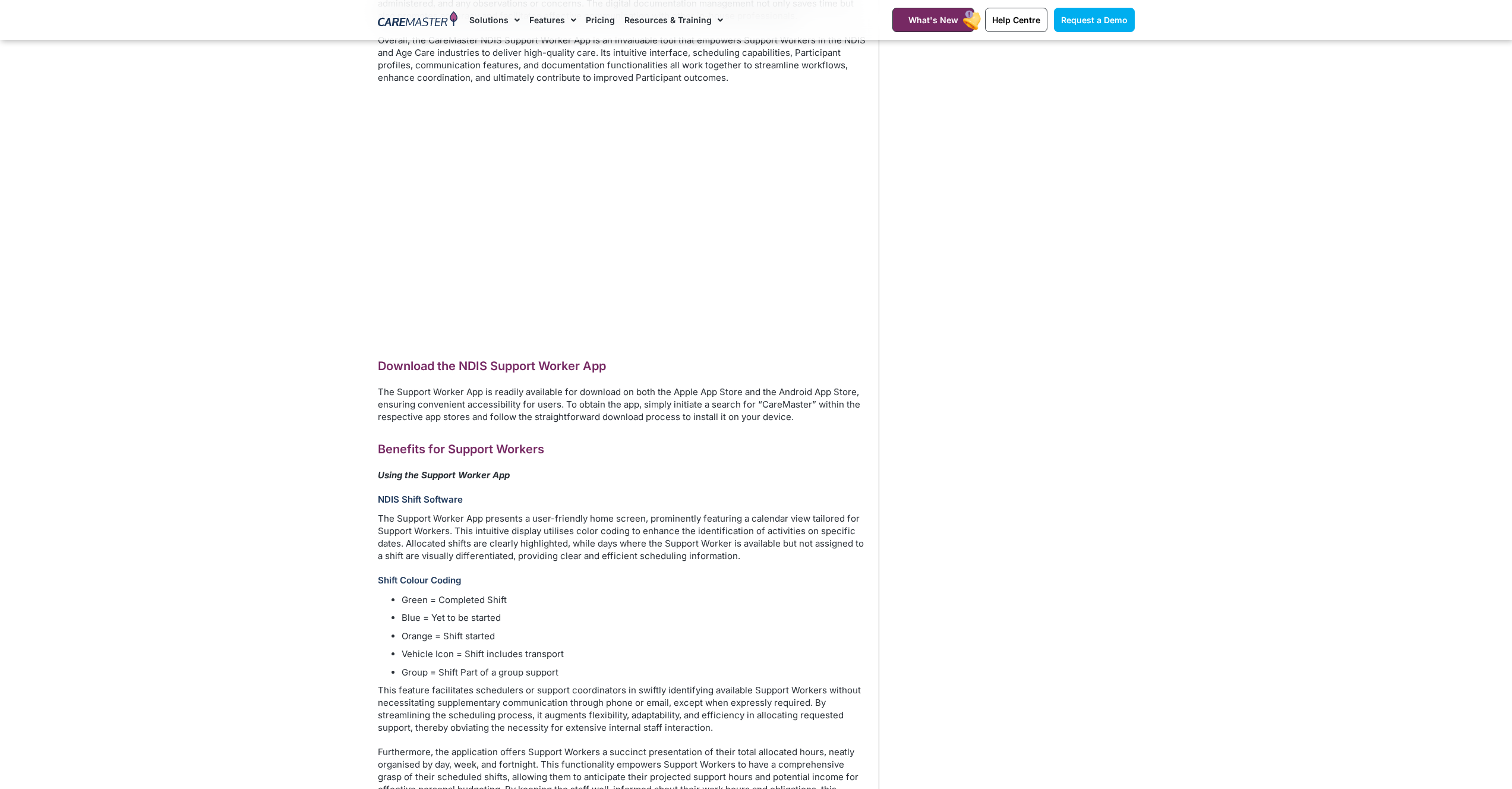
scroll to position [688, 0]
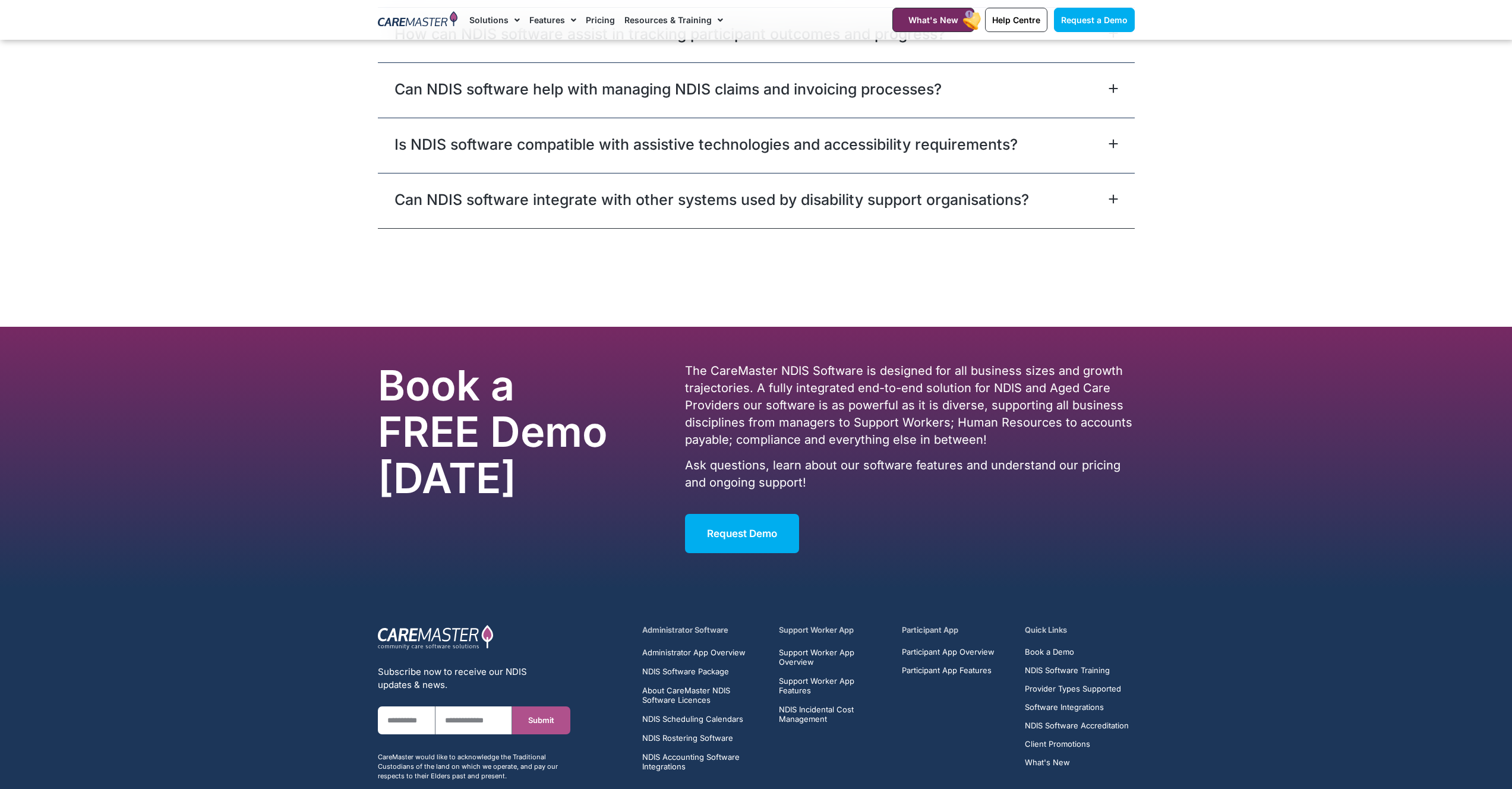
scroll to position [4039, 0]
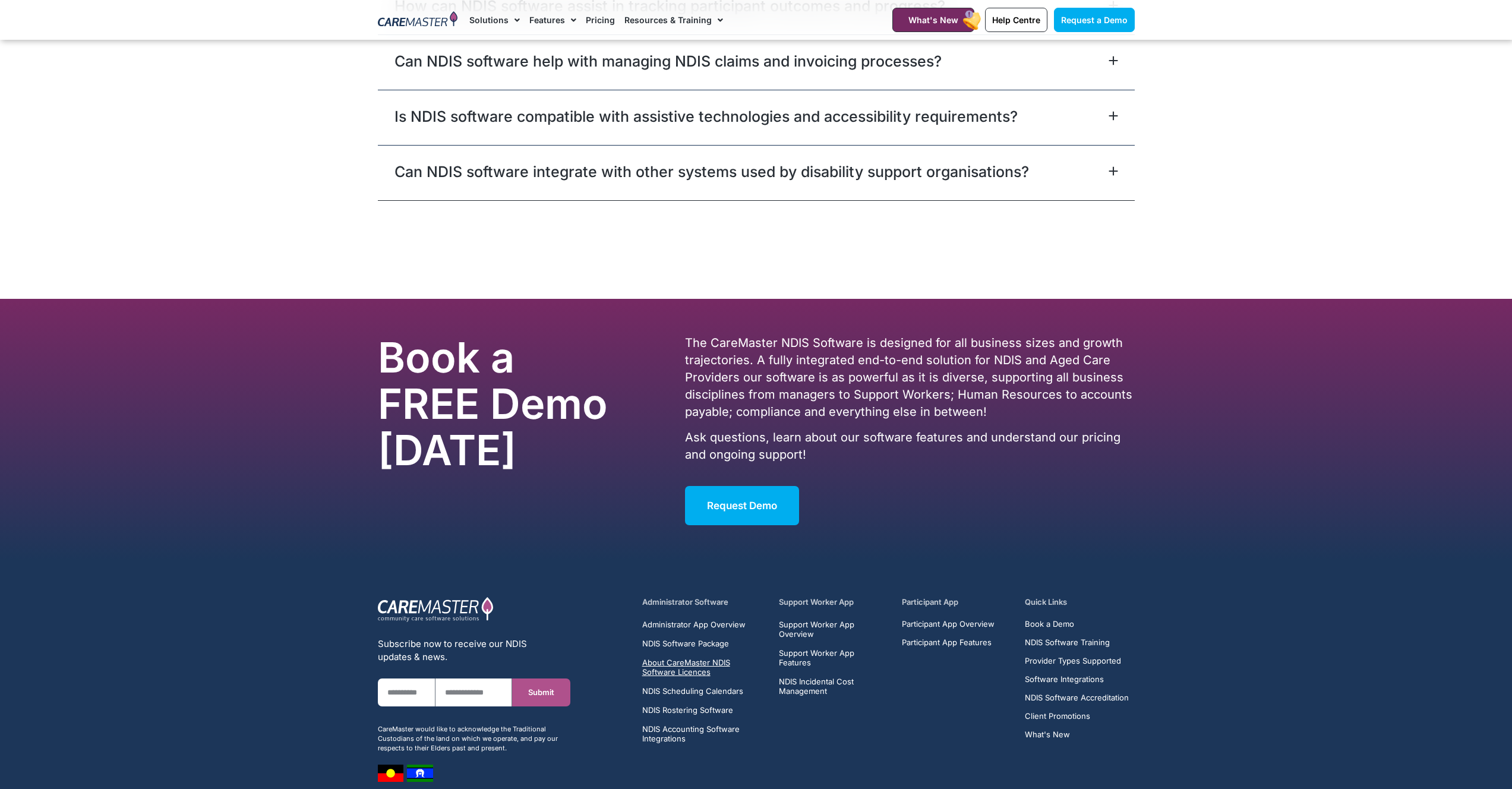
click at [684, 662] on span "About CareMaster NDIS Software Licences" at bounding box center [703, 667] width 123 height 19
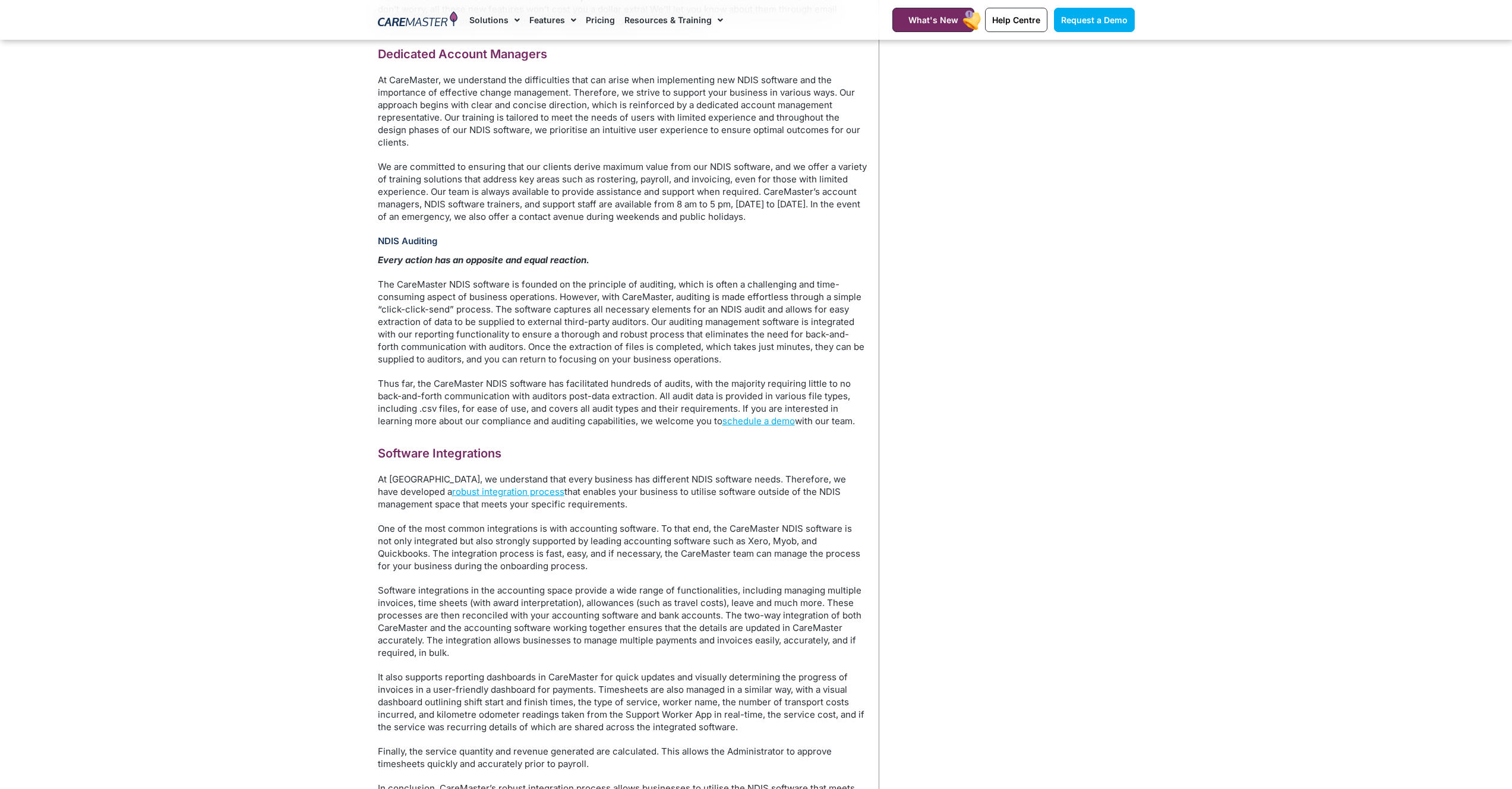
scroll to position [2413, 0]
click at [420, 26] on img at bounding box center [417, 20] width 80 height 18
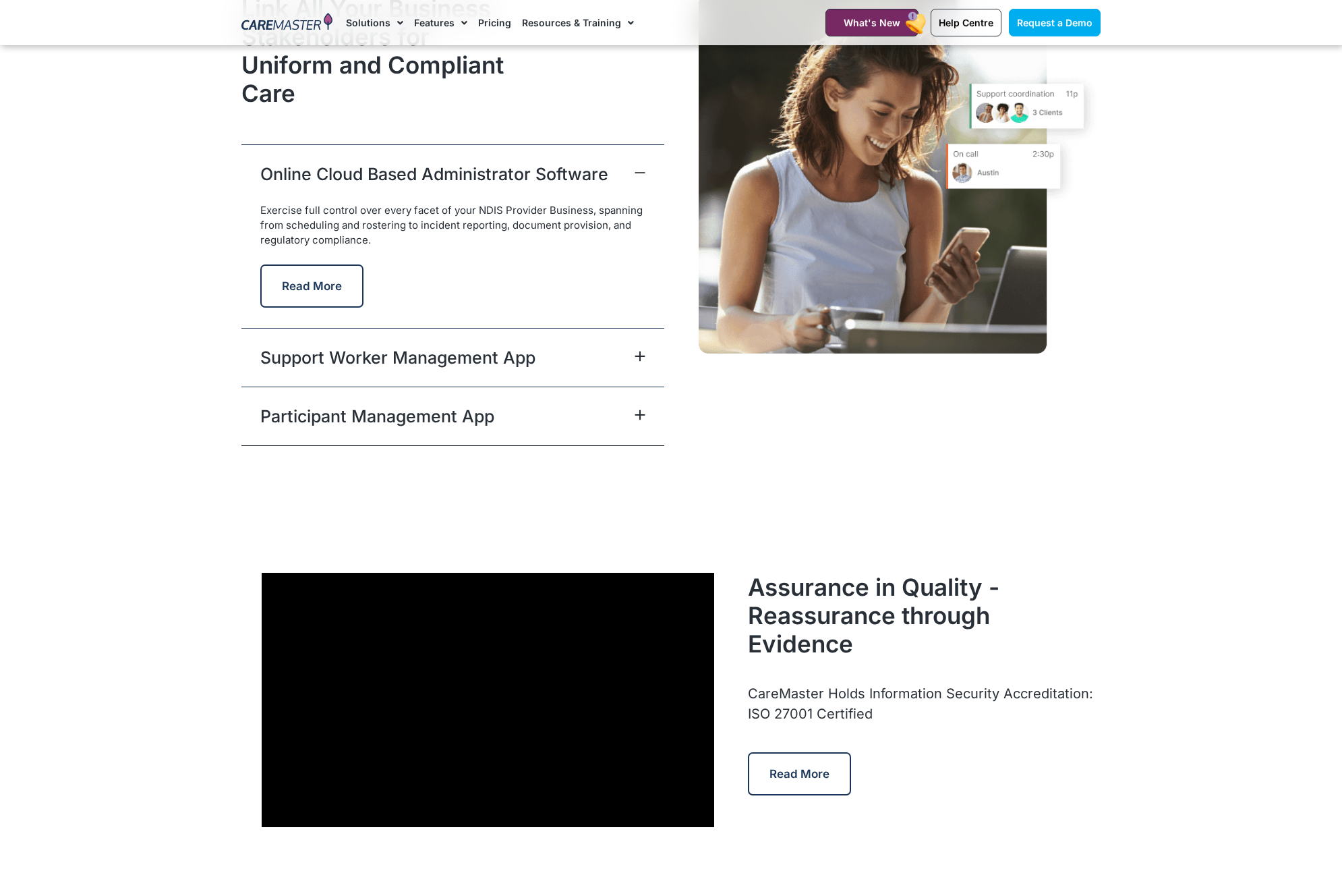
scroll to position [3352, 0]
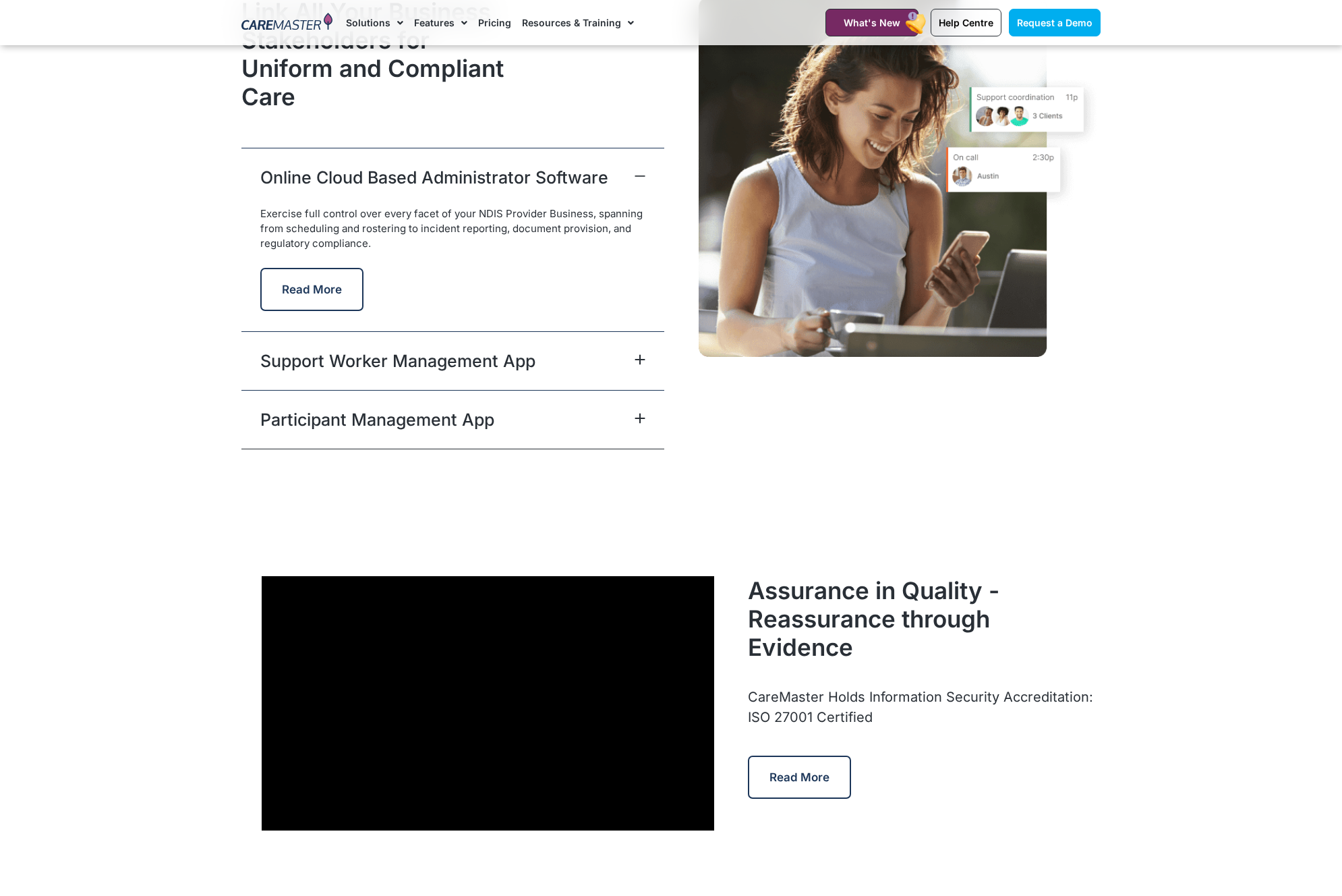
click at [634, 360] on icon at bounding box center [640, 360] width 11 height 11
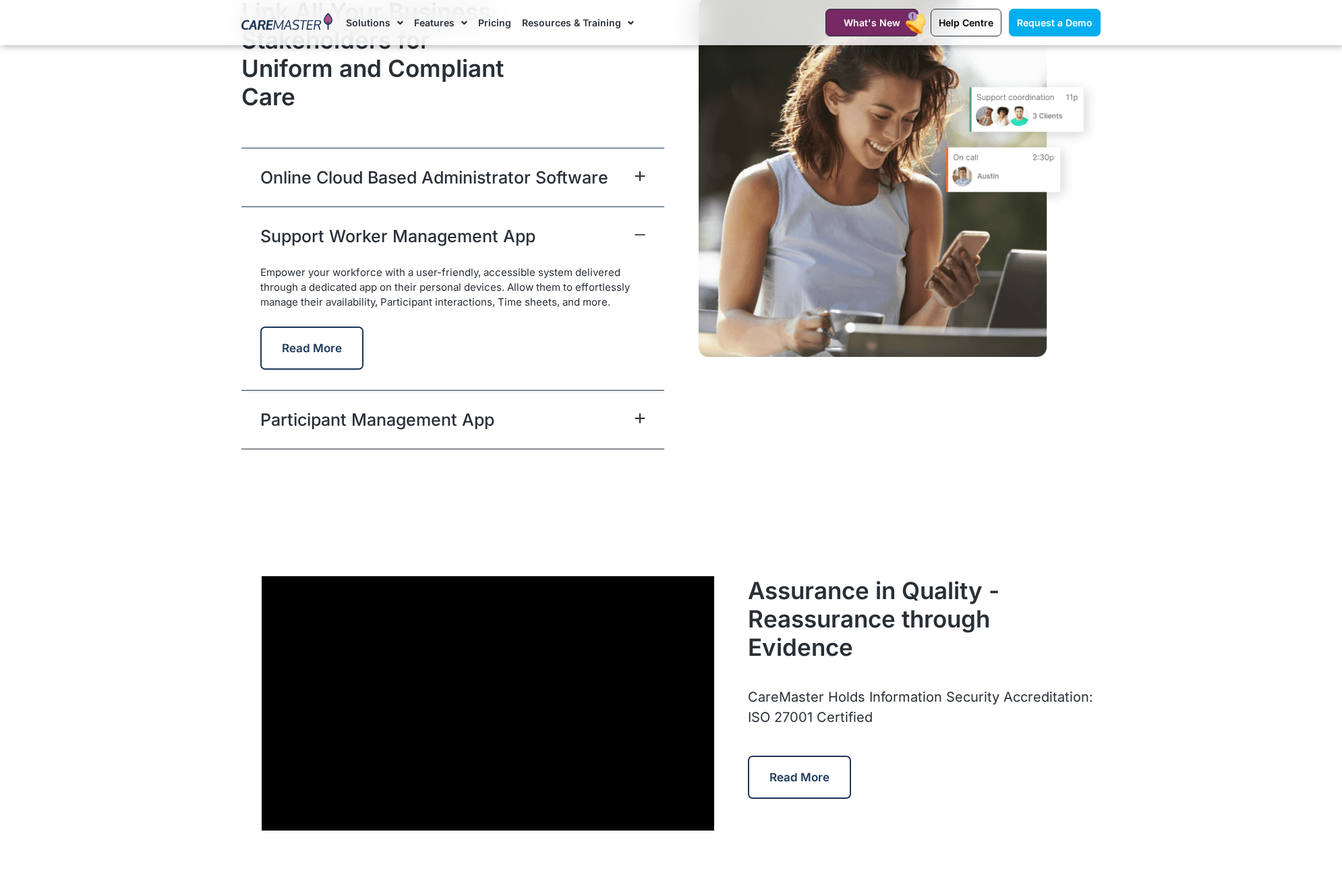
click at [642, 418] on icon at bounding box center [641, 419] width 9 height 9
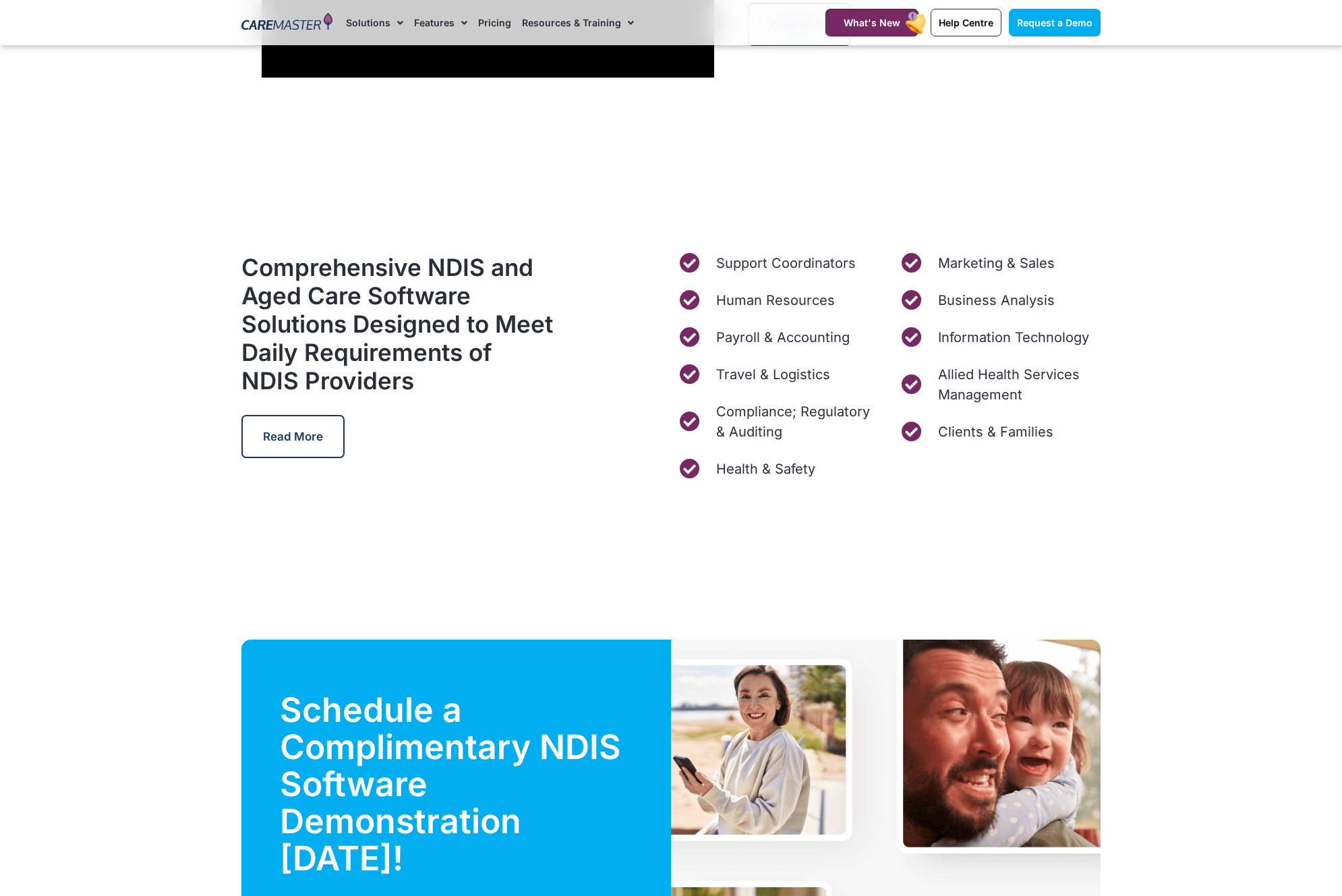
scroll to position [4104, 0]
